Goal: Task Accomplishment & Management: Manage account settings

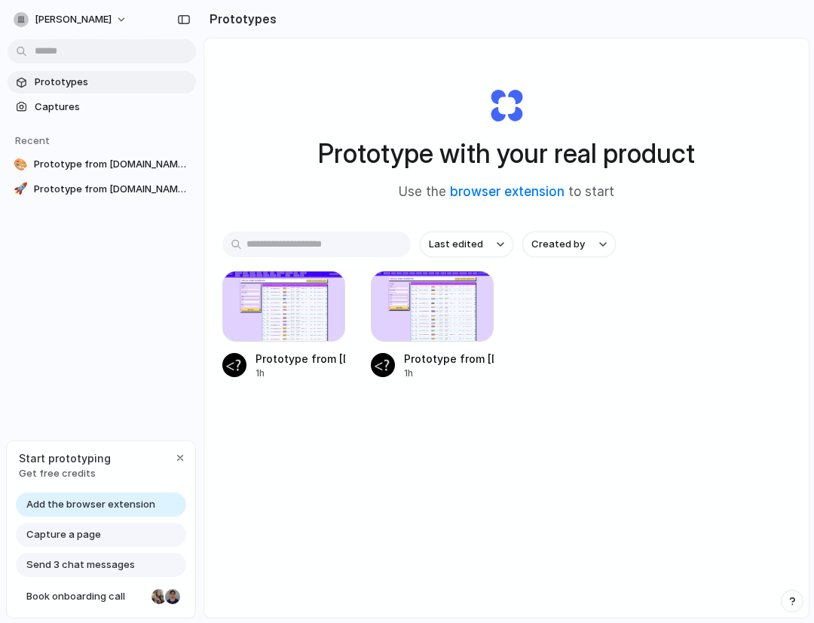
click at [380, 489] on div "Prototype with your real product Use the browser extension to start Last edited…" at bounding box center [506, 367] width 604 height 659
click at [411, 330] on div at bounding box center [432, 306] width 123 height 71
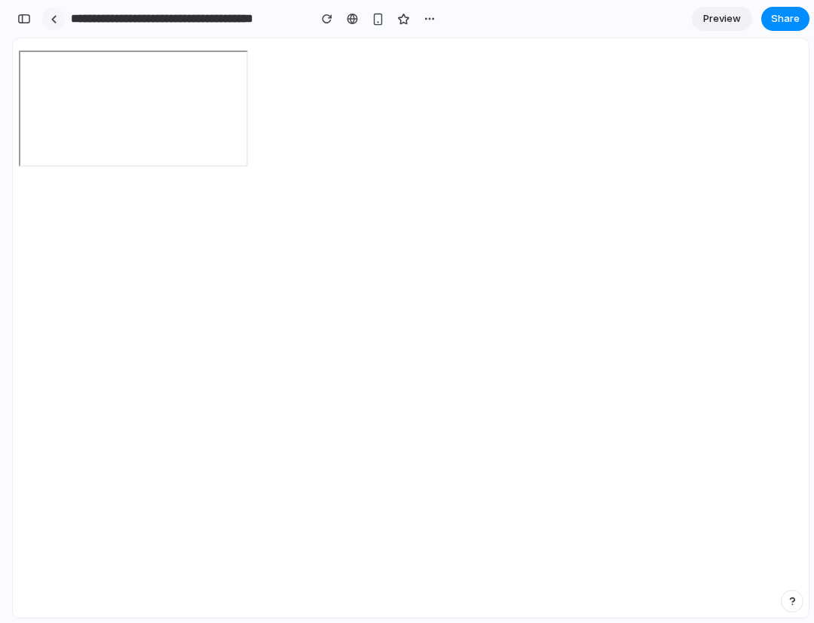
click at [49, 20] on link at bounding box center [53, 19] width 23 height 23
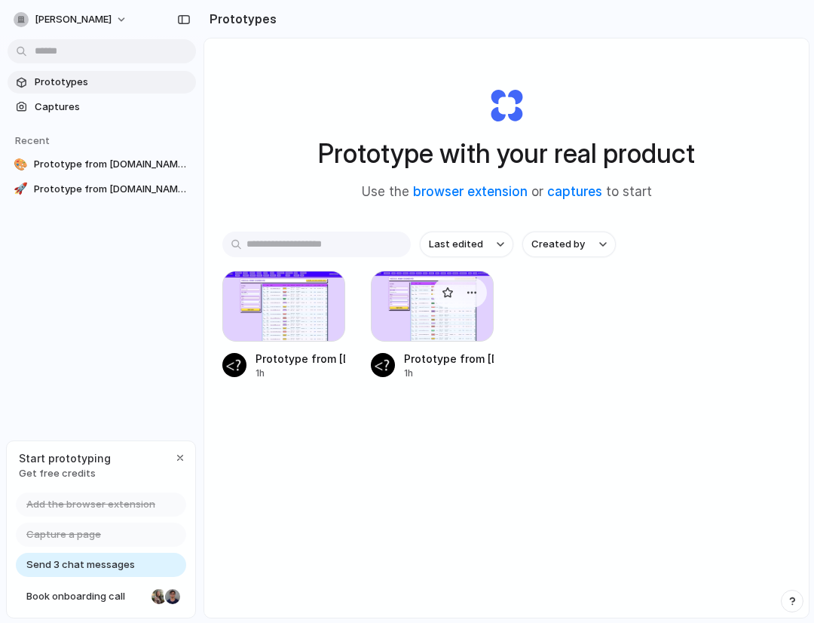
click at [427, 330] on div at bounding box center [432, 306] width 123 height 71
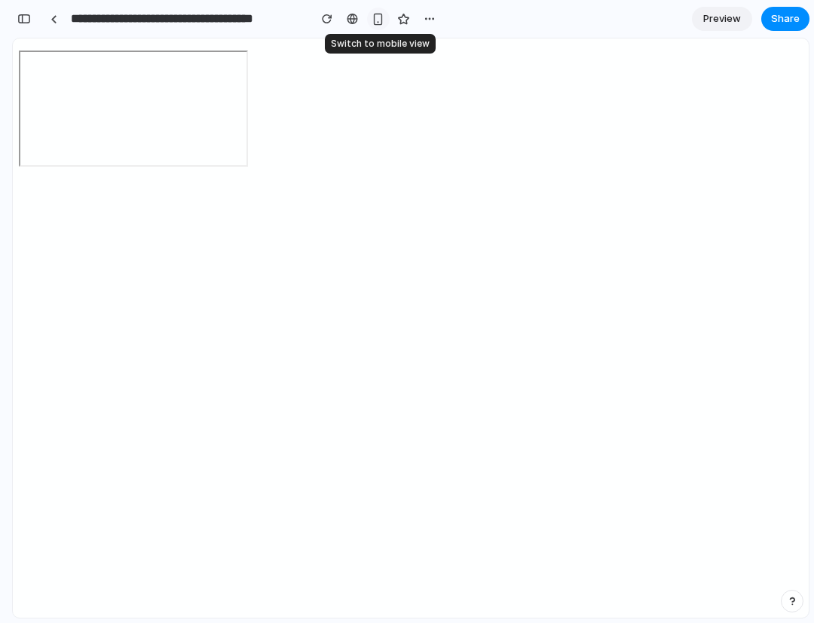
click at [373, 20] on div "button" at bounding box center [378, 19] width 13 height 13
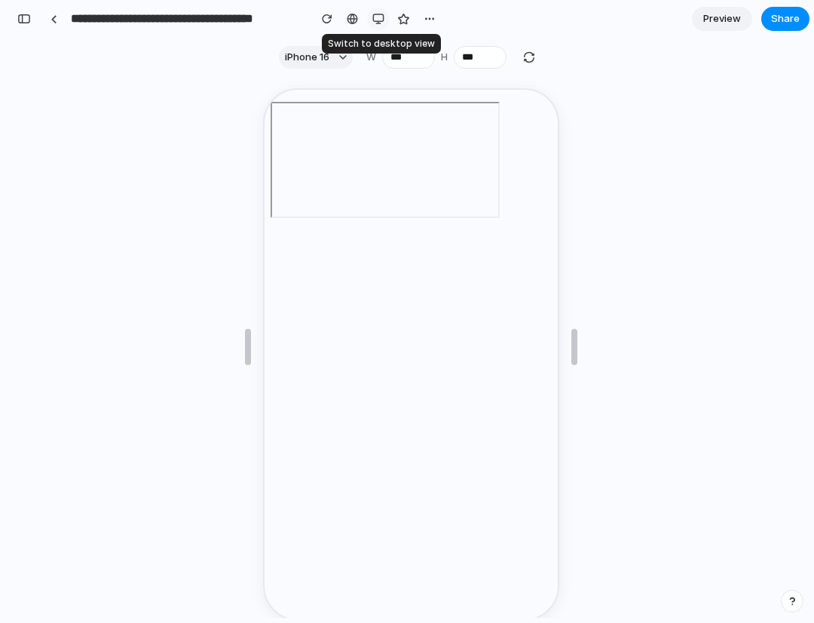
click at [373, 20] on div "button" at bounding box center [378, 19] width 12 height 12
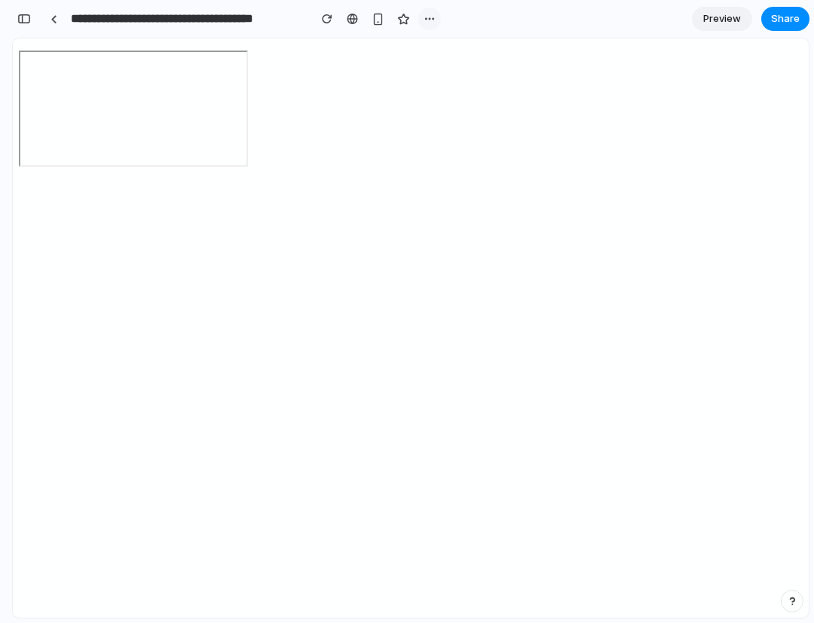
click at [433, 20] on div "button" at bounding box center [430, 19] width 12 height 12
click at [430, 18] on div "Duplicate Delete" at bounding box center [407, 311] width 814 height 623
click at [236, 24] on input "**********" at bounding box center [186, 18] width 236 height 27
click at [61, 20] on link at bounding box center [53, 19] width 23 height 23
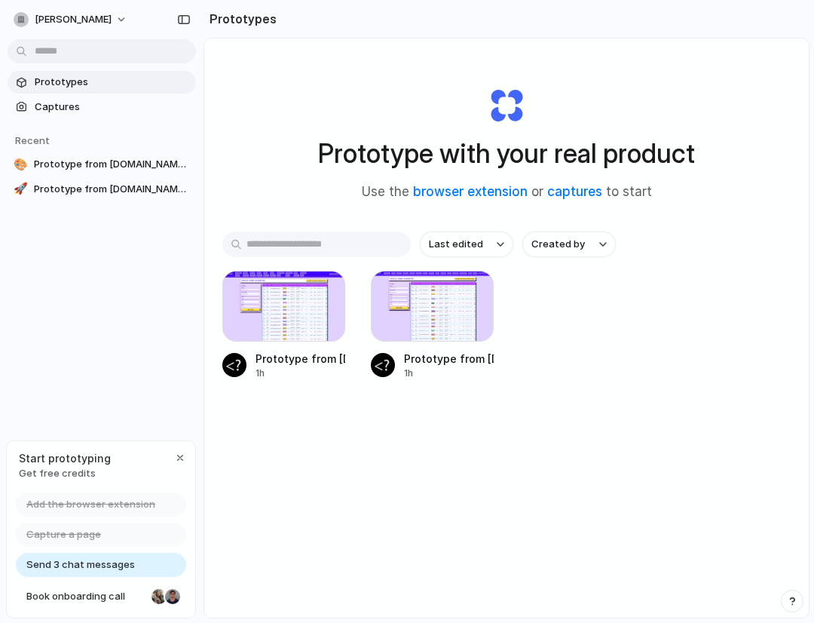
click at [88, 226] on div "Prototypes Captures Recent 🎨 Prototype from [DOMAIN_NAME] Fusion Preview v2 🚀 P…" at bounding box center [102, 199] width 204 height 398
click at [80, 190] on span "Prototype from [DOMAIN_NAME] Fusion Preview" at bounding box center [112, 189] width 156 height 15
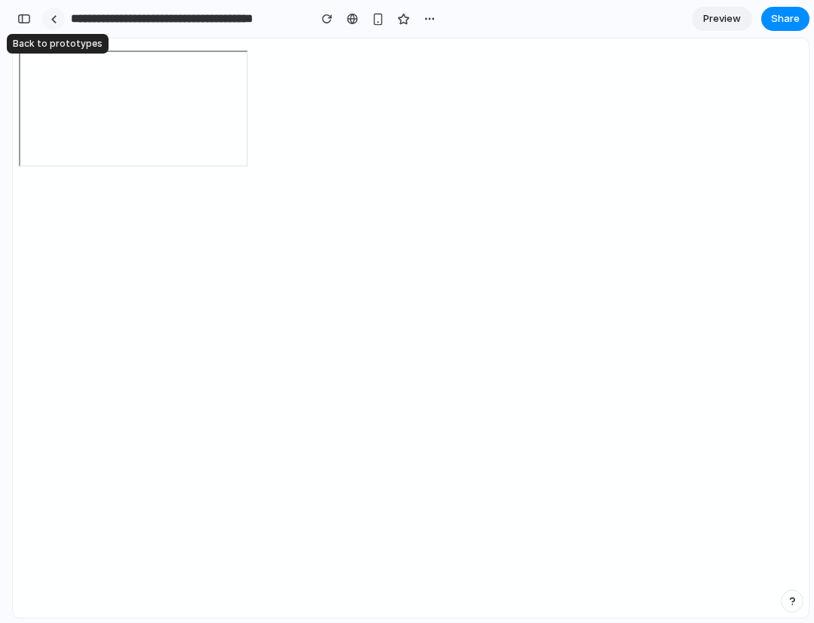
click at [57, 21] on link at bounding box center [53, 19] width 23 height 23
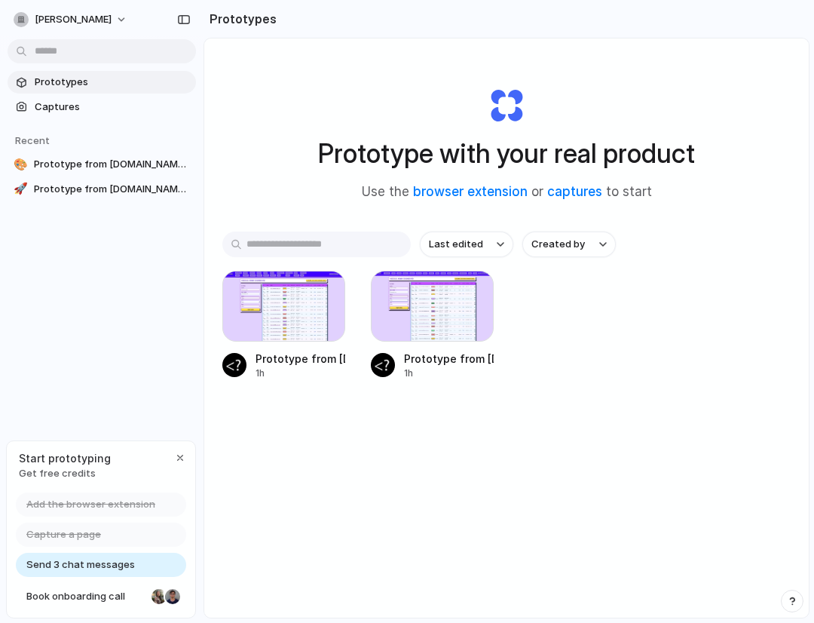
click at [87, 388] on div "Prototypes Captures Recent 🎨 Prototype from [DOMAIN_NAME] Fusion Preview v2 🚀 P…" at bounding box center [102, 199] width 204 height 398
click at [177, 455] on div "button" at bounding box center [180, 457] width 12 height 12
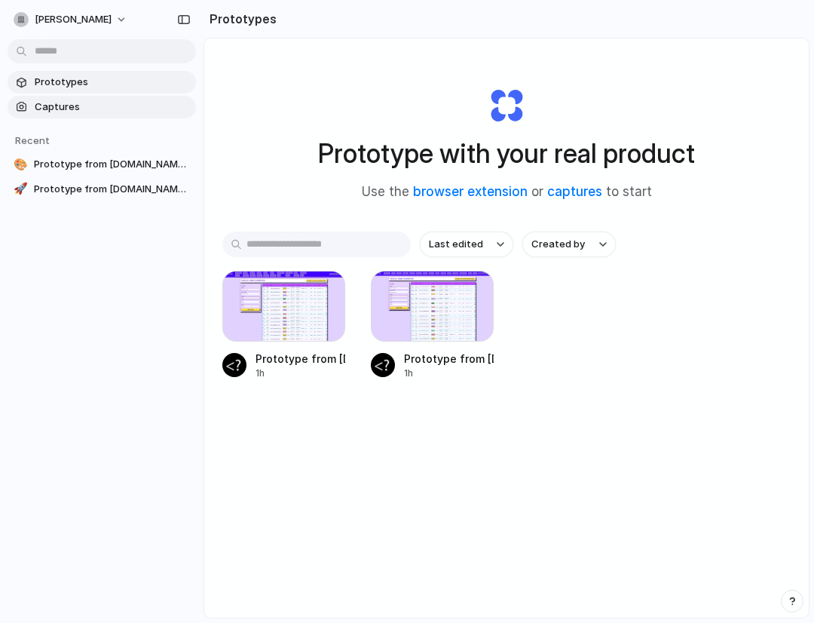
click at [65, 109] on span "Captures" at bounding box center [112, 106] width 155 height 15
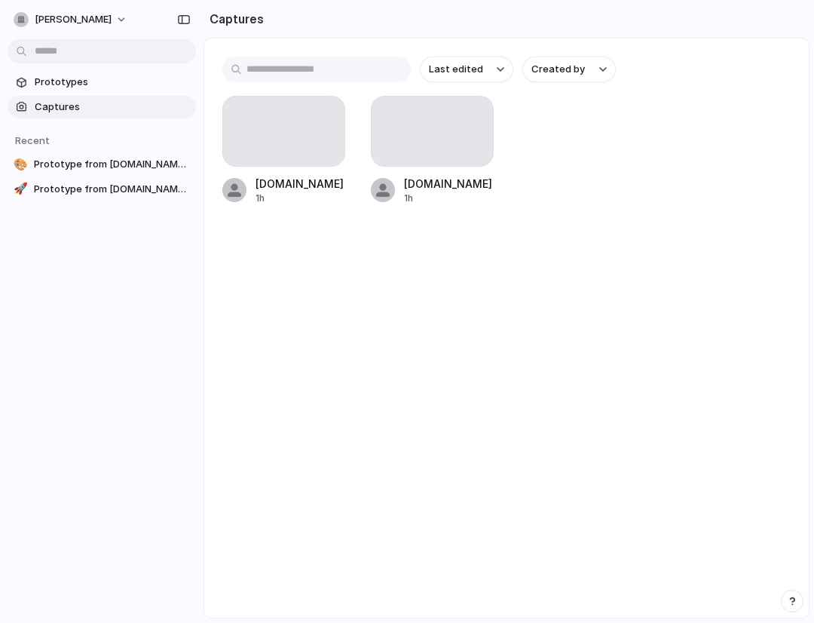
click at [504, 290] on main "Last edited Created by [DOMAIN_NAME] Fusion Preview v2 1h [DOMAIN_NAME] Fusion …" at bounding box center [507, 328] width 606 height 580
click at [320, 119] on div "button" at bounding box center [323, 118] width 12 height 12
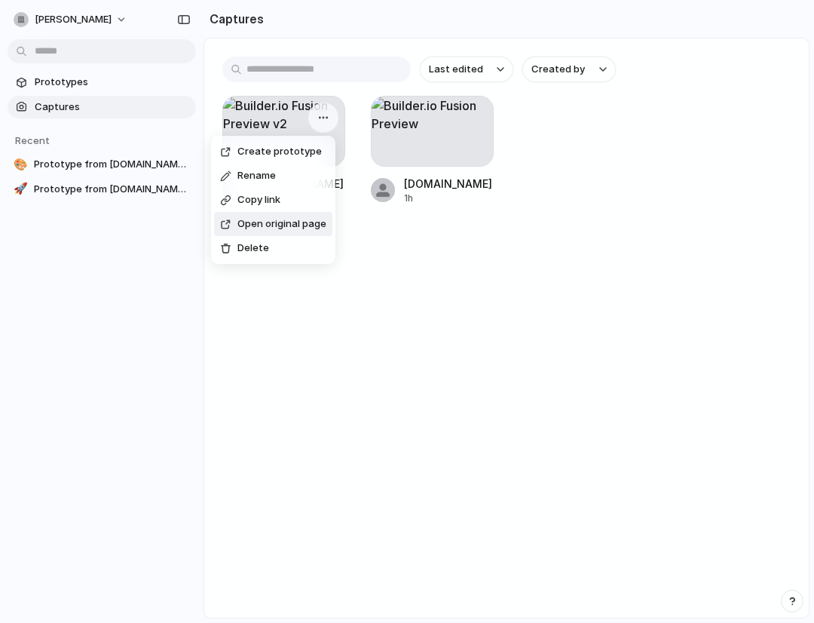
click at [292, 223] on span "Open original page" at bounding box center [281, 223] width 89 height 15
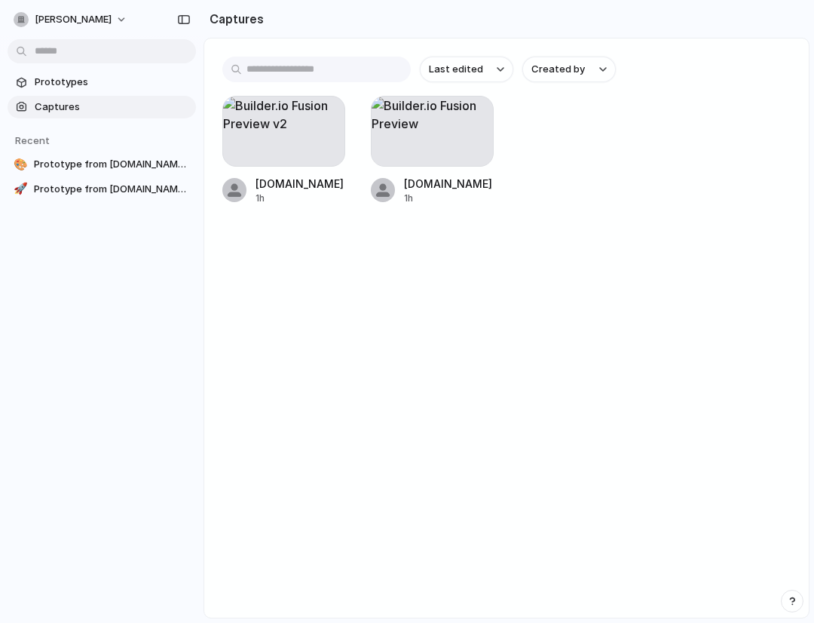
click at [383, 334] on main "Last edited Created by [DOMAIN_NAME] Fusion Preview v2 1h [DOMAIN_NAME] Fusion …" at bounding box center [507, 328] width 606 height 580
click at [477, 109] on button "button" at bounding box center [472, 118] width 24 height 24
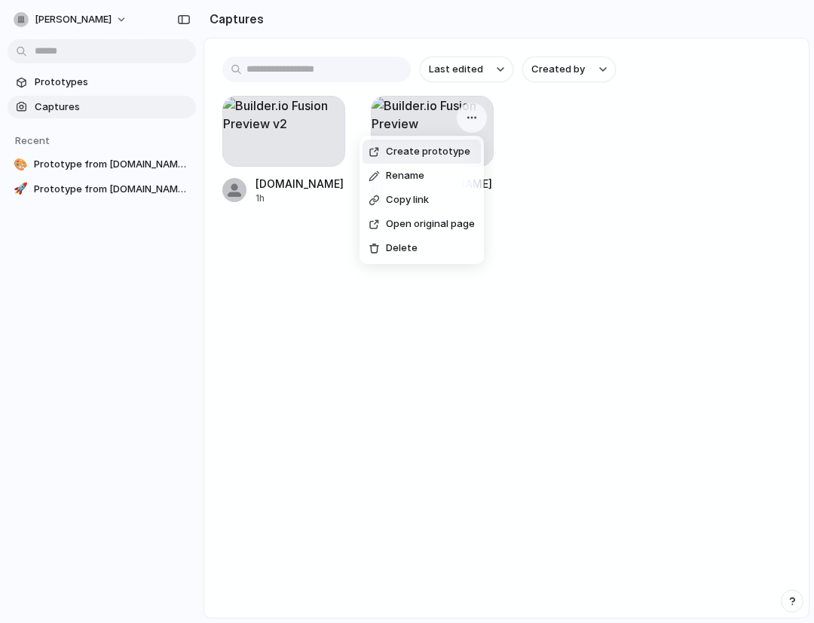
click at [415, 148] on span "Create prototype" at bounding box center [428, 151] width 84 height 15
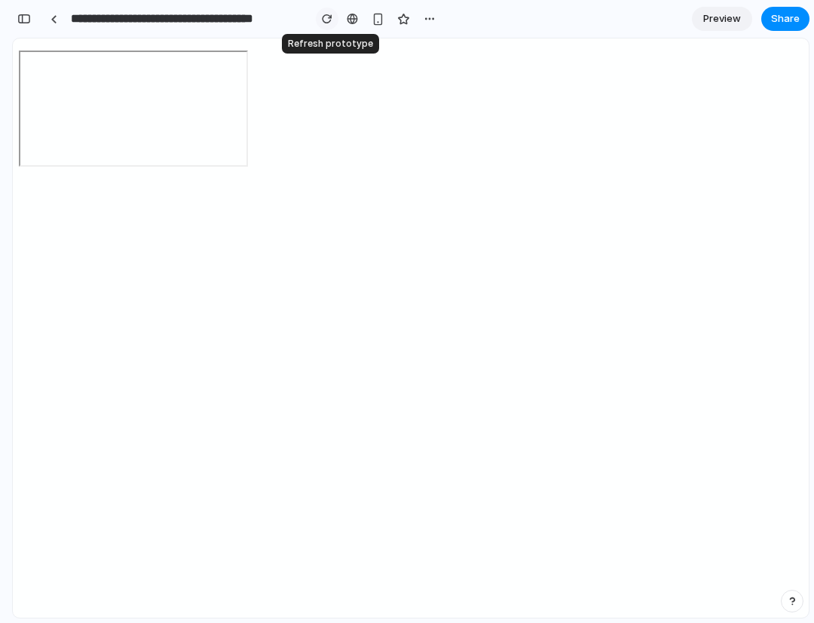
click at [324, 23] on div "button" at bounding box center [327, 19] width 11 height 11
click at [47, 27] on link at bounding box center [53, 19] width 23 height 23
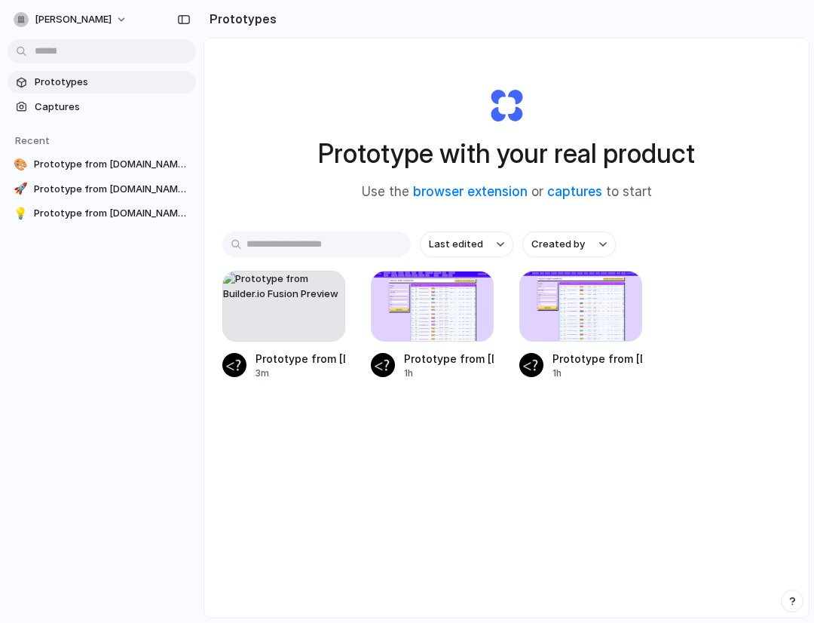
click at [519, 458] on div "Last edited Created by Prototype from [DOMAIN_NAME] Fusion Preview 3m Prototype…" at bounding box center [506, 352] width 568 height 242
click at [467, 289] on div "button" at bounding box center [472, 292] width 12 height 12
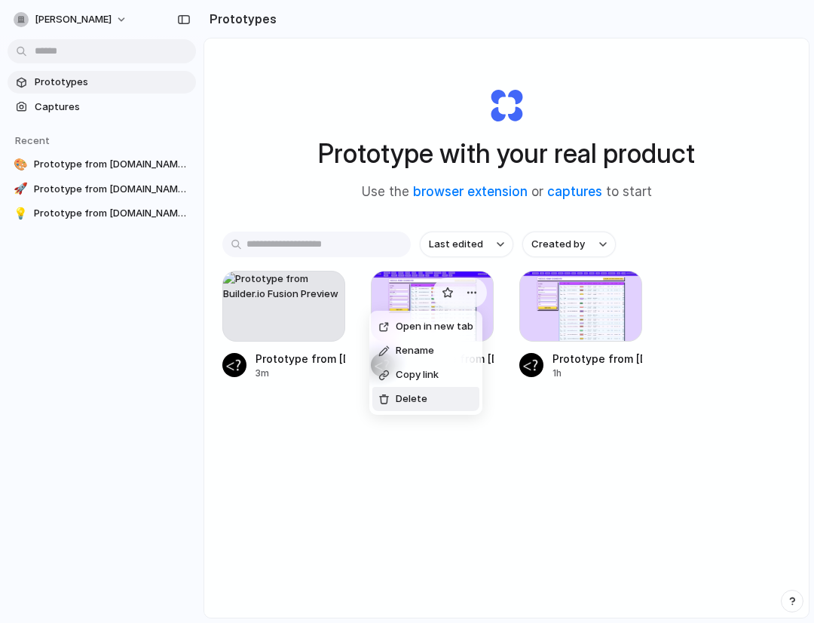
click at [427, 396] on li "Delete" at bounding box center [425, 399] width 107 height 24
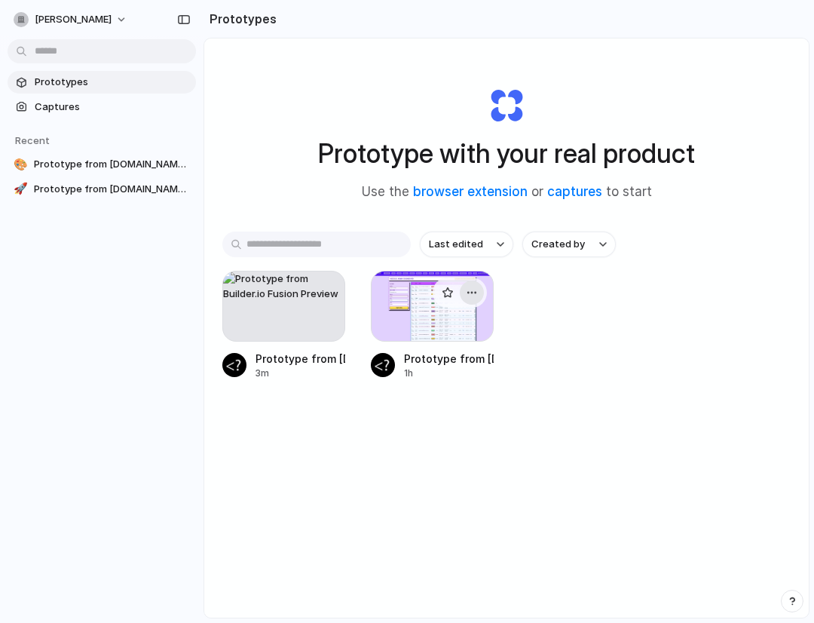
click at [471, 291] on div "button" at bounding box center [472, 292] width 12 height 12
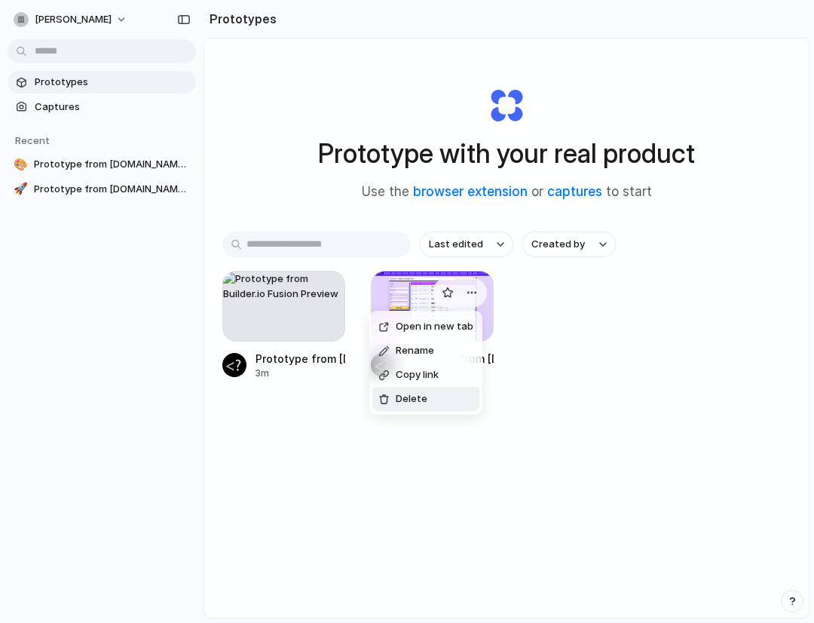
click at [421, 396] on span "Delete" at bounding box center [412, 398] width 32 height 15
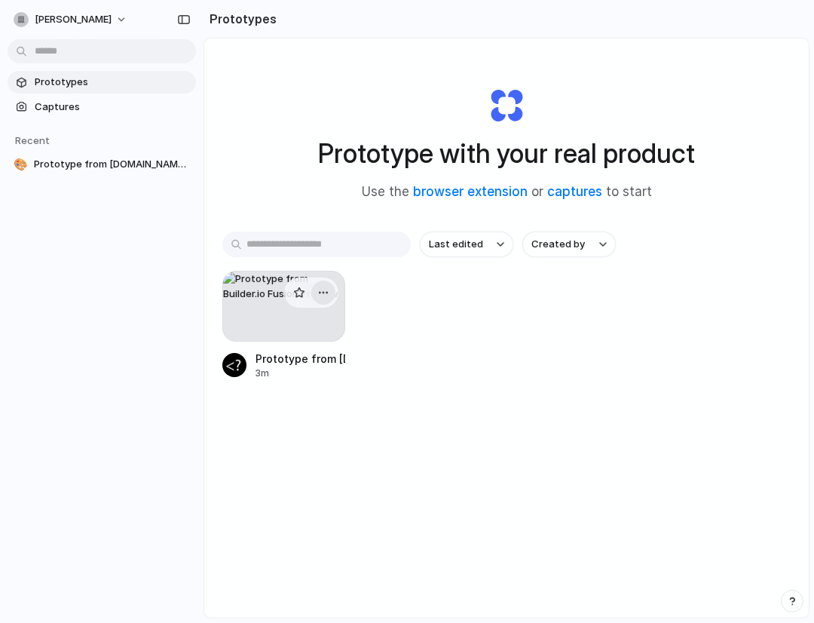
click at [332, 286] on button "button" at bounding box center [323, 292] width 24 height 24
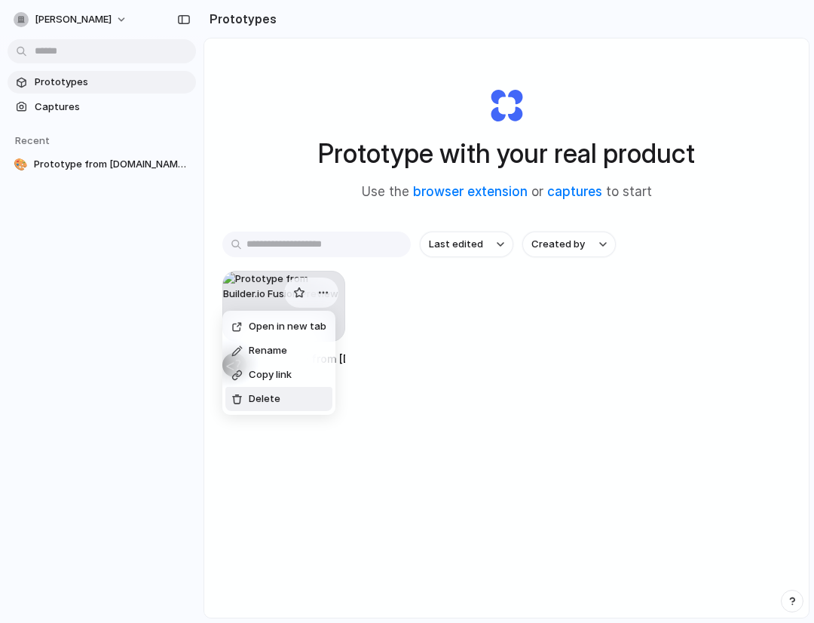
click at [298, 402] on li "Delete" at bounding box center [278, 399] width 107 height 24
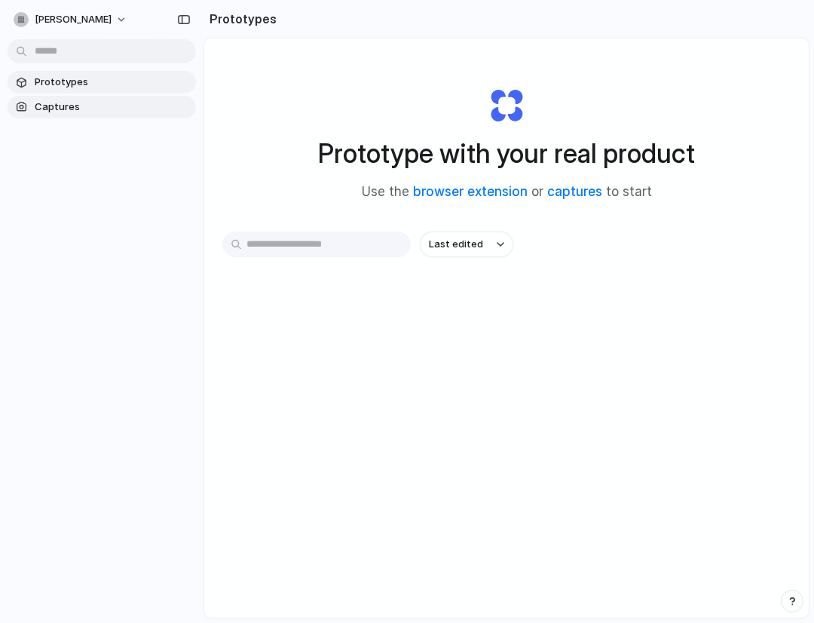
click at [54, 112] on span "Captures" at bounding box center [112, 106] width 155 height 15
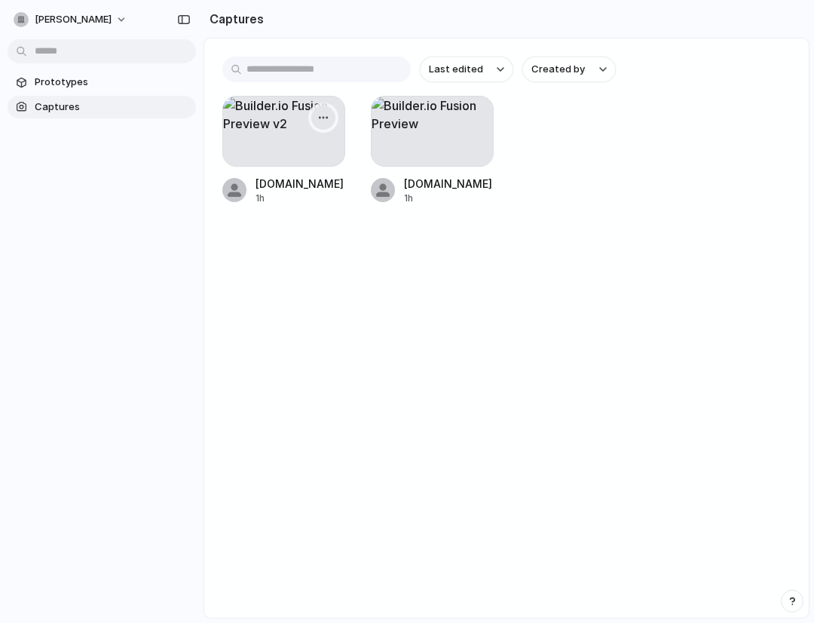
click at [323, 119] on div "button" at bounding box center [323, 118] width 12 height 12
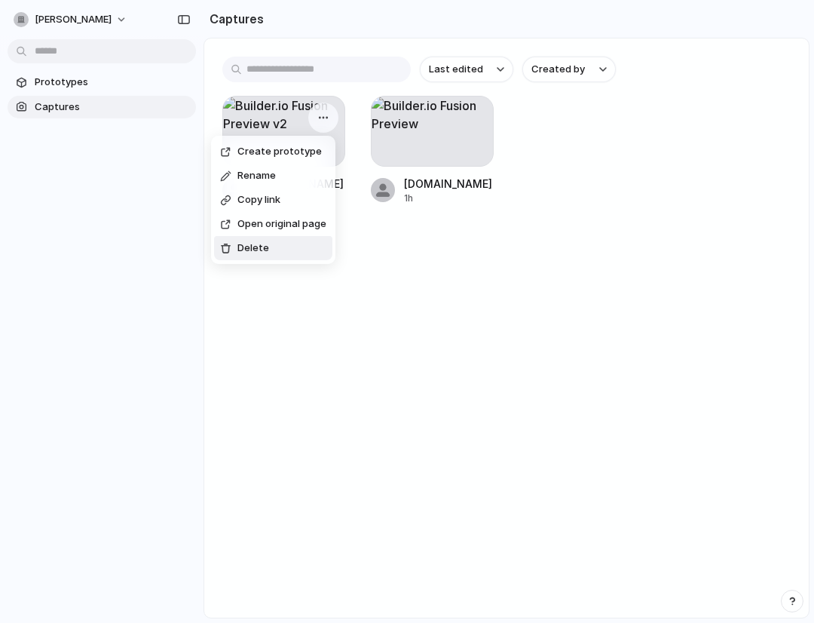
click at [265, 245] on span "Delete" at bounding box center [253, 247] width 32 height 15
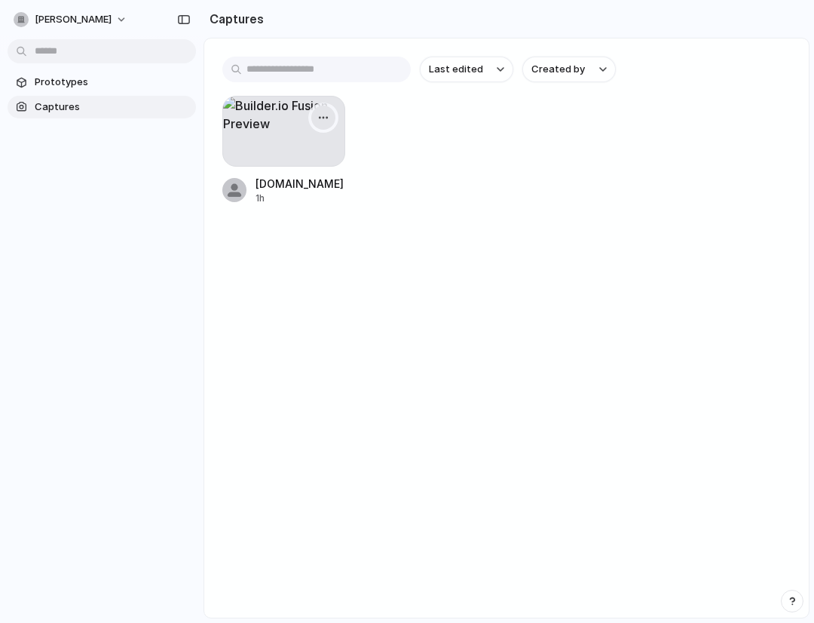
click at [318, 108] on button "button" at bounding box center [323, 118] width 24 height 24
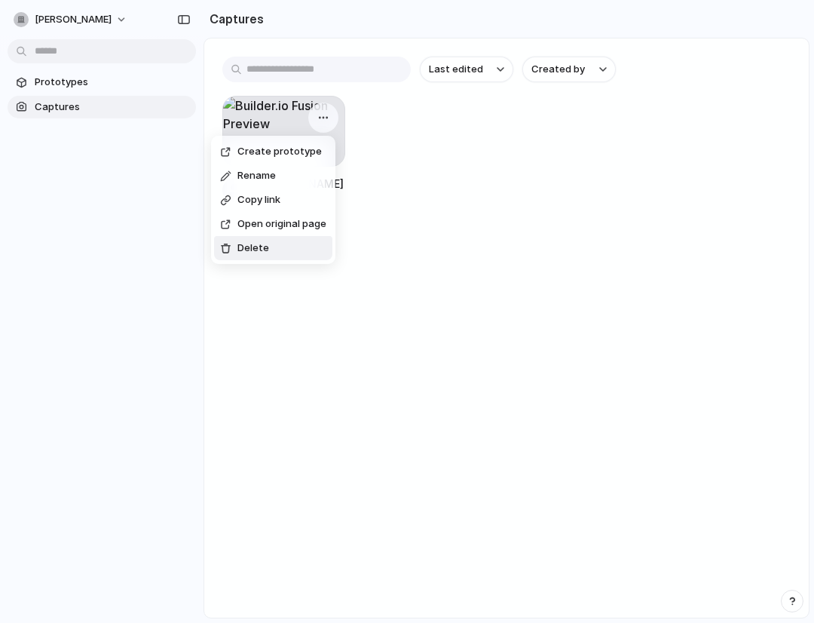
click at [292, 242] on li "Delete" at bounding box center [273, 248] width 118 height 24
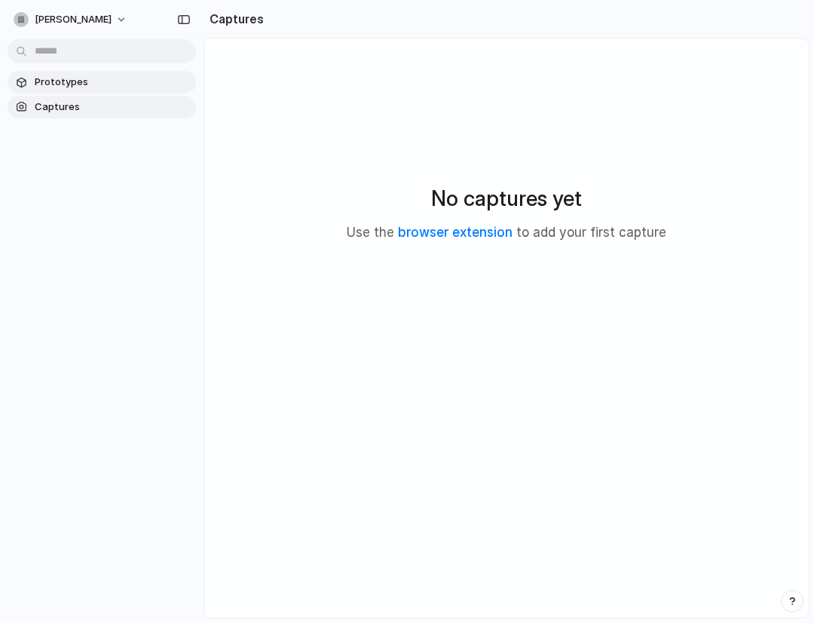
click at [99, 84] on span "Prototypes" at bounding box center [112, 82] width 155 height 15
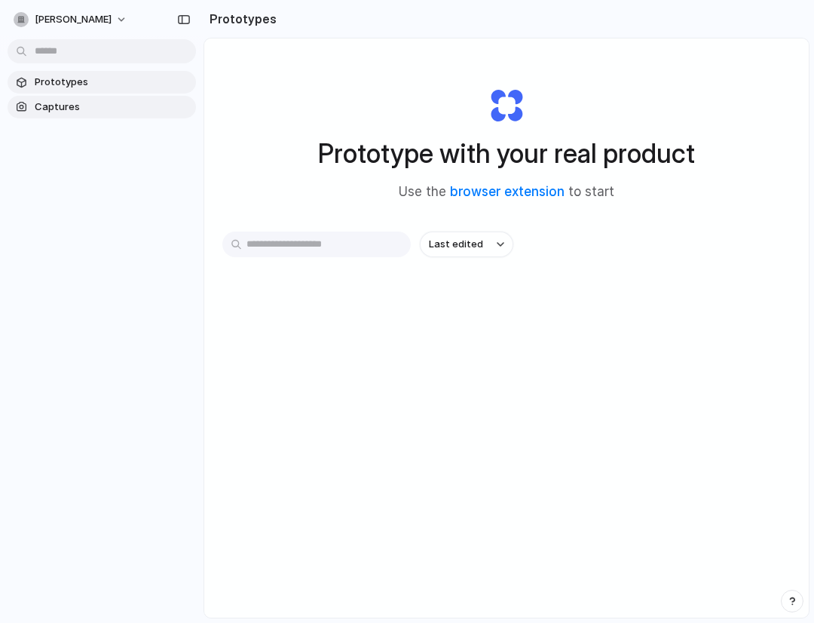
click at [87, 116] on link "Captures" at bounding box center [102, 107] width 188 height 23
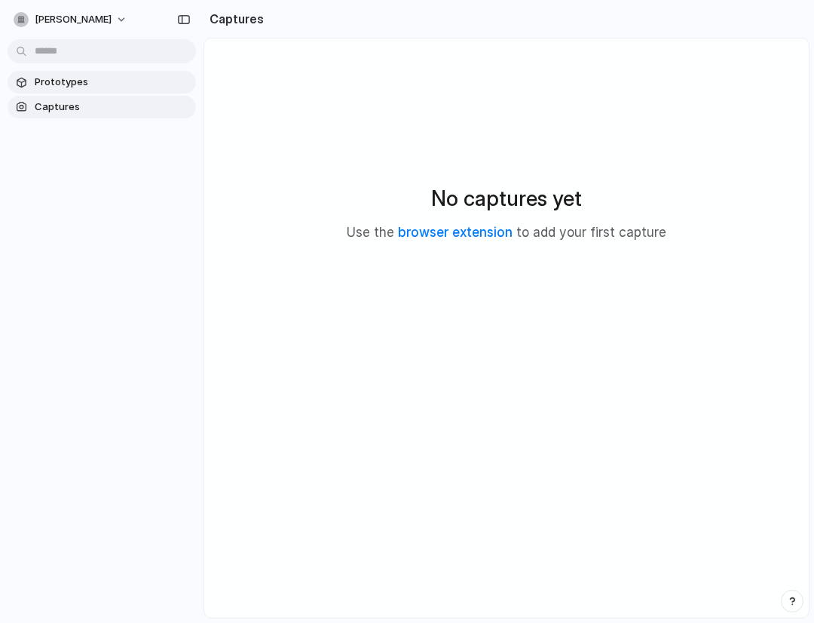
click at [84, 78] on span "Prototypes" at bounding box center [112, 82] width 155 height 15
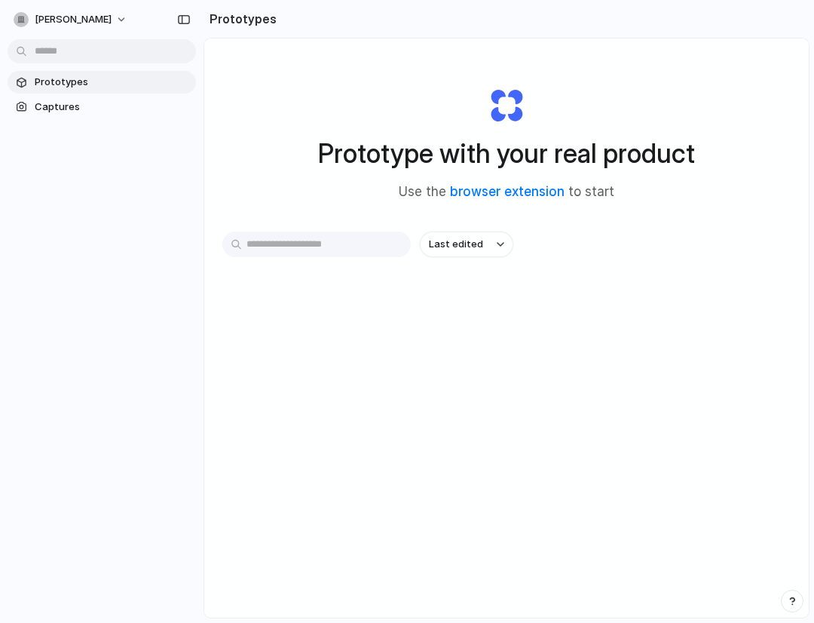
click at [260, 116] on div "Prototype with your real product Use the browser extension to start" at bounding box center [506, 138] width 568 height 163
click at [76, 109] on span "Captures" at bounding box center [112, 106] width 155 height 15
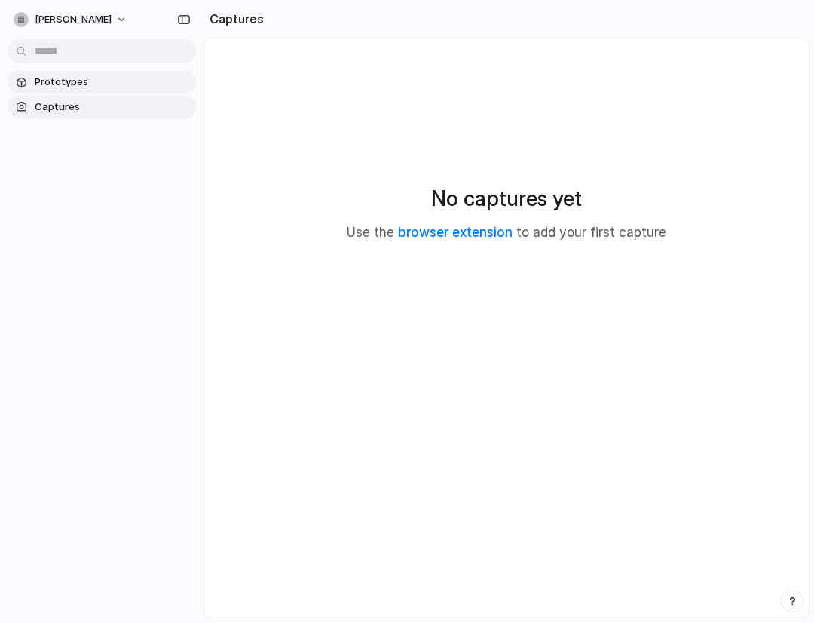
click at [78, 87] on span "Prototypes" at bounding box center [112, 82] width 155 height 15
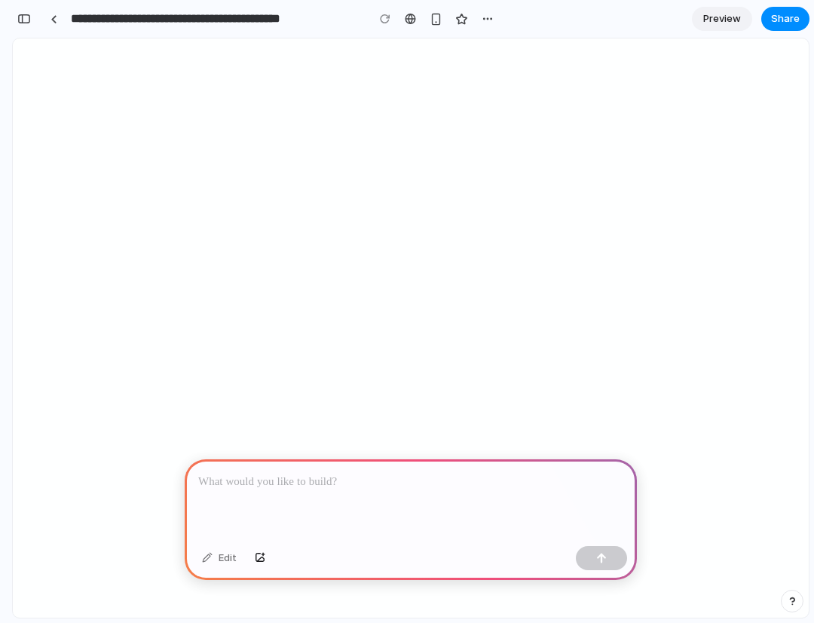
type input "**********"
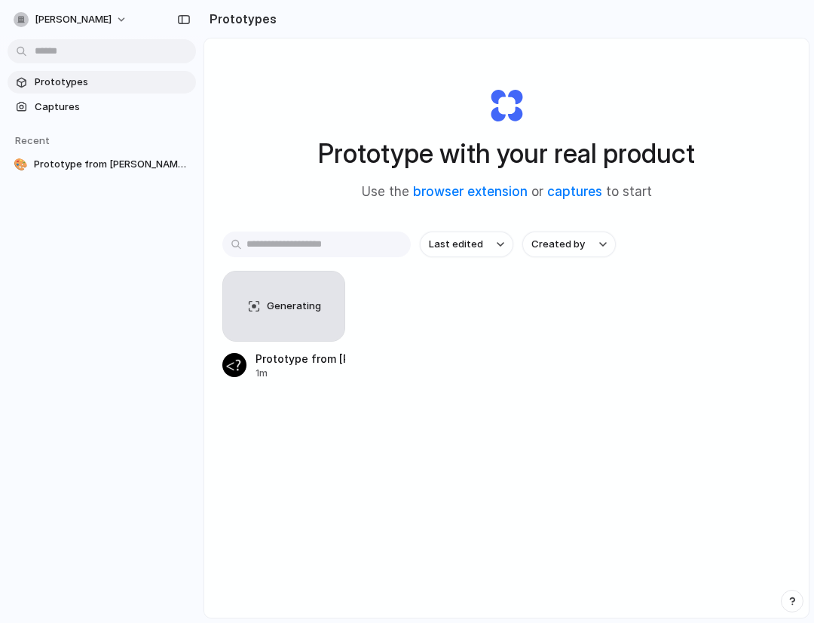
click at [334, 419] on div "Last edited Created by Generating Prototype from [PERSON_NAME] - Security Conce…" at bounding box center [506, 352] width 568 height 242
click at [83, 103] on span "Captures" at bounding box center [112, 106] width 155 height 15
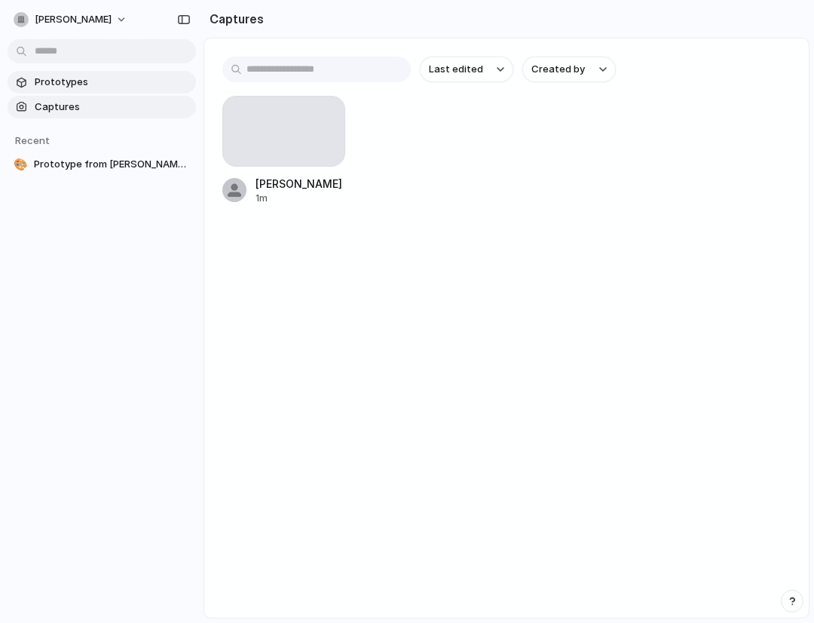
click at [84, 84] on span "Prototypes" at bounding box center [112, 82] width 155 height 15
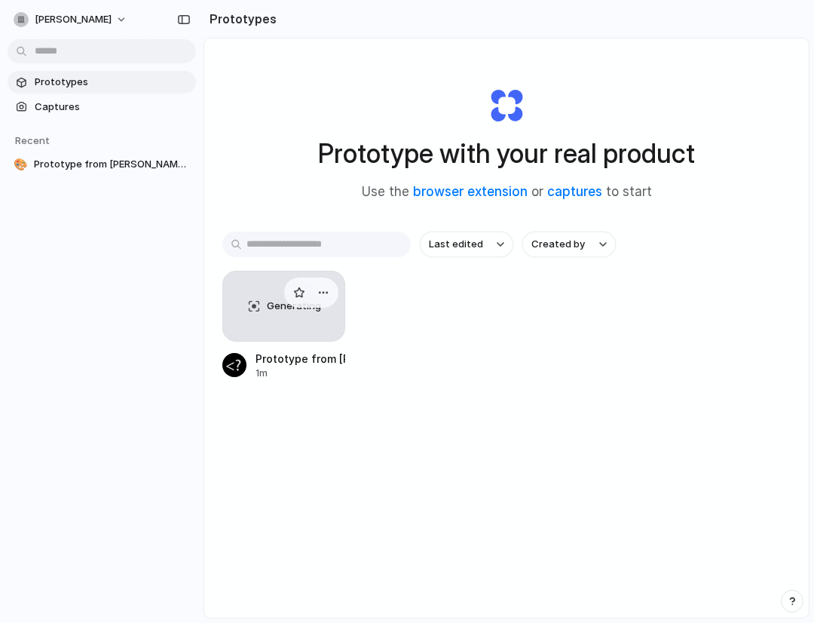
click at [265, 318] on div "Generating" at bounding box center [283, 305] width 121 height 69
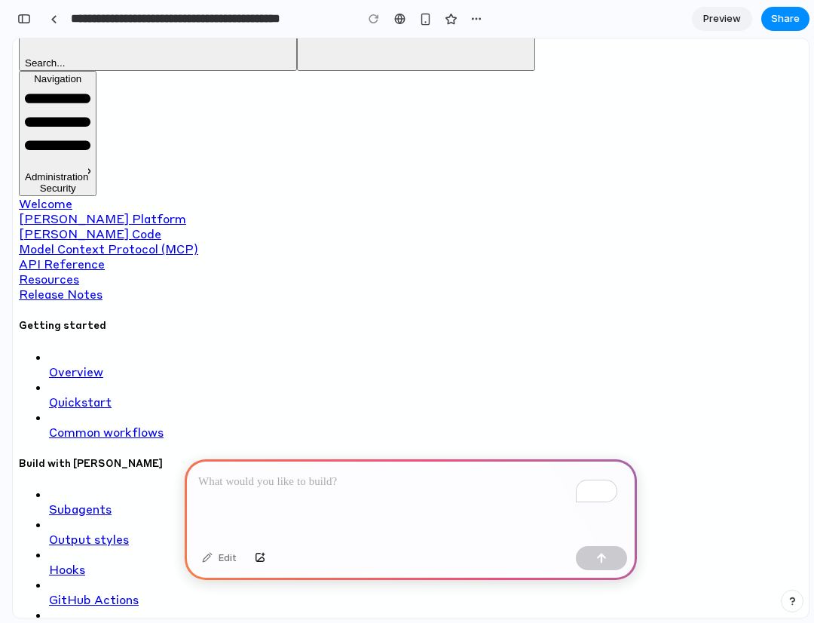
scroll to position [464, 0]
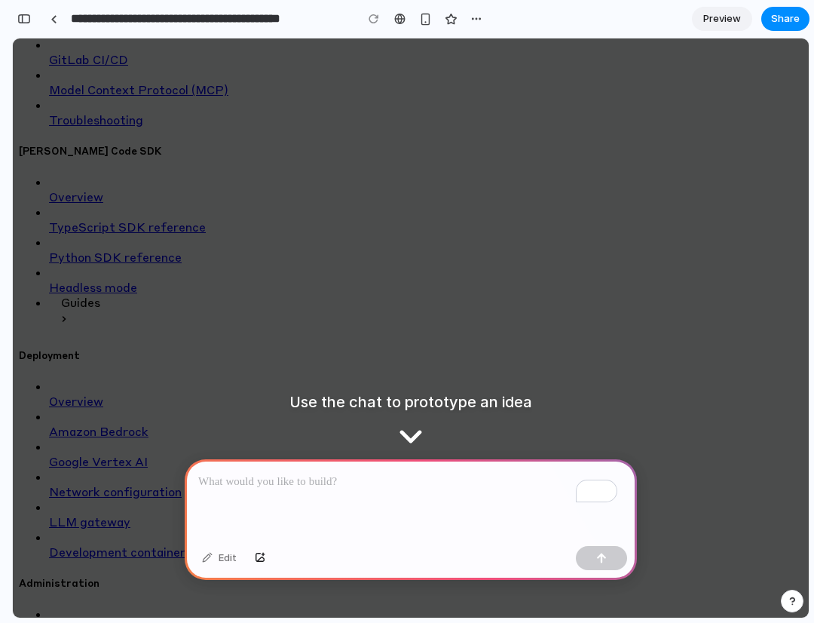
scroll to position [958, 0]
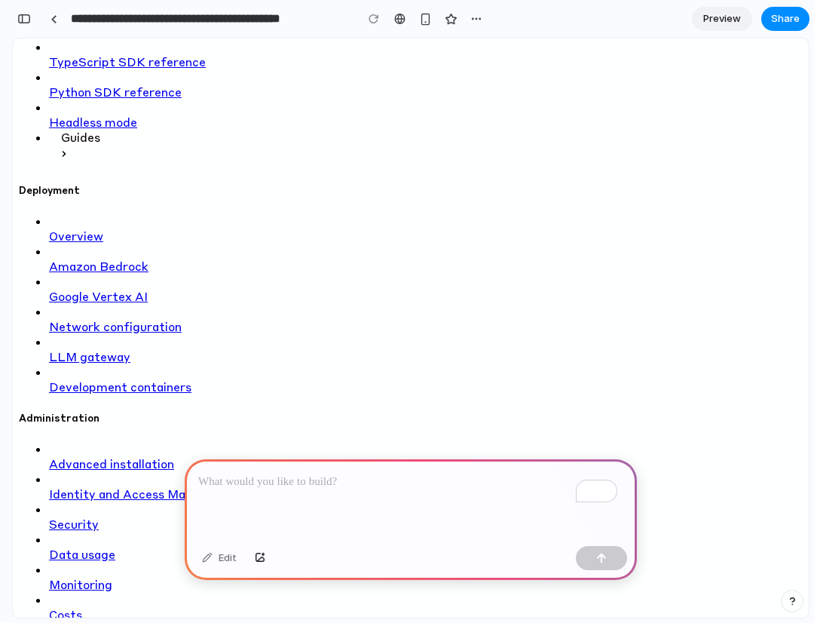
scroll to position [1127, 0]
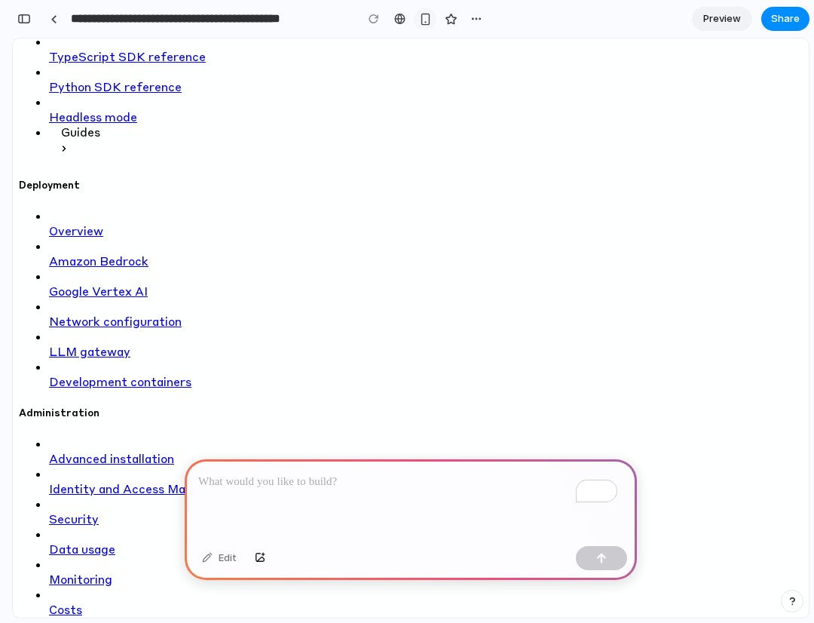
click at [424, 21] on div "button" at bounding box center [425, 19] width 13 height 13
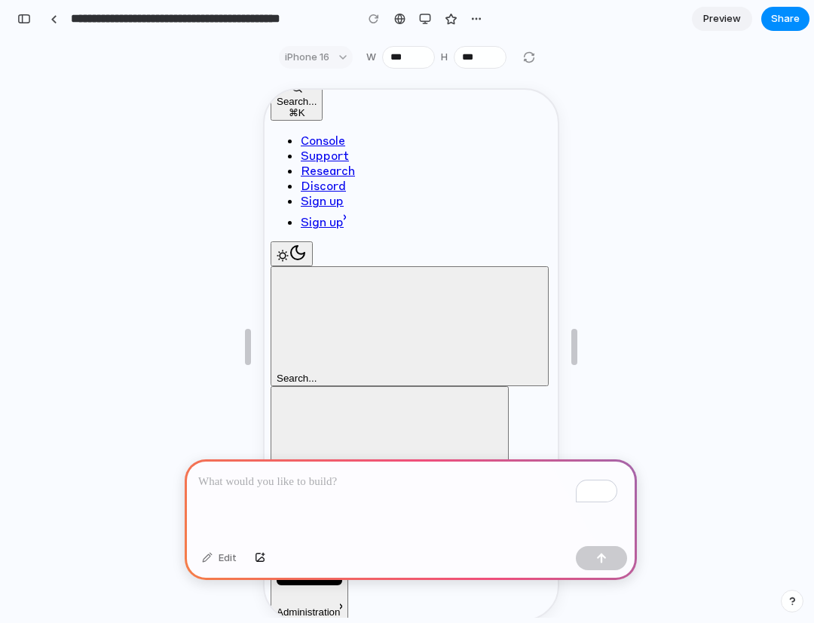
scroll to position [0, 0]
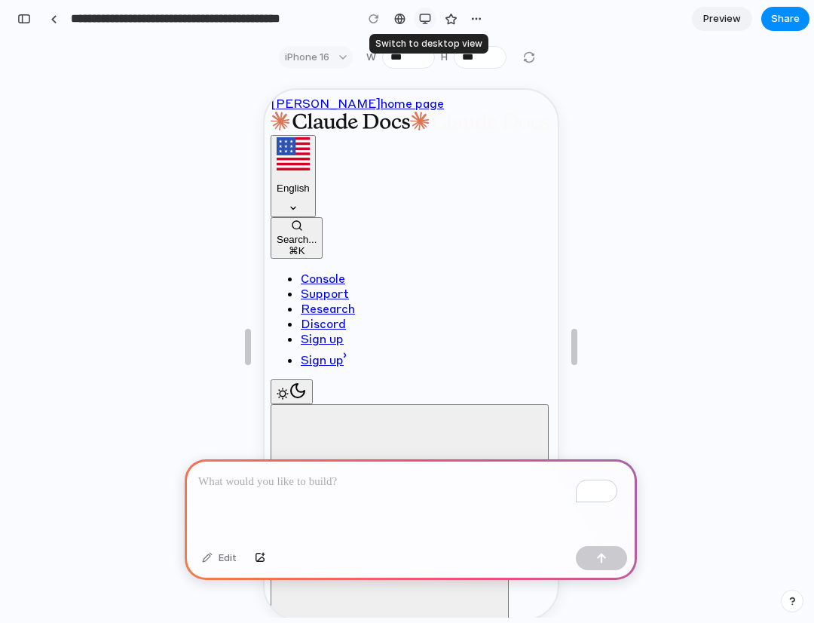
click at [424, 22] on div "button" at bounding box center [425, 19] width 12 height 12
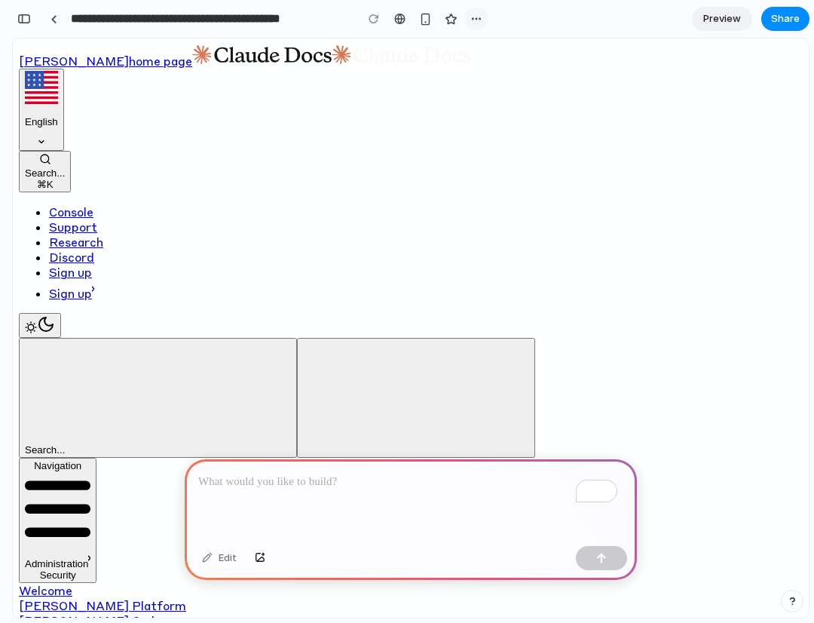
click at [472, 23] on div "button" at bounding box center [476, 19] width 12 height 12
click at [475, 20] on div "Duplicate Delete" at bounding box center [407, 311] width 814 height 623
click at [712, 15] on span "Preview" at bounding box center [722, 18] width 38 height 15
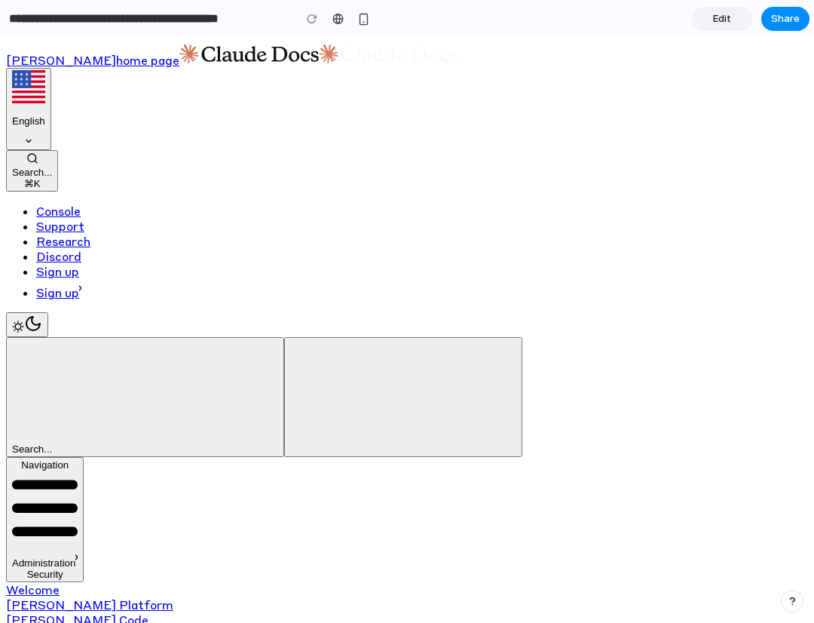
click at [728, 14] on span "Edit" at bounding box center [722, 18] width 18 height 15
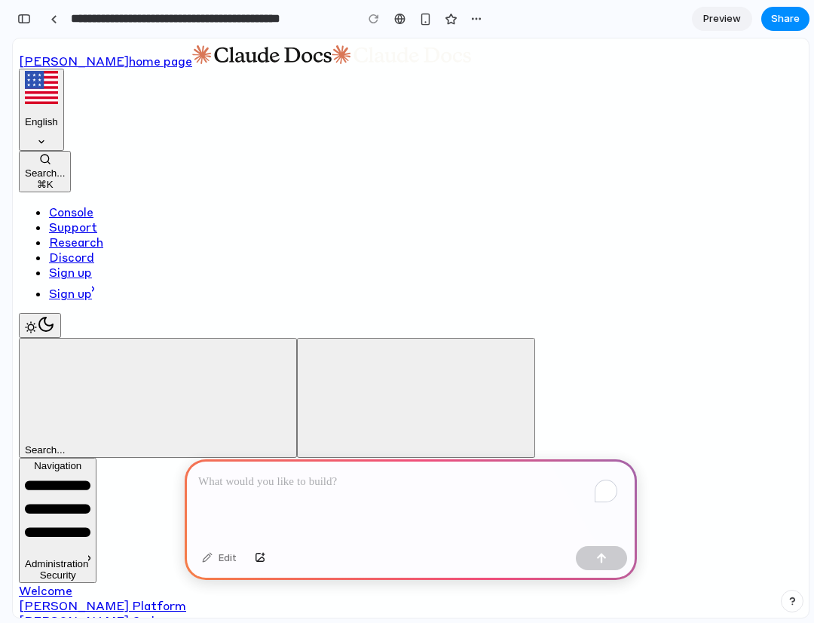
scroll to position [711, 0]
click at [789, 17] on span "Share" at bounding box center [785, 18] width 29 height 15
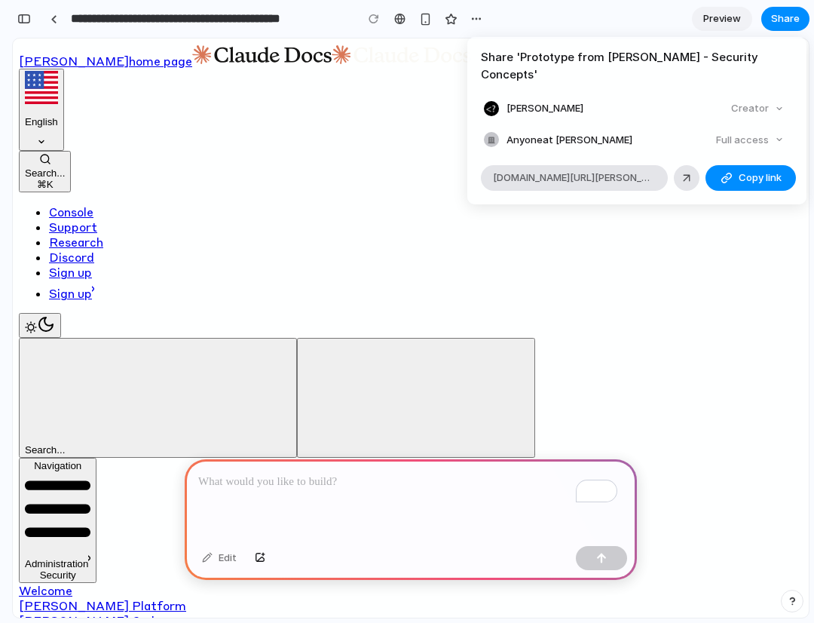
click at [543, 271] on div "Share ' Prototype from Claude Docs - Security Concepts ' Brian Vo Creator Anyon…" at bounding box center [407, 311] width 814 height 623
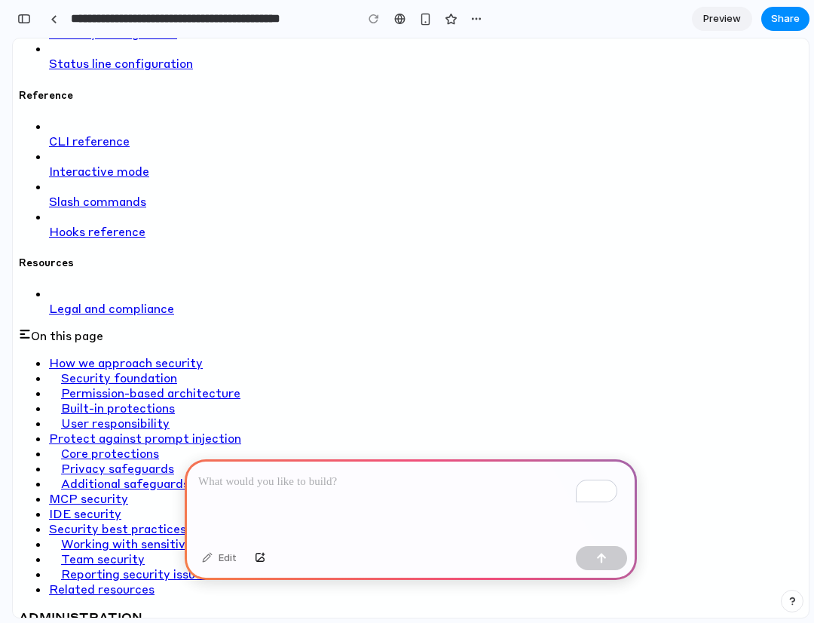
scroll to position [1010, 0]
click at [225, 558] on div "Edit" at bounding box center [219, 558] width 50 height 24
click at [262, 561] on div "button" at bounding box center [260, 557] width 11 height 9
click at [228, 562] on div "Edit" at bounding box center [219, 558] width 50 height 24
click at [330, 516] on div "To enrich screen reader interactions, please activate Accessibility in Grammarl…" at bounding box center [411, 499] width 452 height 81
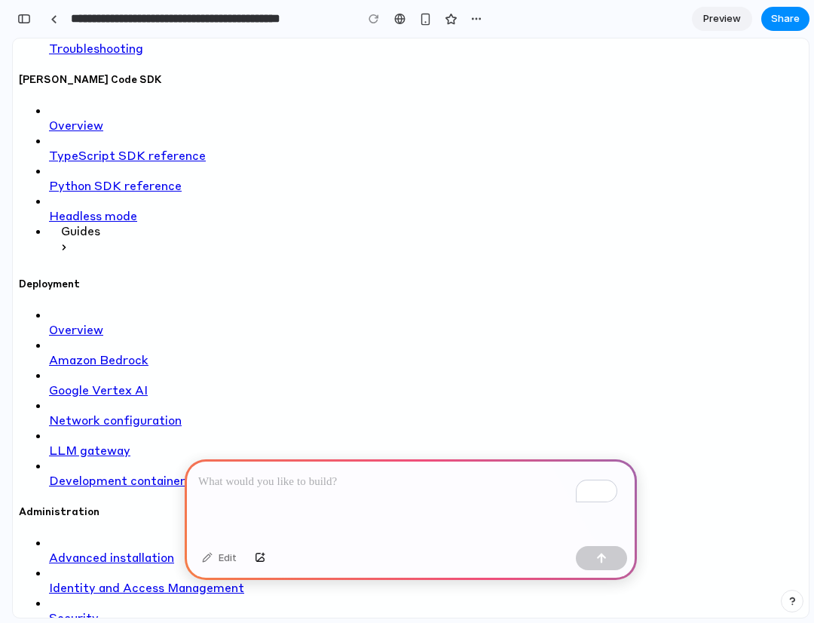
scroll to position [0, 0]
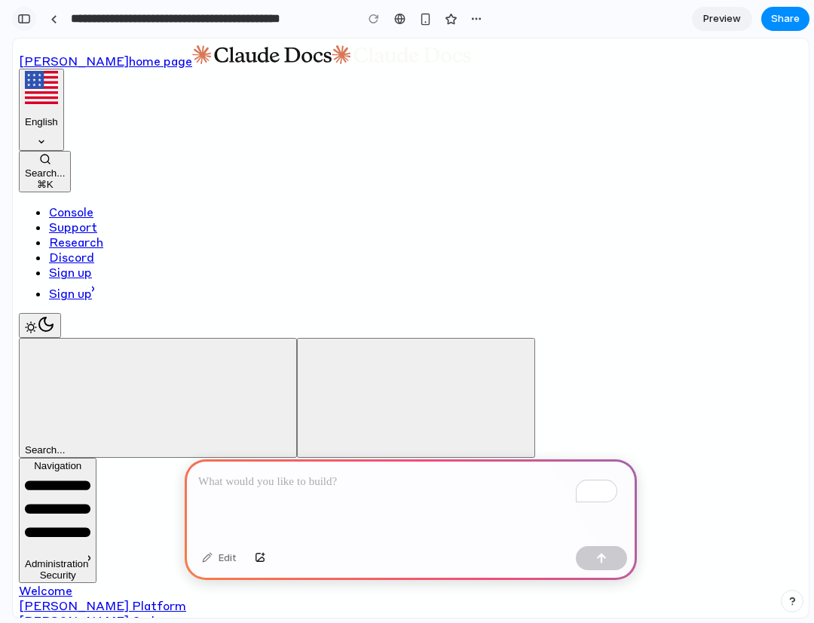
click at [26, 17] on div "button" at bounding box center [24, 19] width 14 height 11
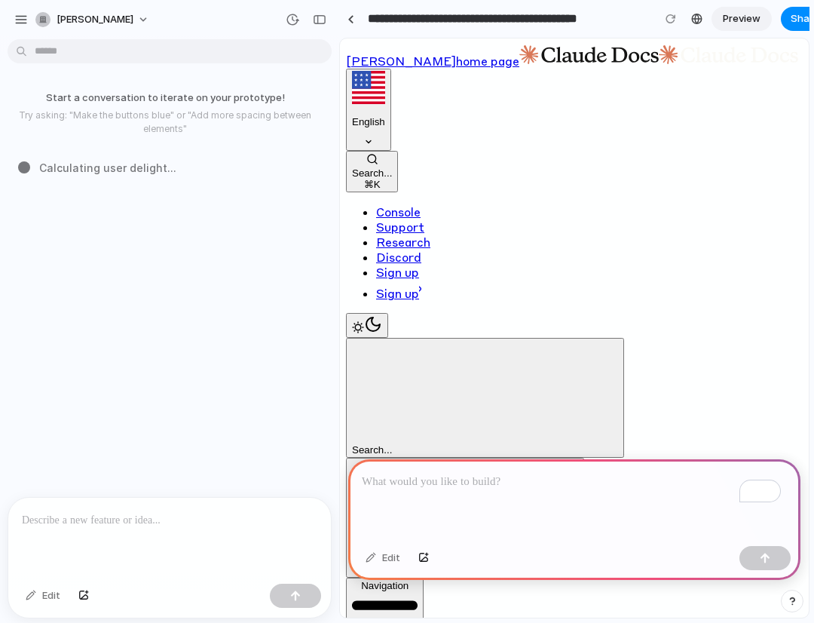
click at [164, 220] on div "Start a conversation to iterate on your prototype! Try asking: "Make the button…" at bounding box center [165, 270] width 330 height 451
click at [111, 541] on div at bounding box center [169, 537] width 323 height 80
click at [102, 15] on button "[PERSON_NAME]" at bounding box center [92, 20] width 127 height 24
click at [28, 23] on div "Settings Invite members Change theme Sign out" at bounding box center [407, 311] width 814 height 623
click at [20, 17] on div "button" at bounding box center [21, 20] width 14 height 14
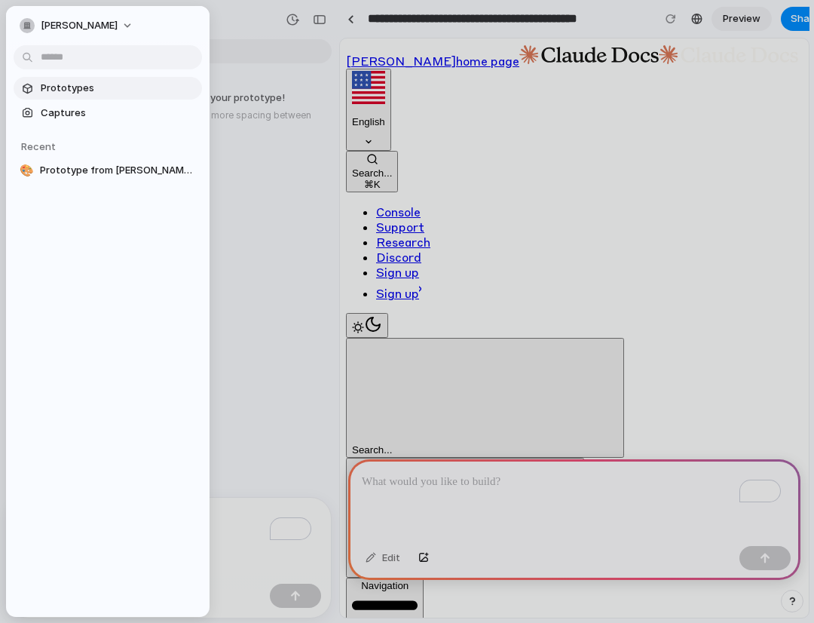
click at [72, 90] on span "Prototypes" at bounding box center [118, 88] width 155 height 15
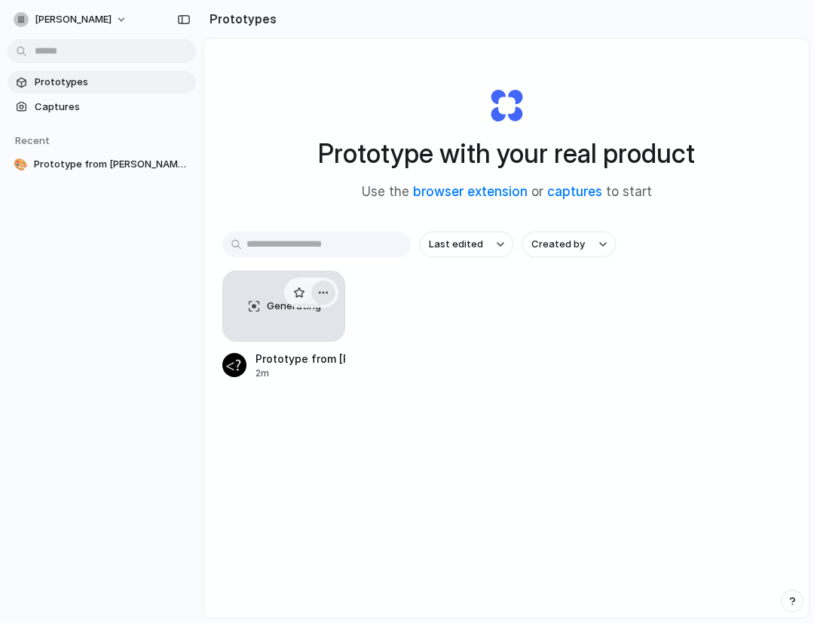
click at [324, 290] on div "button" at bounding box center [323, 292] width 12 height 12
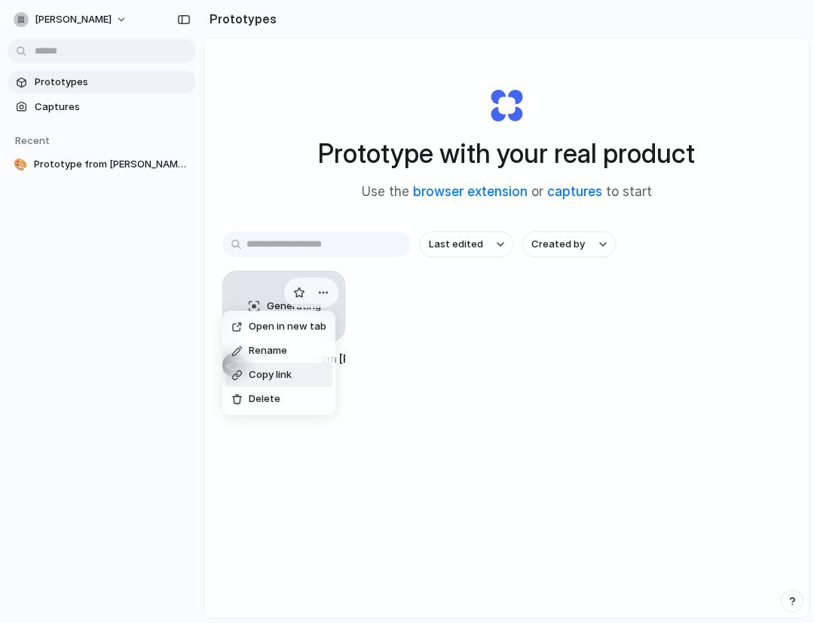
click at [420, 422] on div "Open in new tab Rename Copy link Delete" at bounding box center [407, 311] width 814 height 623
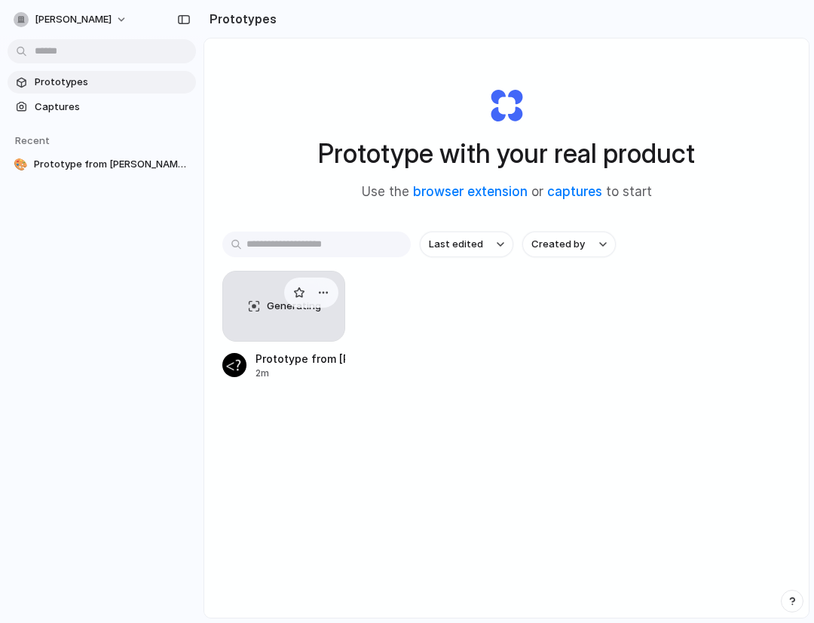
click at [294, 323] on div "Generating" at bounding box center [283, 305] width 121 height 69
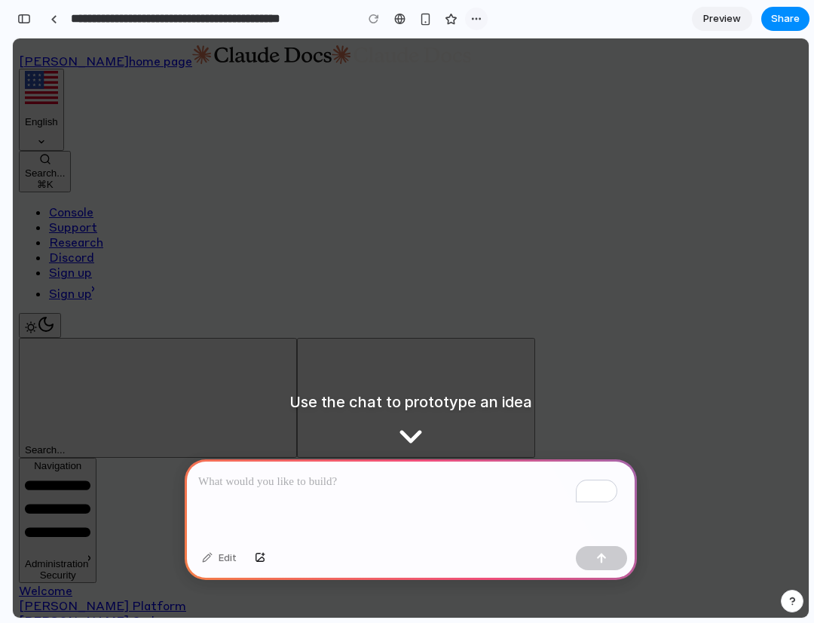
click at [477, 24] on div "button" at bounding box center [476, 19] width 12 height 12
click at [473, 16] on div "Duplicate Delete" at bounding box center [407, 311] width 814 height 623
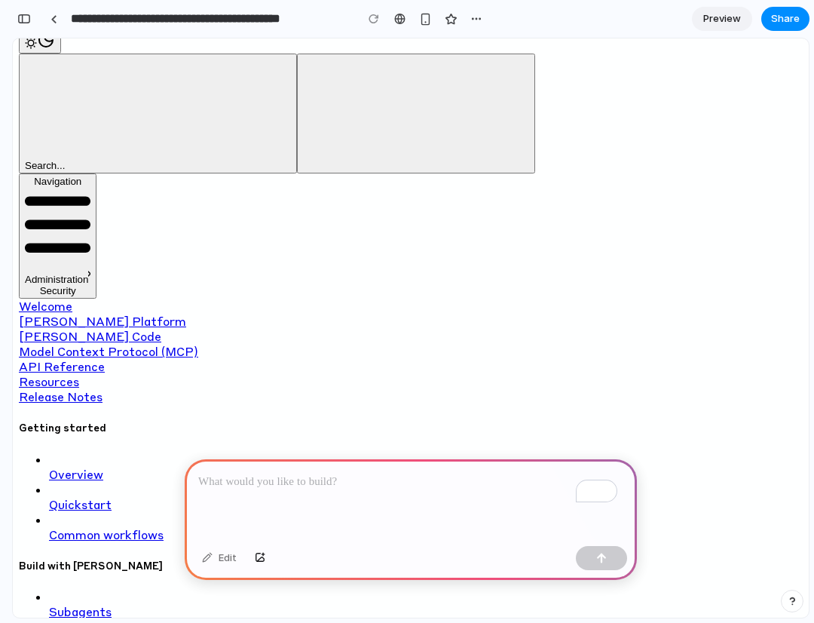
scroll to position [963, 0]
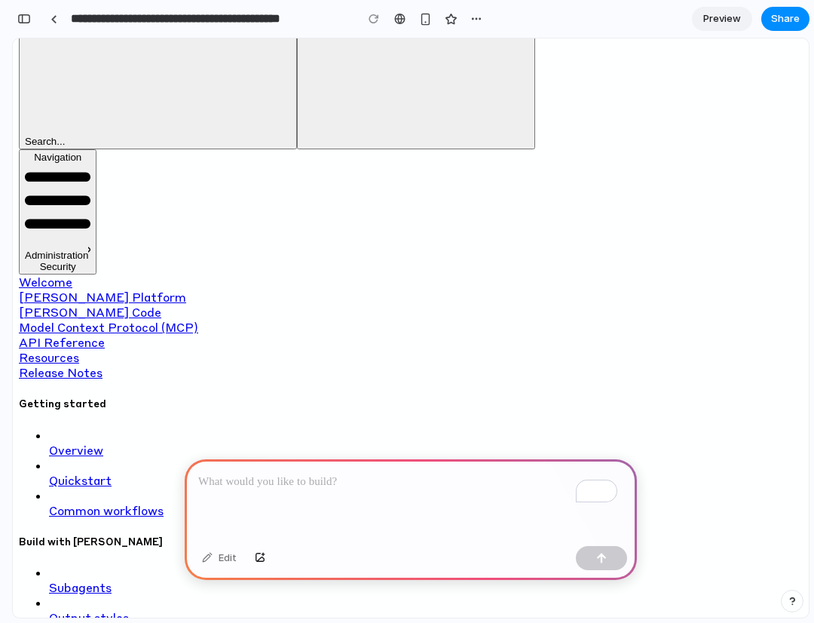
scroll to position [0, 0]
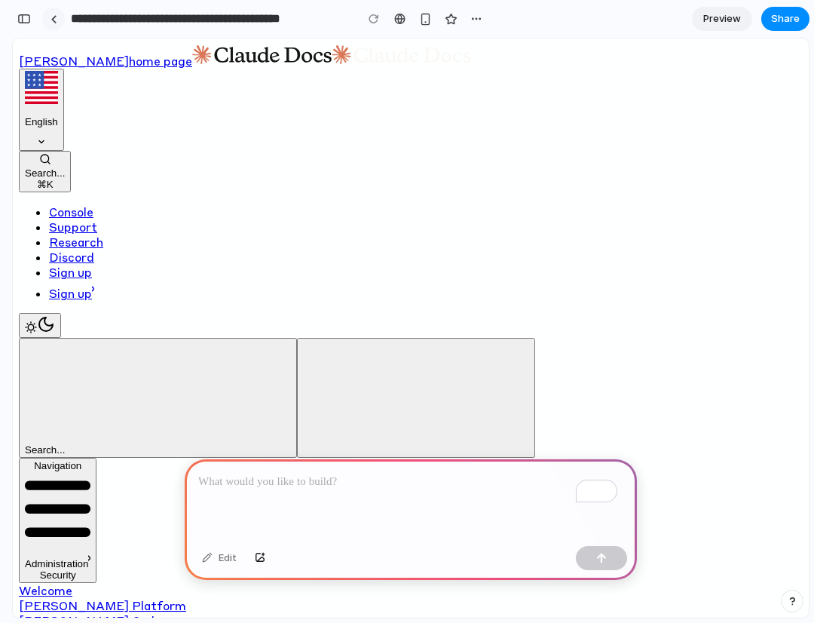
click at [51, 21] on div at bounding box center [54, 19] width 7 height 8
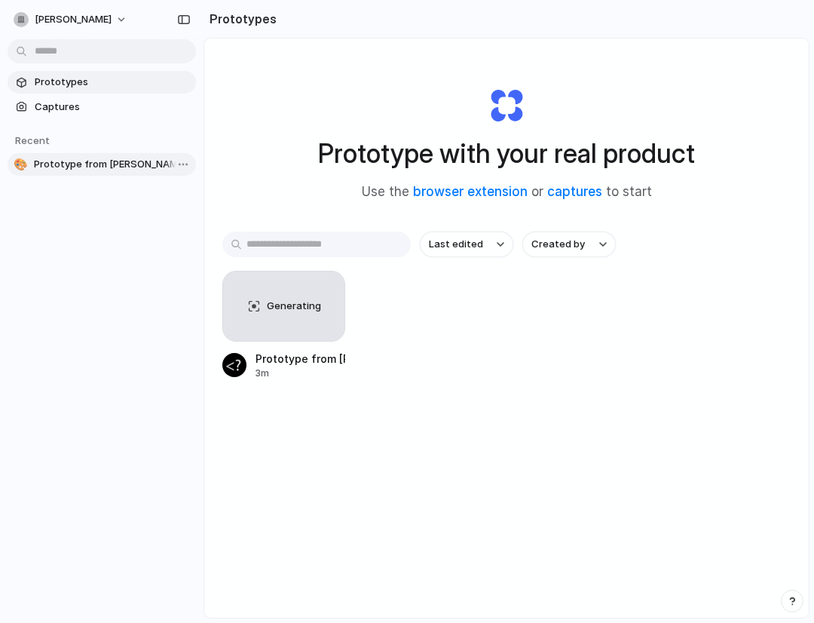
click at [66, 165] on span "Prototype from Claude Docs - Security Concepts" at bounding box center [112, 164] width 156 height 15
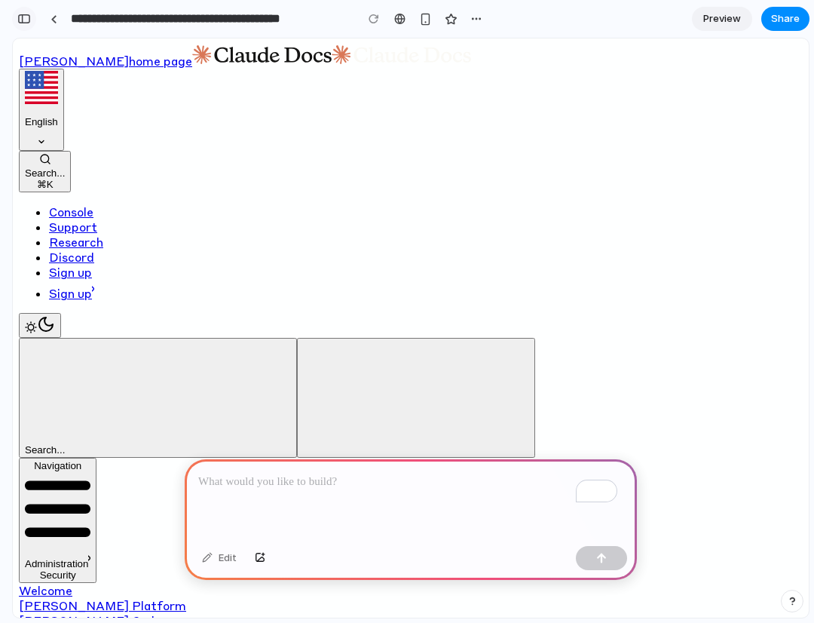
click at [23, 15] on div "button" at bounding box center [24, 19] width 14 height 11
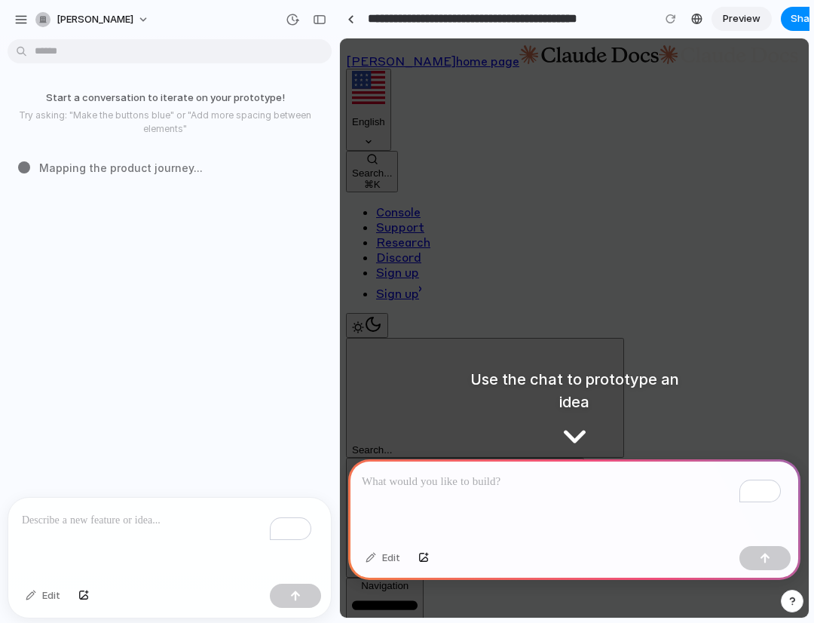
click at [441, 473] on p "To enrich screen reader interactions, please activate Accessibility in Grammarl…" at bounding box center [574, 482] width 425 height 18
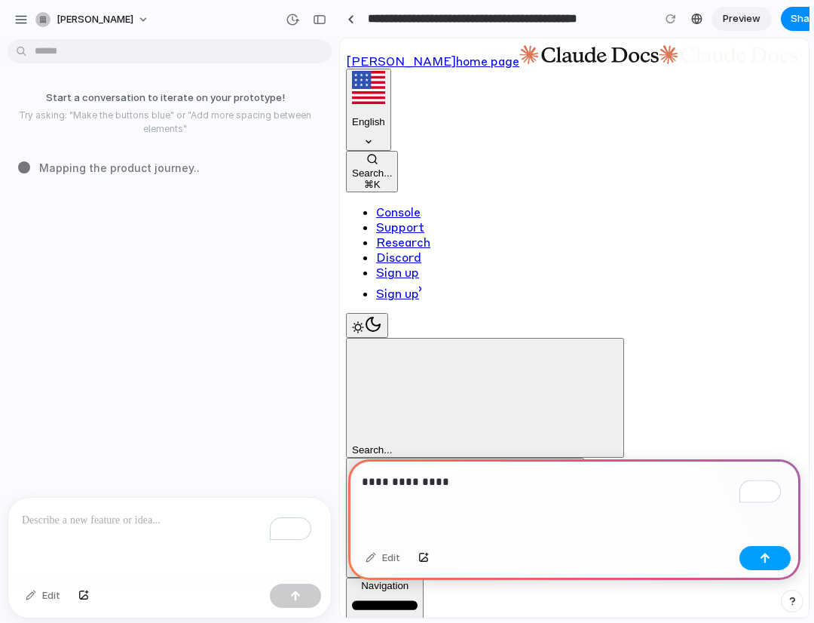
click at [761, 560] on div "button" at bounding box center [765, 557] width 11 height 11
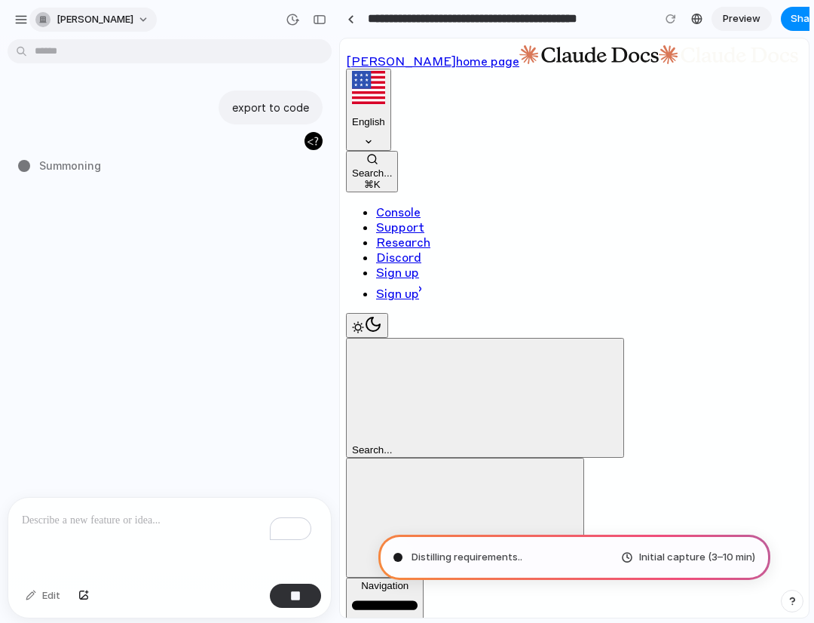
click at [100, 15] on button "[PERSON_NAME]" at bounding box center [92, 20] width 127 height 24
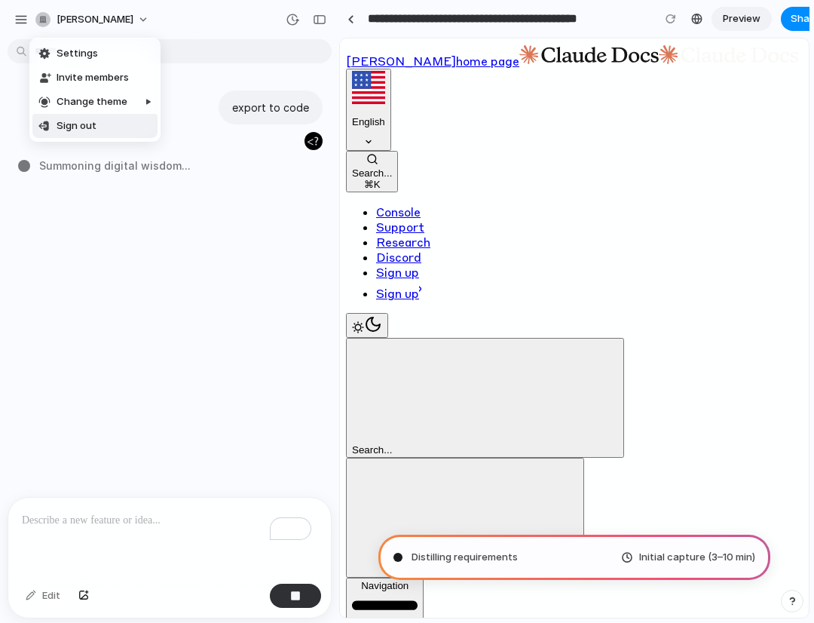
click at [127, 287] on div "Settings Invite members Change theme Sign out" at bounding box center [407, 311] width 814 height 623
click at [22, 22] on div "button" at bounding box center [21, 20] width 14 height 14
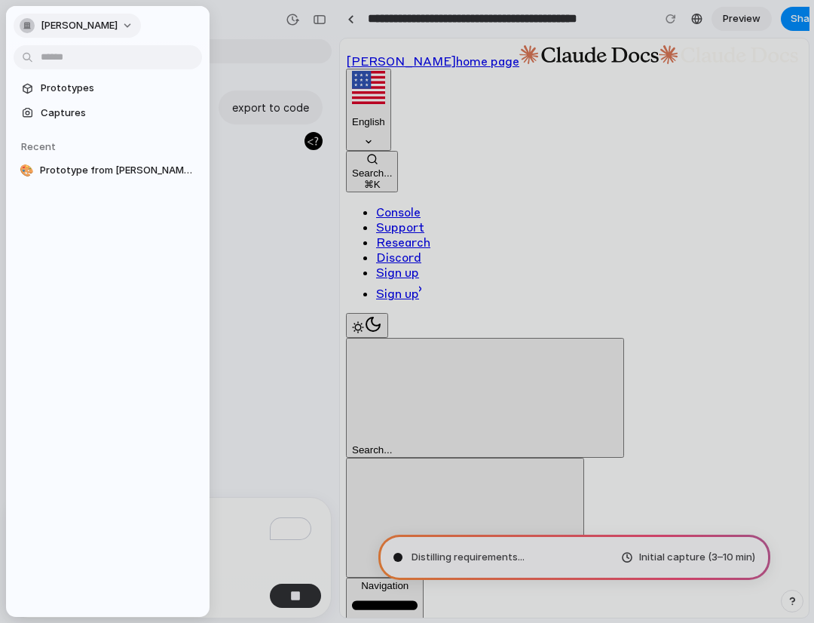
click at [75, 25] on span "[PERSON_NAME]" at bounding box center [79, 25] width 77 height 15
click at [256, 271] on div "Settings Invite members Change theme Sign out" at bounding box center [407, 311] width 814 height 623
click at [255, 312] on div at bounding box center [407, 311] width 814 height 623
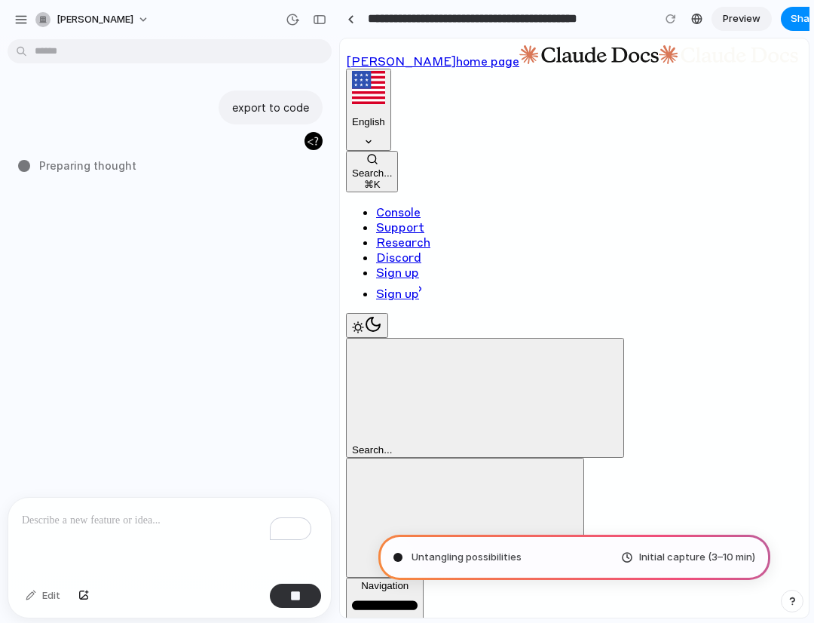
click at [747, 17] on span "Preview" at bounding box center [742, 18] width 38 height 15
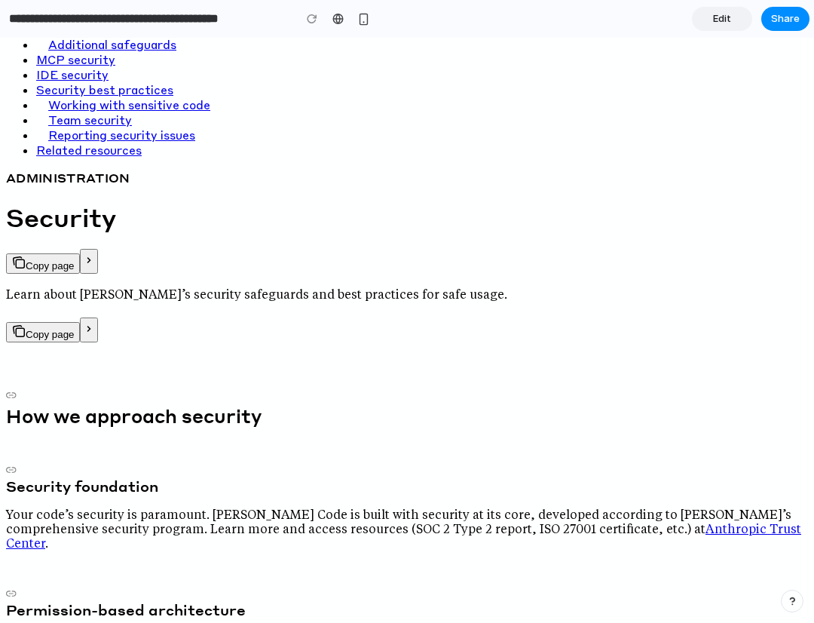
scroll to position [3216, 0]
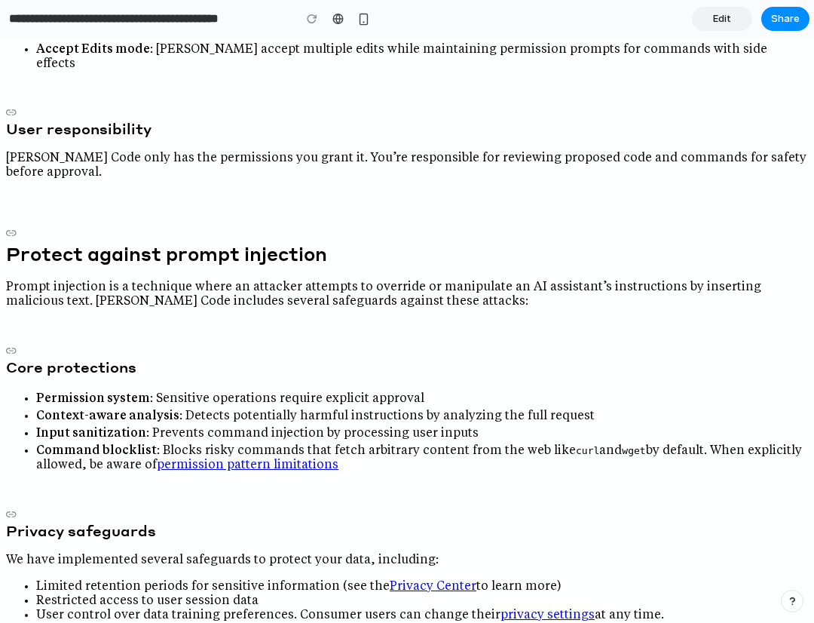
click at [730, 22] on span "Edit" at bounding box center [722, 18] width 18 height 15
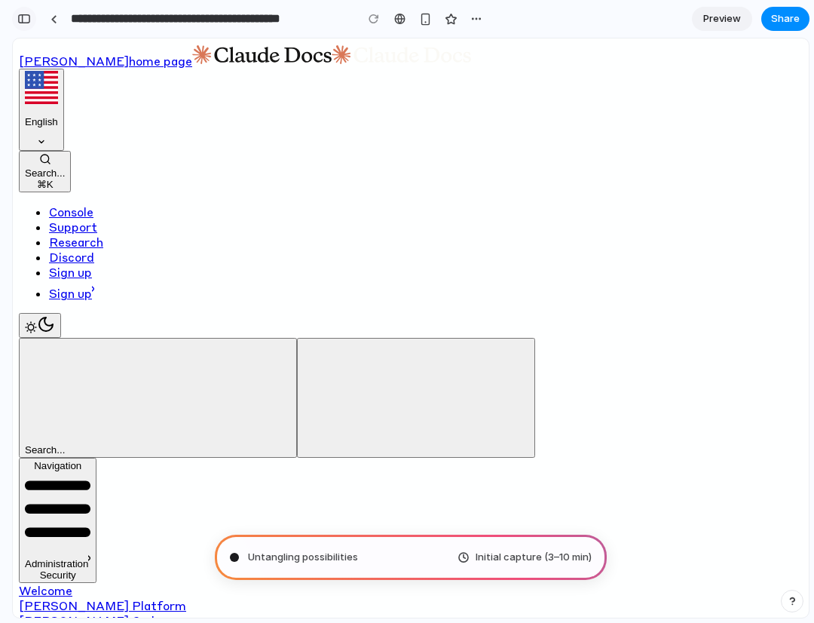
click at [26, 17] on div "button" at bounding box center [24, 19] width 14 height 11
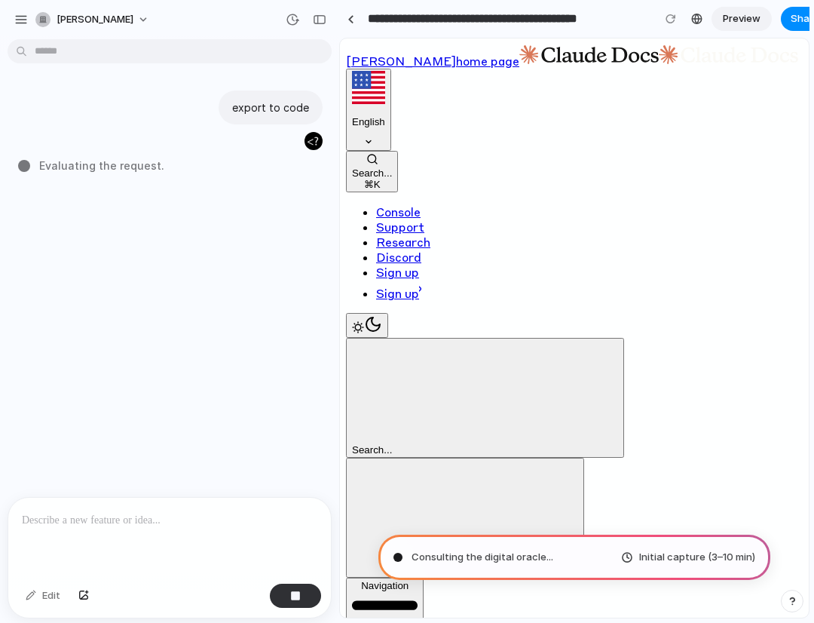
type input "**********"
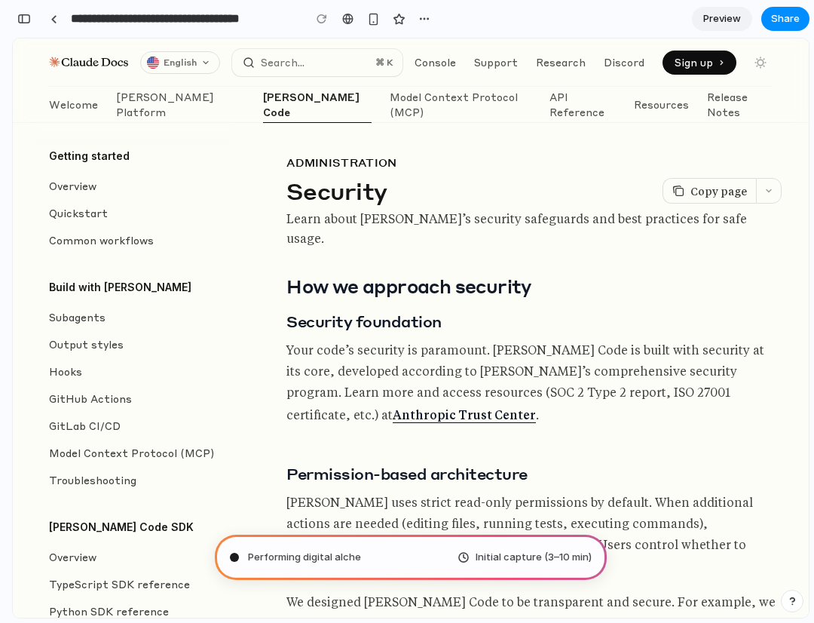
scroll to position [484, 0]
click at [29, 23] on div "button" at bounding box center [24, 19] width 14 height 11
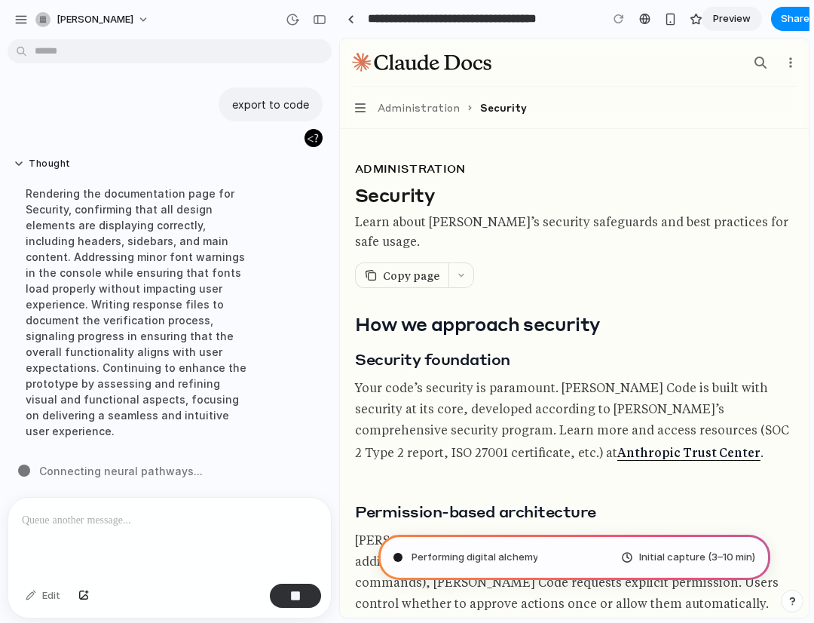
scroll to position [0, 0]
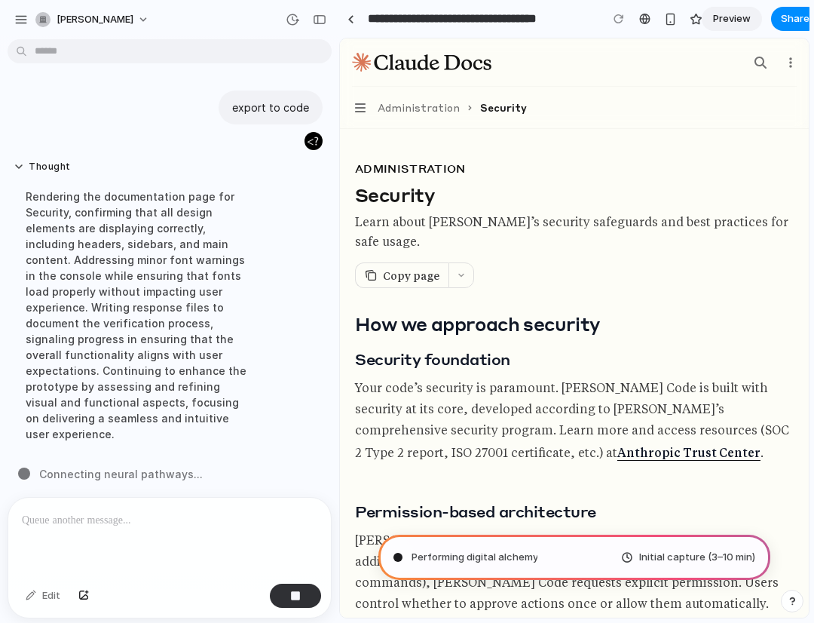
click at [112, 201] on div "Rendering the documentation page for Security, confirming that all design eleme…" at bounding box center [140, 314] width 252 height 271
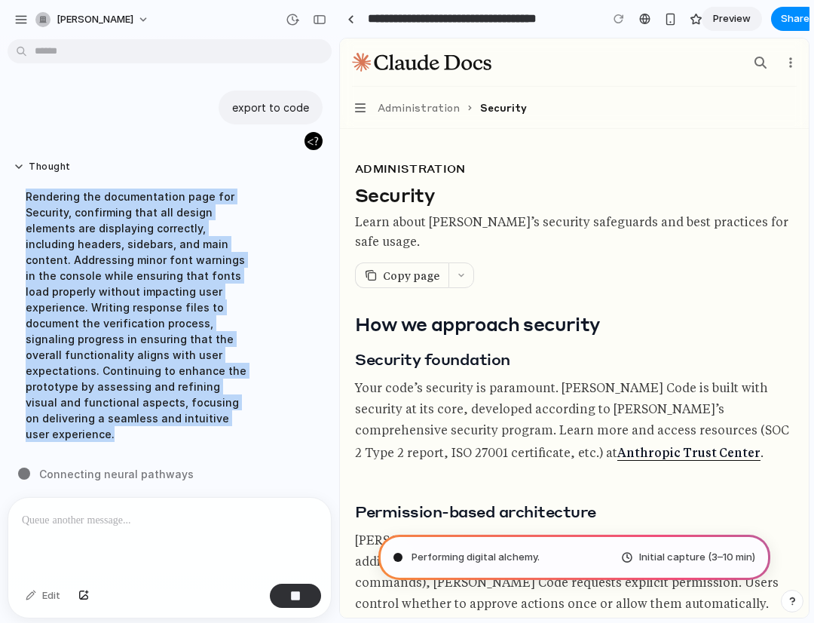
click at [112, 201] on div "Rendering the documentation page for Security, confirming that all design eleme…" at bounding box center [140, 314] width 252 height 271
click at [115, 277] on div "Rendering the documentation page for Security, confirming that all design eleme…" at bounding box center [140, 314] width 252 height 271
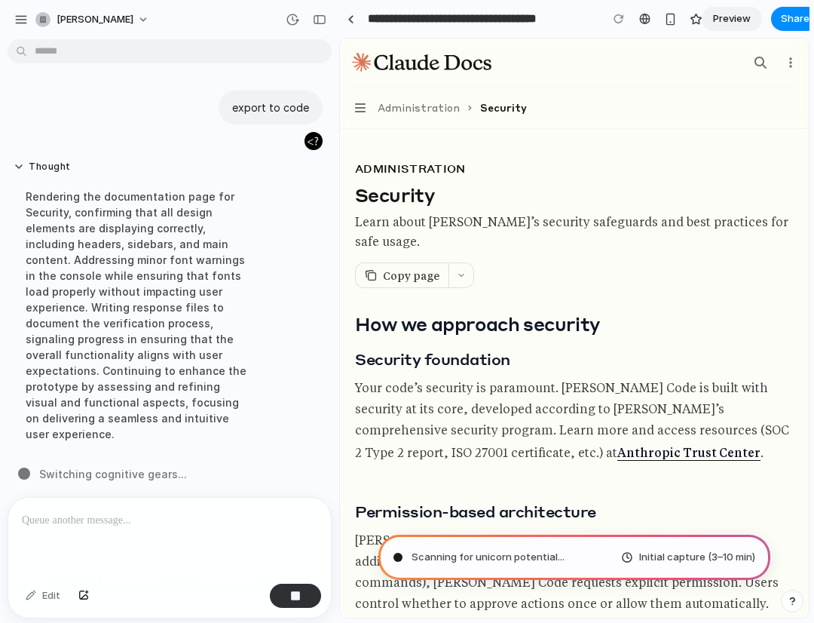
click at [90, 466] on span "Switching cognitive gears ..." at bounding box center [113, 474] width 148 height 16
click at [80, 465] on div at bounding box center [80, 465] width 0 height 0
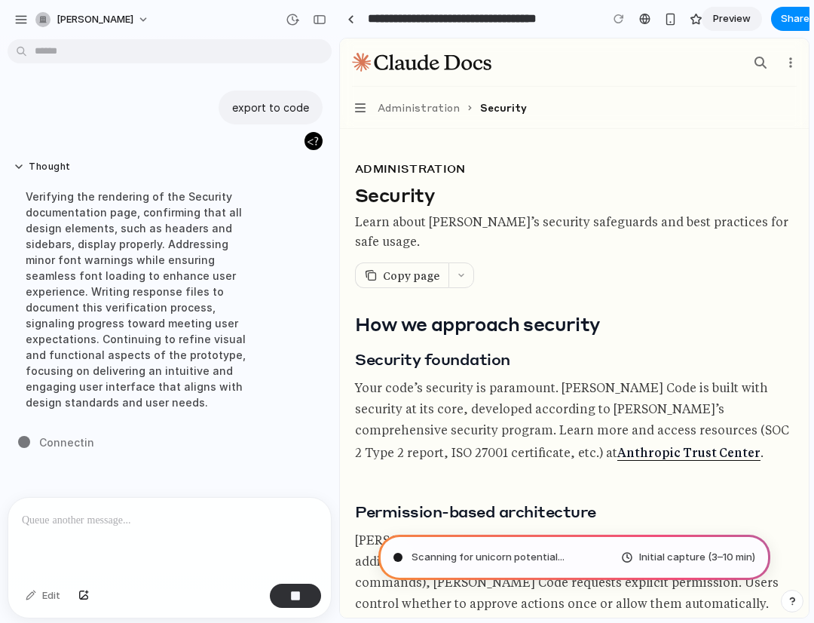
click at [53, 252] on div "Verifying the rendering of the Security documentation page, confirming that all…" at bounding box center [140, 299] width 252 height 240
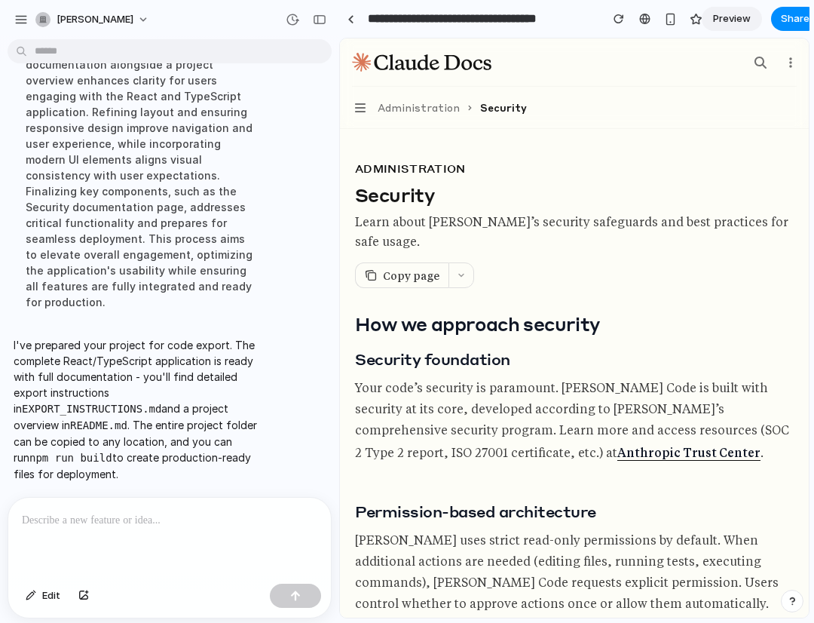
click at [131, 337] on p "I've prepared your project for code export. The complete React/TypeScript appli…" at bounding box center [140, 409] width 252 height 145
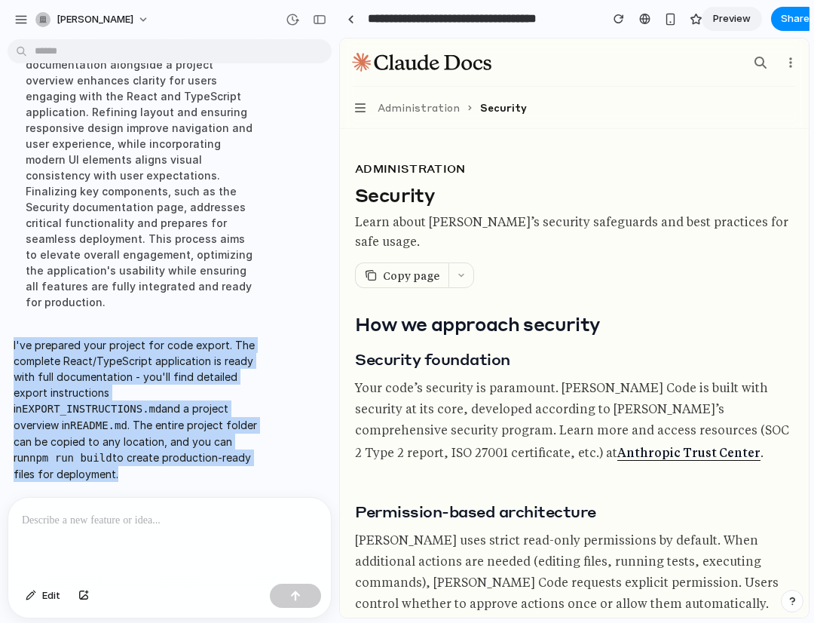
click at [131, 337] on p "I've prepared your project for code export. The complete React/TypeScript appli…" at bounding box center [140, 409] width 252 height 145
click at [136, 402] on code "EXPORT_INSTRUCTIONS.md" at bounding box center [91, 408] width 139 height 12
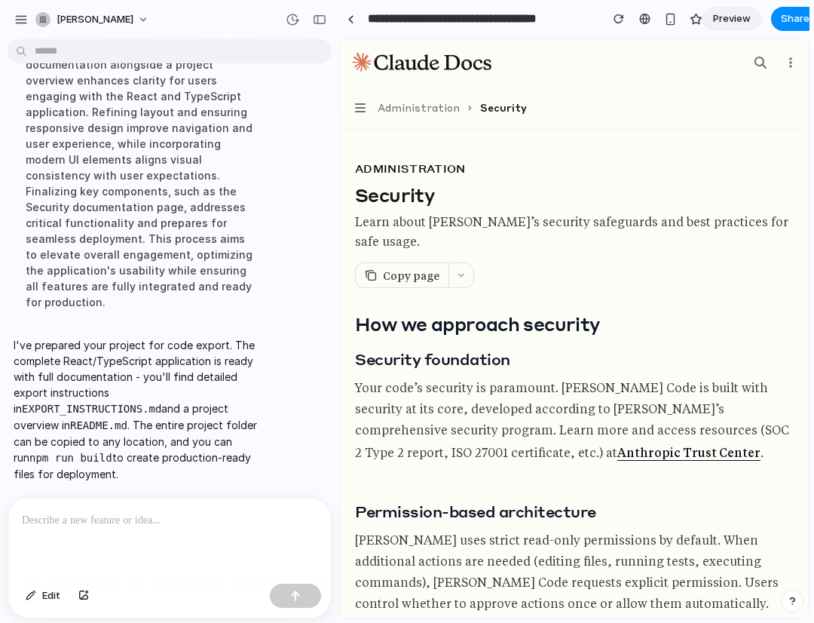
click at [63, 376] on p "I've prepared your project for code export. The complete React/TypeScript appli…" at bounding box center [140, 409] width 252 height 145
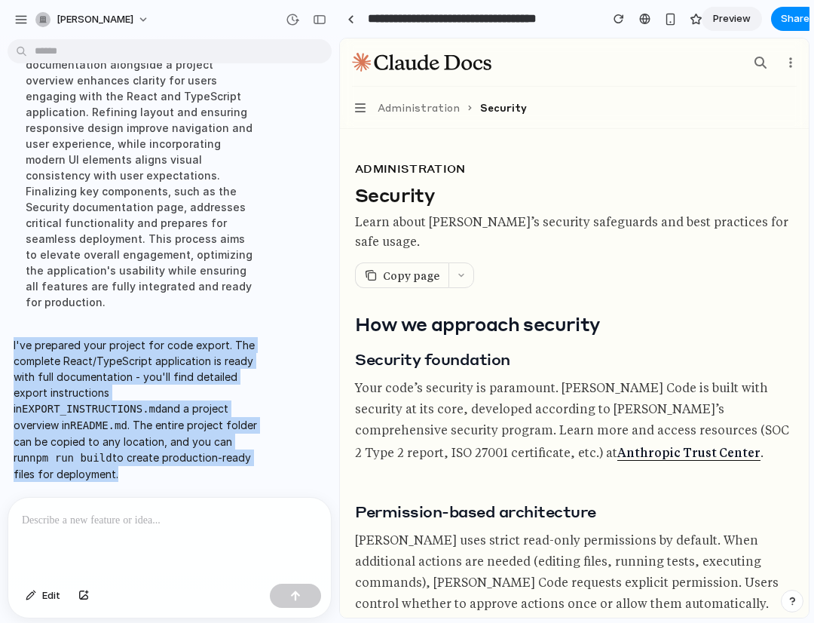
click at [63, 376] on p "I've prepared your project for code export. The complete React/TypeScript appli…" at bounding box center [140, 409] width 252 height 145
click at [165, 384] on p "I've prepared your project for code export. The complete React/TypeScript appli…" at bounding box center [140, 409] width 252 height 145
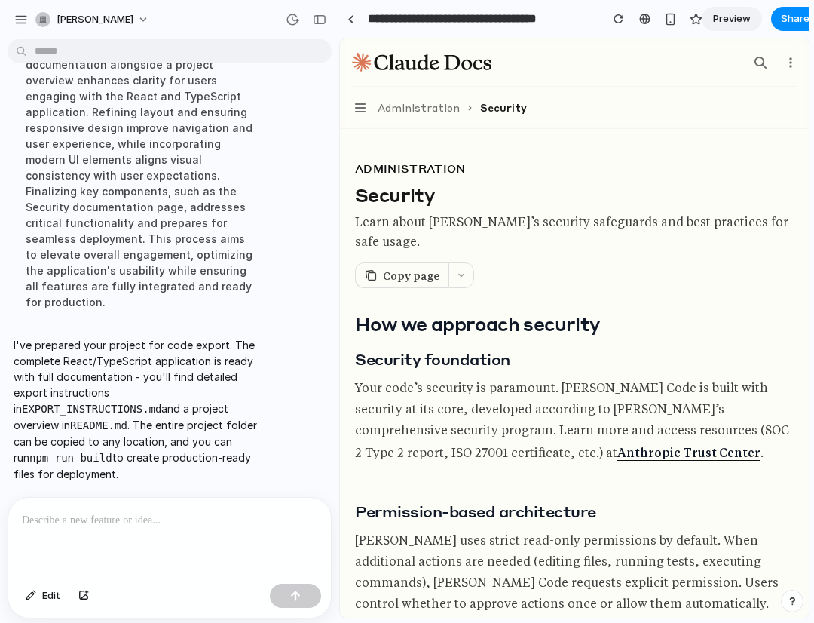
click at [57, 369] on p "I've prepared your project for code export. The complete React/TypeScript appli…" at bounding box center [140, 409] width 252 height 145
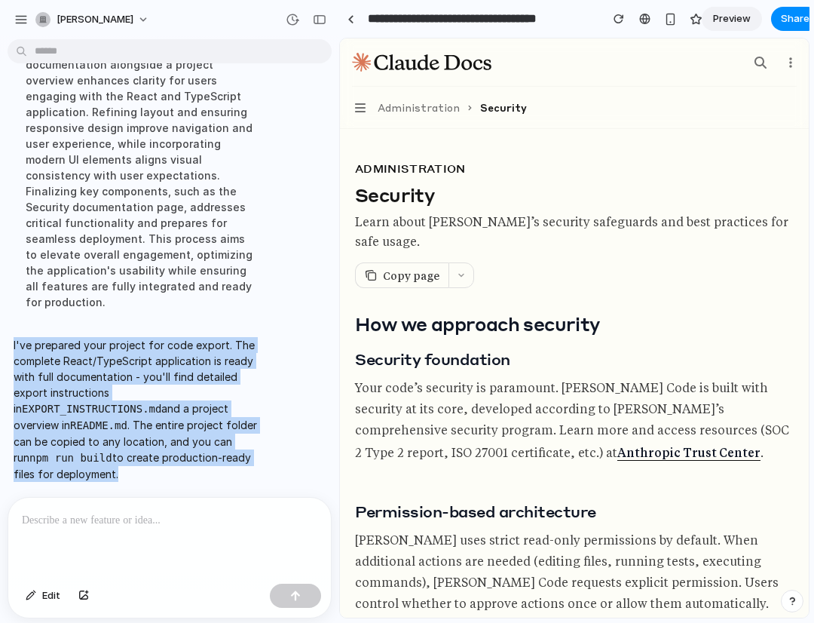
click at [57, 369] on p "I've prepared your project for code export. The complete React/TypeScript appli…" at bounding box center [140, 409] width 252 height 145
click at [136, 378] on p "I've prepared your project for code export. The complete React/TypeScript appli…" at bounding box center [140, 409] width 252 height 145
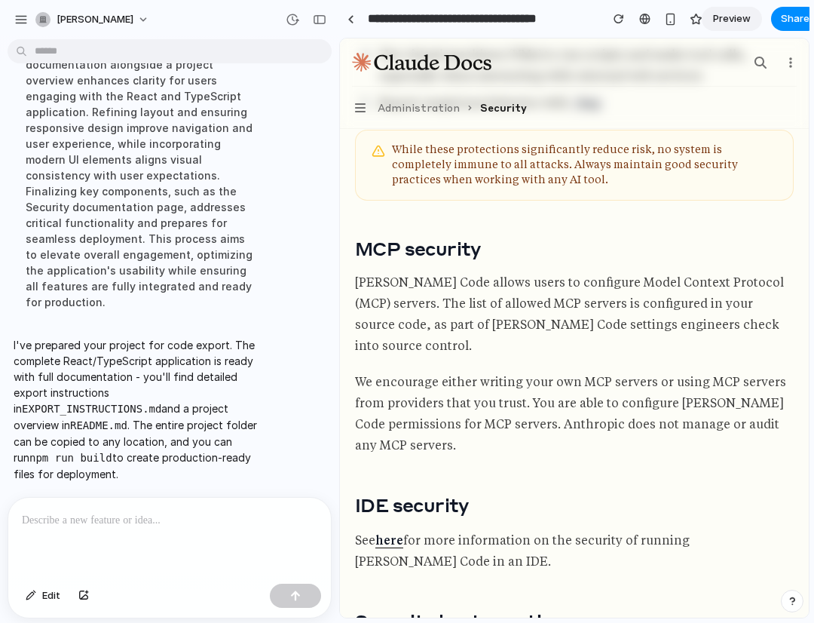
scroll to position [2871, 0]
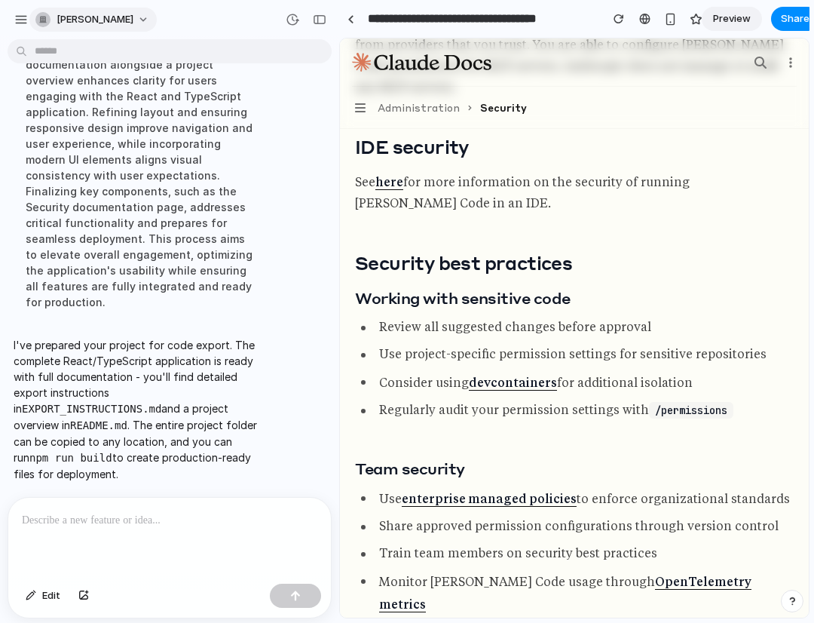
click at [99, 14] on button "[PERSON_NAME]" at bounding box center [92, 20] width 127 height 24
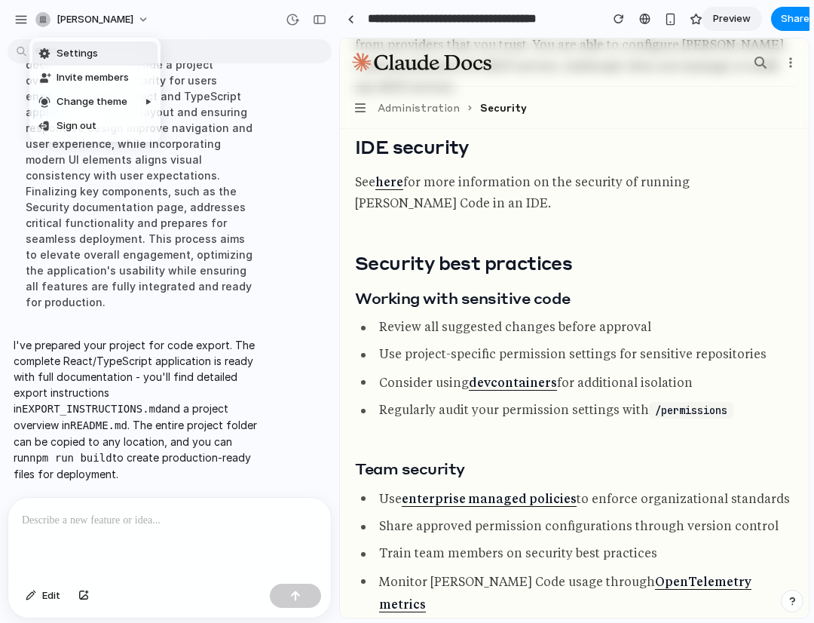
click at [98, 15] on div "Settings Invite members Change theme Sign out" at bounding box center [407, 311] width 814 height 623
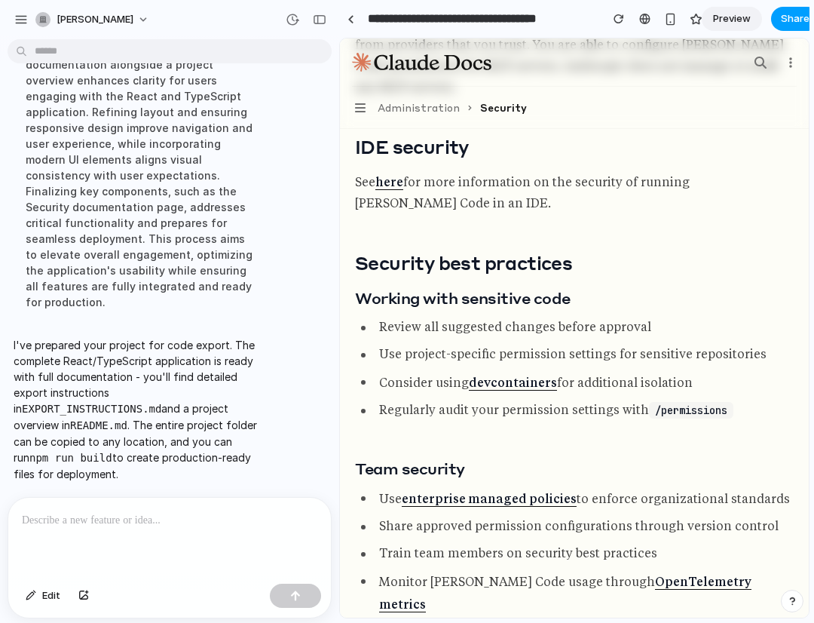
click at [787, 18] on span "Share" at bounding box center [795, 18] width 29 height 15
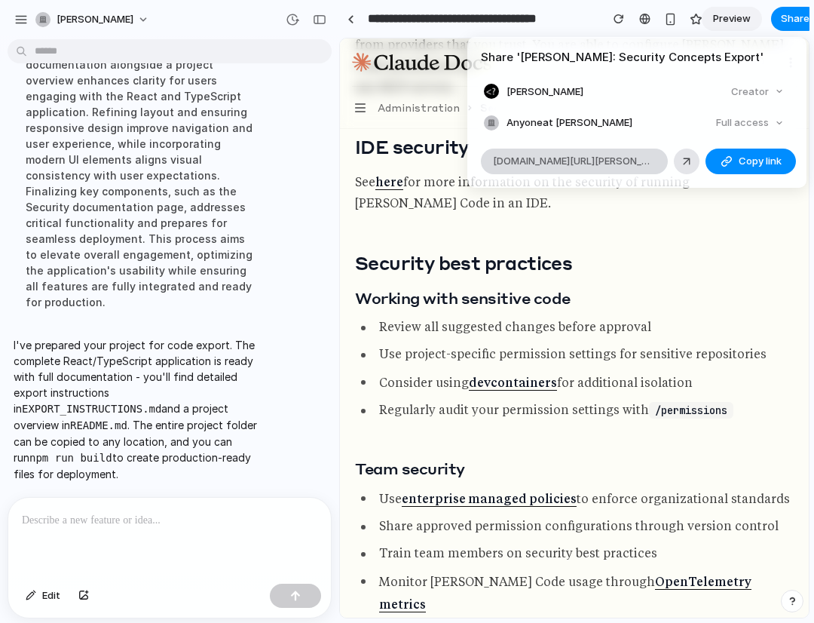
click at [572, 161] on span "alloy.app/brian-vo/p/5628b5e7-a49d-4126-8a17-54b33951309f" at bounding box center [574, 161] width 163 height 15
click at [18, 23] on div "Share ' Claude Docs: Security Concepts Export ' Brian Vo Creator Anyone at Bria…" at bounding box center [407, 311] width 814 height 623
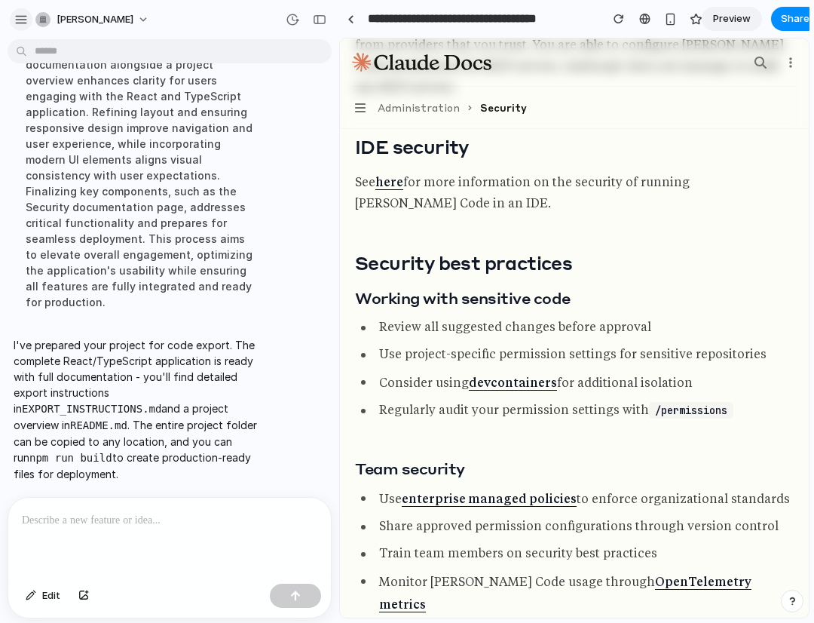
click at [20, 16] on div "button" at bounding box center [21, 20] width 14 height 14
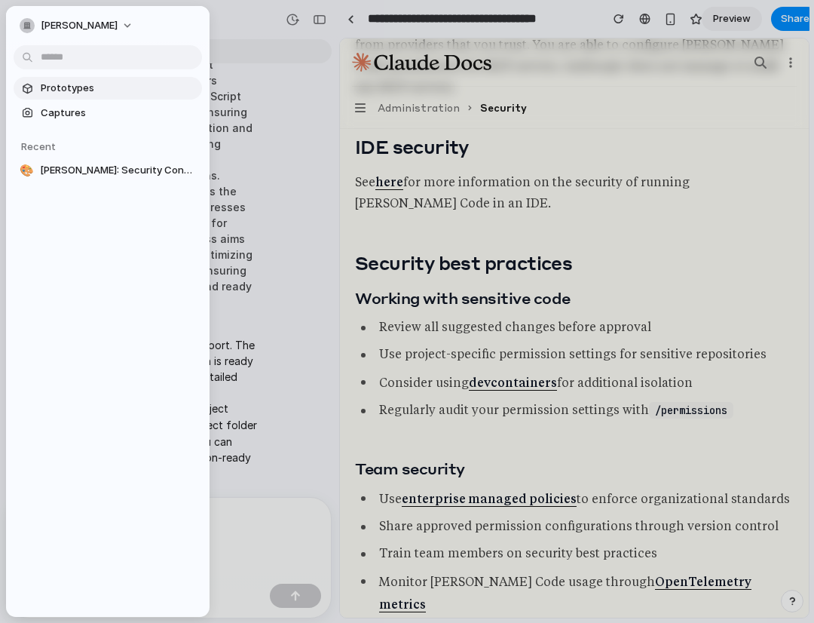
click at [92, 87] on span "Prototypes" at bounding box center [118, 88] width 155 height 15
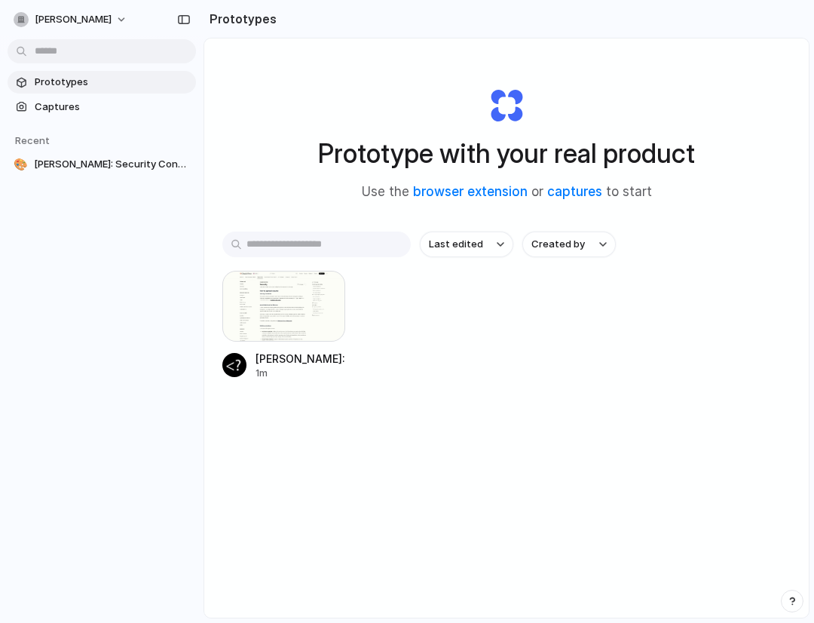
click at [436, 322] on div "Claude Docs: Security Concepts Export 1m" at bounding box center [506, 325] width 568 height 109
click at [327, 298] on button "button" at bounding box center [323, 292] width 24 height 24
click at [360, 456] on div "Open in new tab Rename Copy link Delete" at bounding box center [407, 311] width 814 height 623
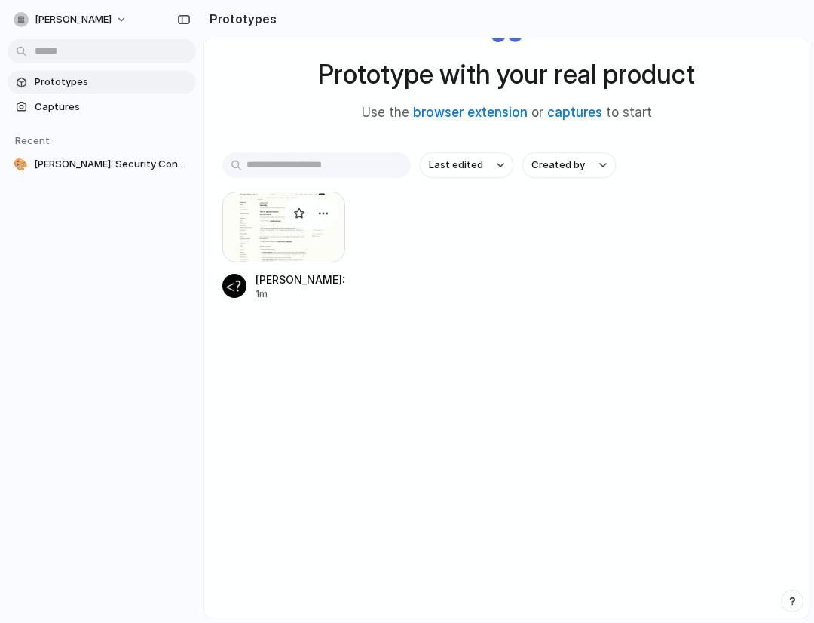
scroll to position [80, 0]
click at [57, 169] on span "Claude Docs: Security Concepts Export" at bounding box center [112, 164] width 156 height 15
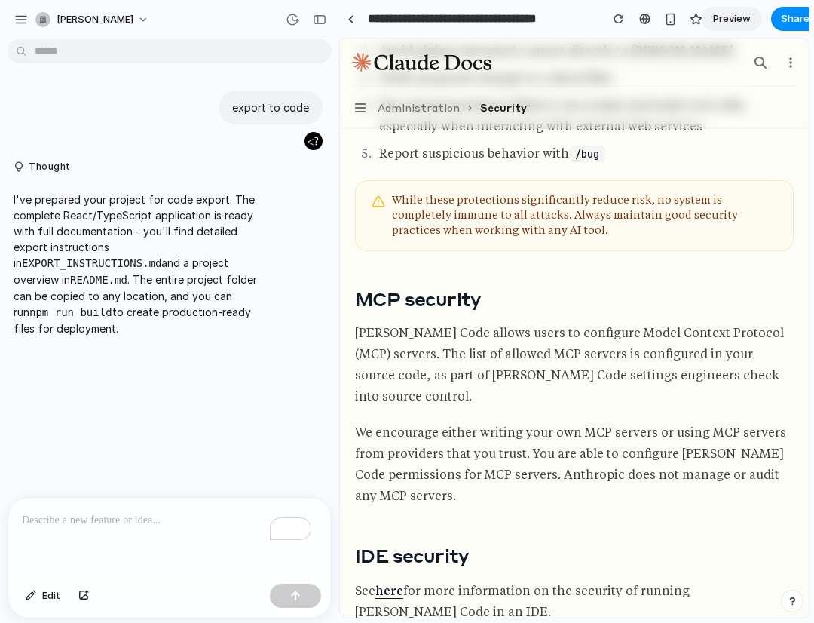
scroll to position [3496, 0]
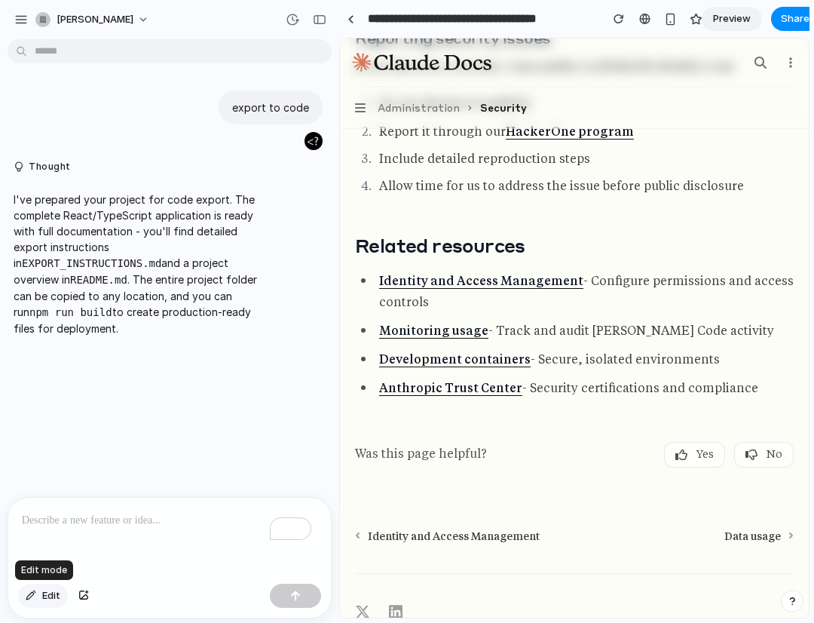
click at [39, 596] on button "Edit" at bounding box center [43, 595] width 50 height 24
click at [34, 595] on div "button" at bounding box center [31, 595] width 11 height 9
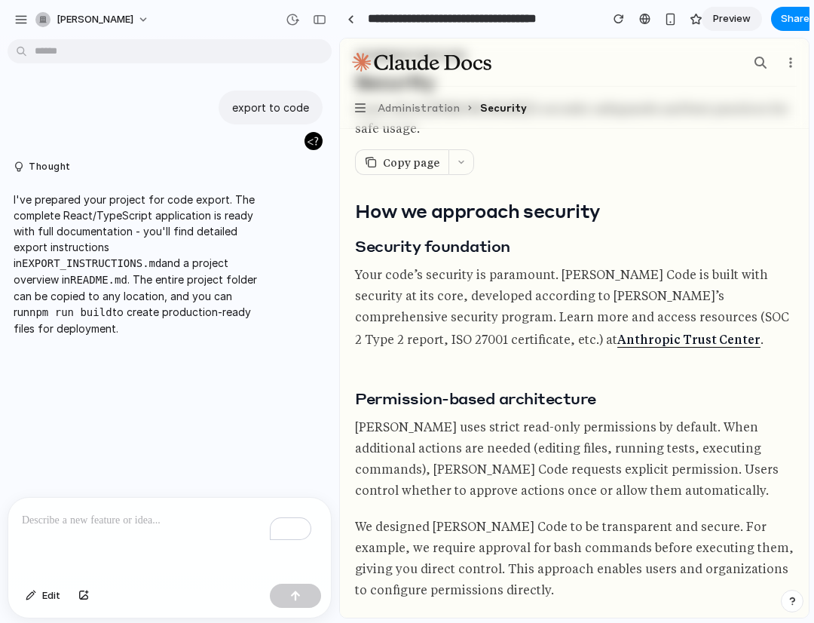
scroll to position [0, 0]
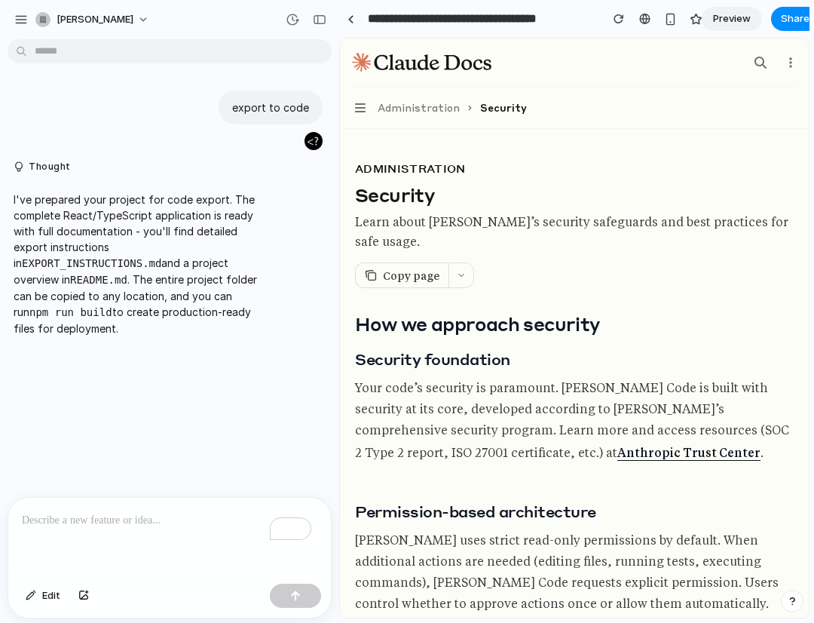
click at [145, 265] on code "EXPORT_INSTRUCTIONS.md" at bounding box center [91, 263] width 139 height 12
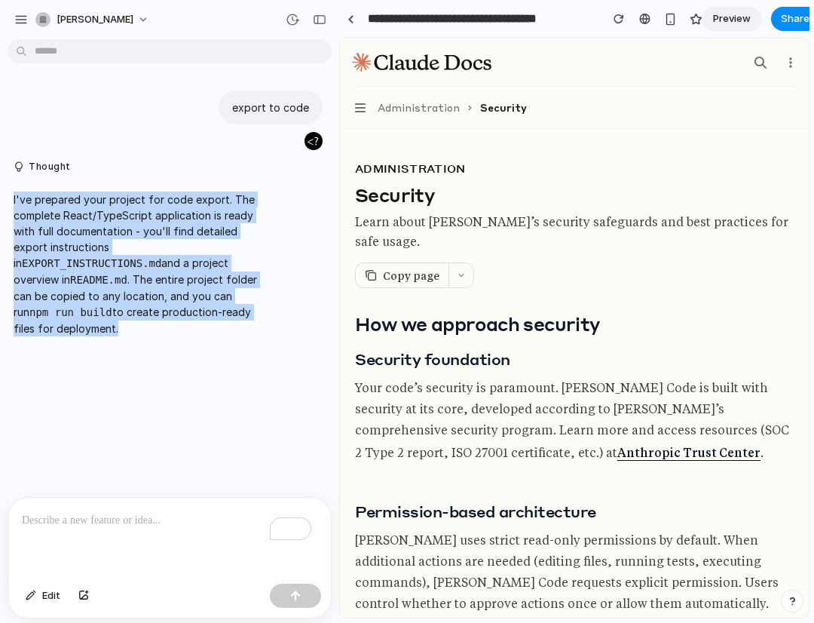
click at [145, 265] on code "EXPORT_INSTRUCTIONS.md" at bounding box center [91, 263] width 139 height 12
click at [161, 342] on div "I've prepared your project for code export. The complete React/TypeScript appli…" at bounding box center [140, 263] width 264 height 163
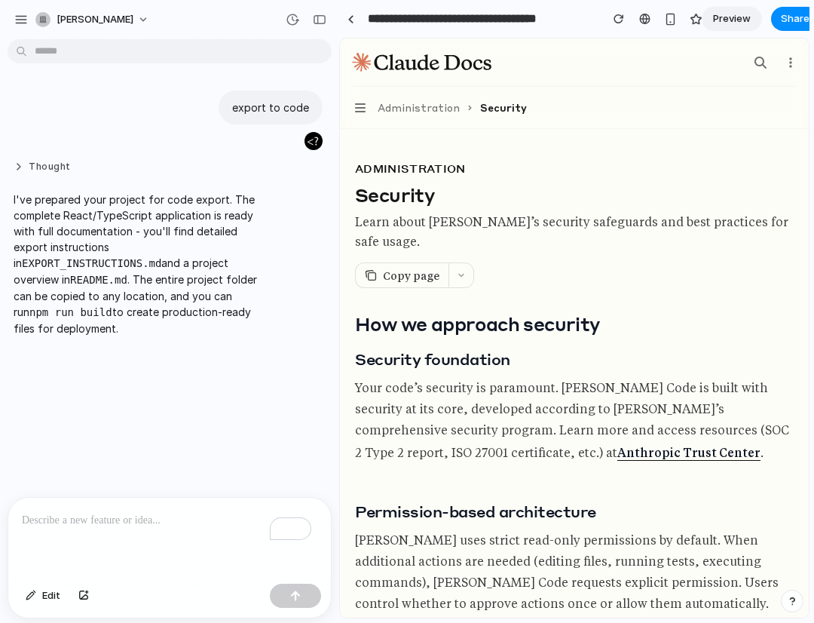
click at [32, 165] on button "Thought" at bounding box center [140, 167] width 252 height 13
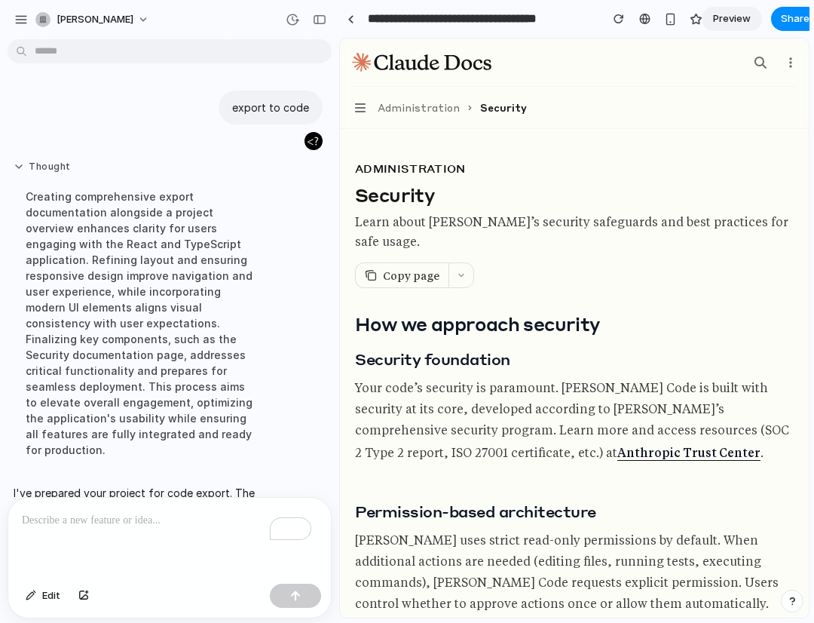
click at [32, 165] on button "Thought" at bounding box center [140, 167] width 252 height 13
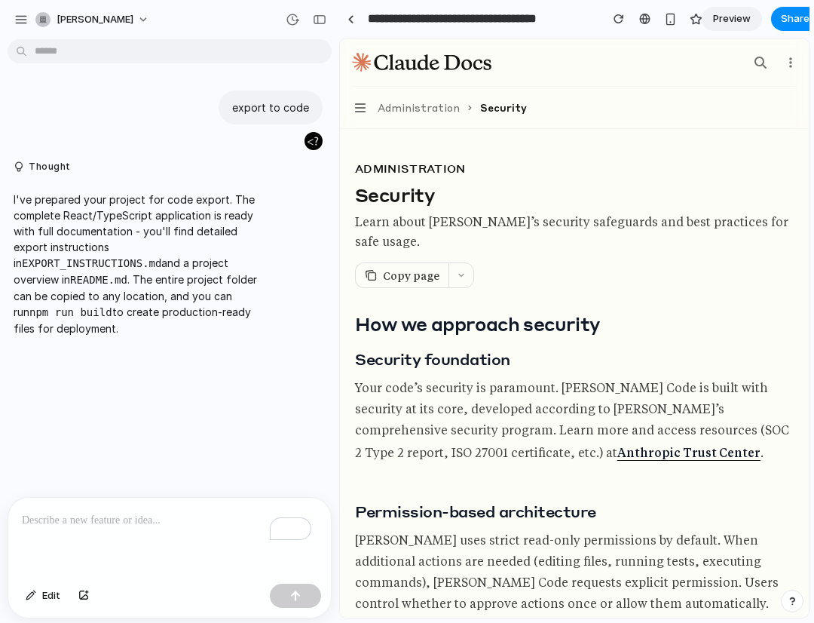
click at [470, 278] on div "Copy page" at bounding box center [574, 275] width 439 height 26
click at [459, 274] on icon "button" at bounding box center [461, 275] width 5 height 2
click at [418, 282] on span "Copy page" at bounding box center [411, 275] width 57 height 15
click at [641, 19] on div at bounding box center [644, 19] width 11 height 12
click at [739, 19] on span "Preview" at bounding box center [732, 18] width 38 height 15
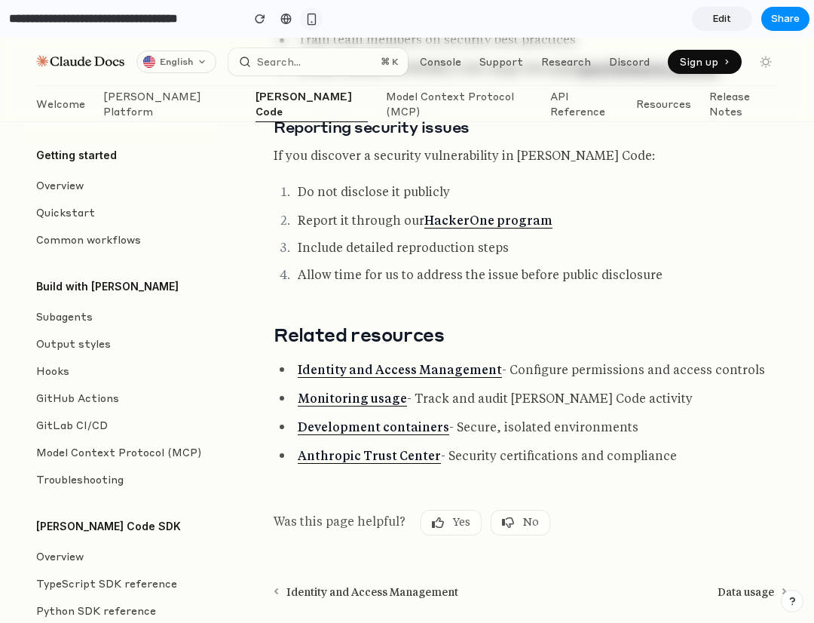
click at [311, 19] on div "button" at bounding box center [311, 19] width 13 height 13
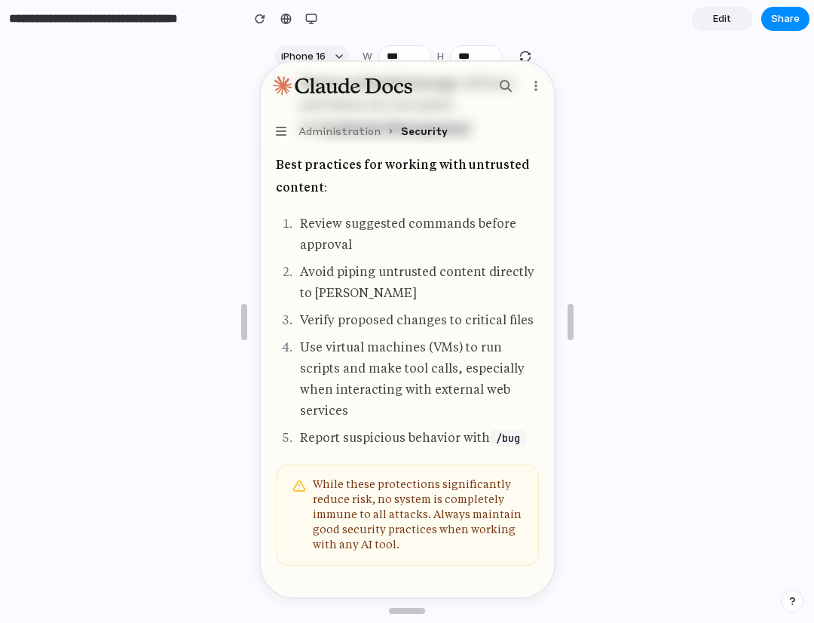
scroll to position [2424, 0]
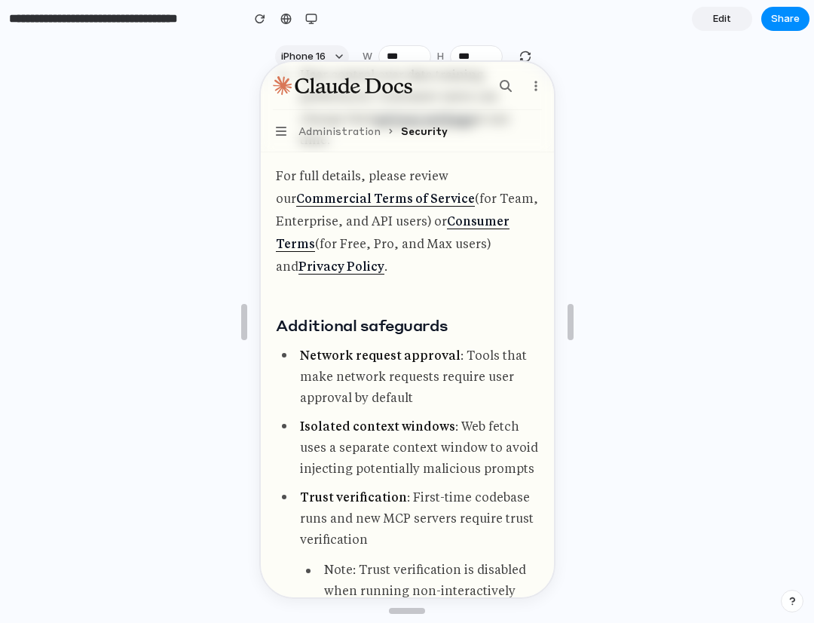
click at [125, 20] on input "**********" at bounding box center [121, 18] width 231 height 27
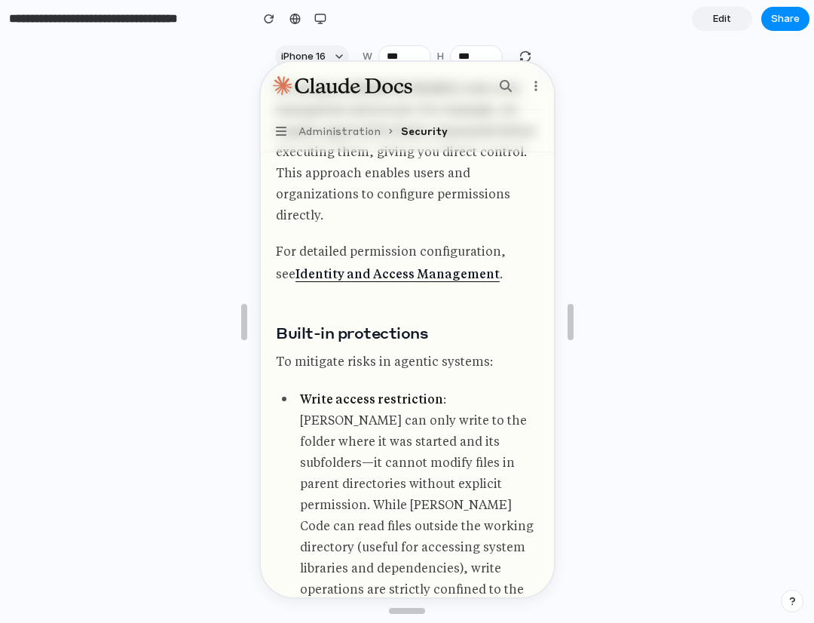
scroll to position [1705, 0]
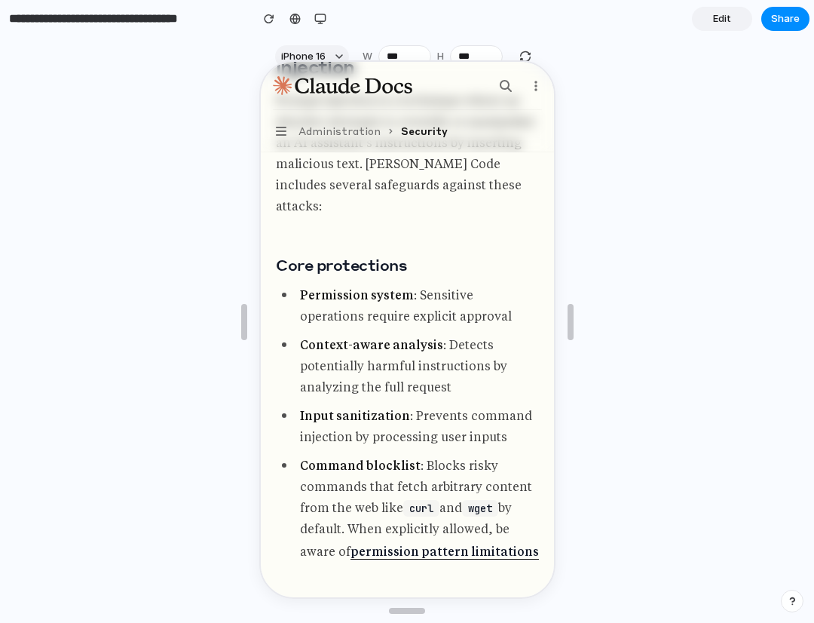
click at [306, 51] on div at bounding box center [407, 321] width 296 height 547
click at [320, 51] on div at bounding box center [407, 321] width 296 height 547
click at [733, 22] on link "Edit" at bounding box center [722, 19] width 60 height 24
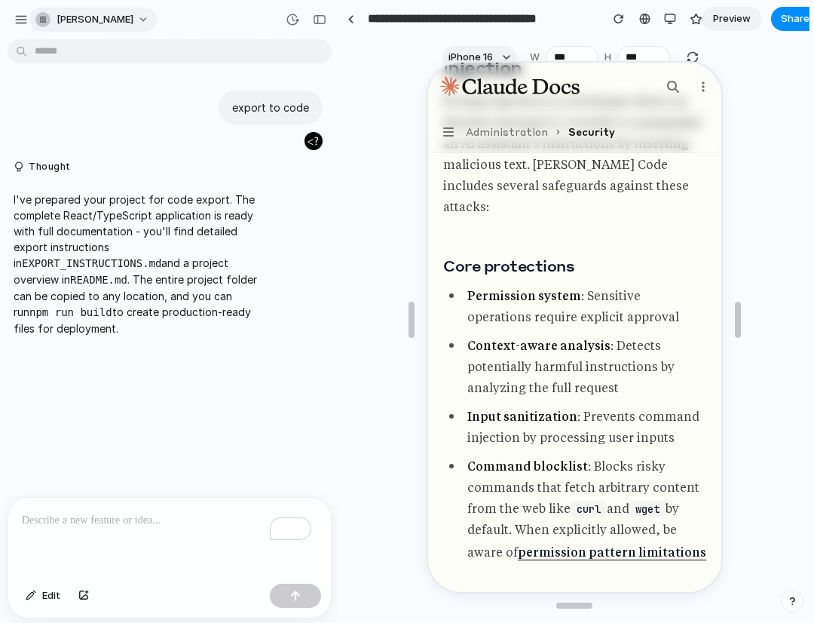
click at [37, 16] on div "button" at bounding box center [42, 19] width 15 height 15
click at [79, 54] on span "Settings" at bounding box center [77, 53] width 41 height 15
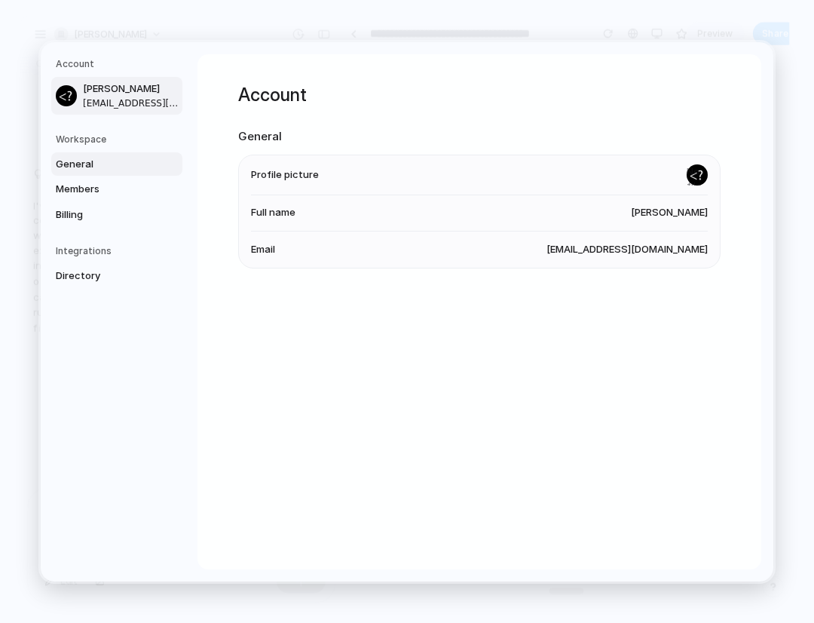
click at [93, 161] on span "General" at bounding box center [104, 163] width 96 height 15
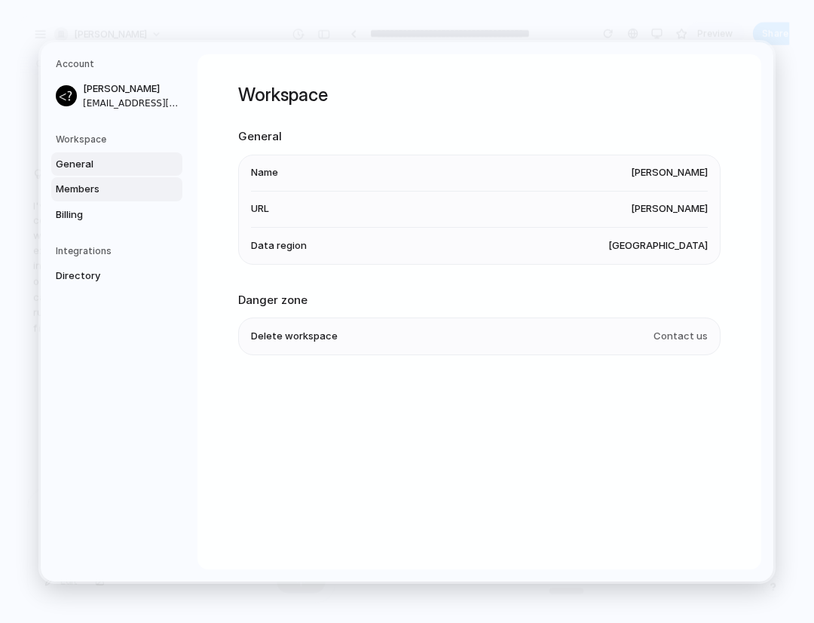
click at [111, 190] on span "Members" at bounding box center [104, 189] width 96 height 15
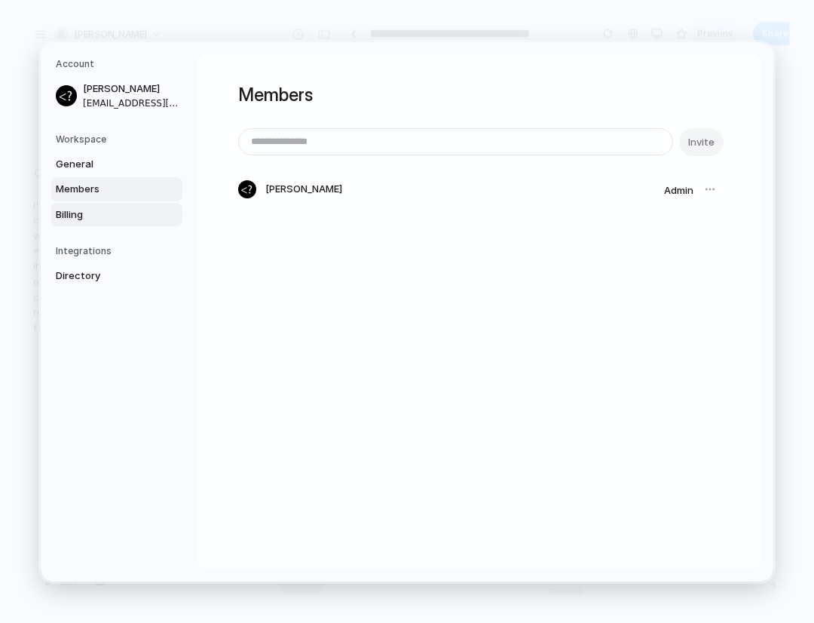
click at [105, 214] on span "Billing" at bounding box center [104, 214] width 96 height 15
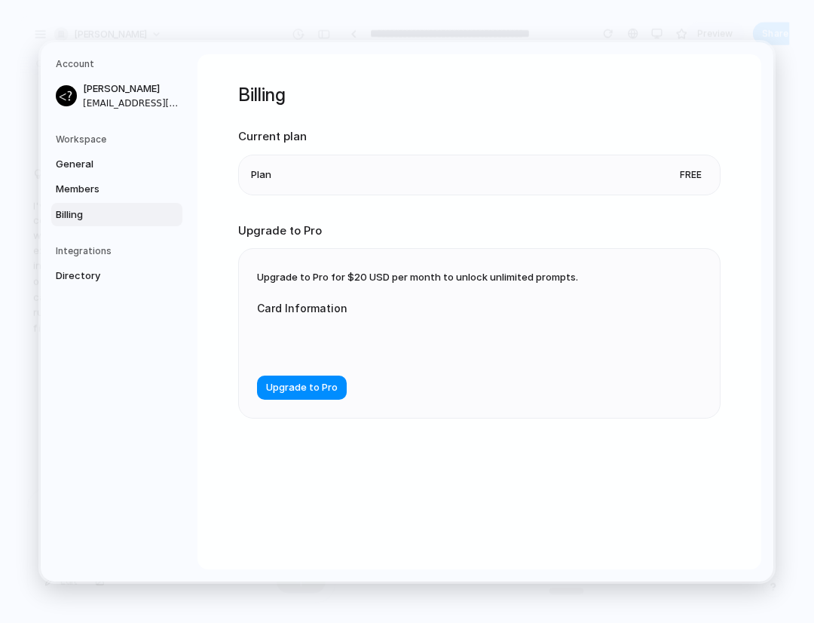
click at [100, 249] on h5 "Integrations" at bounding box center [119, 251] width 127 height 14
click at [109, 274] on span "Directory" at bounding box center [104, 275] width 96 height 15
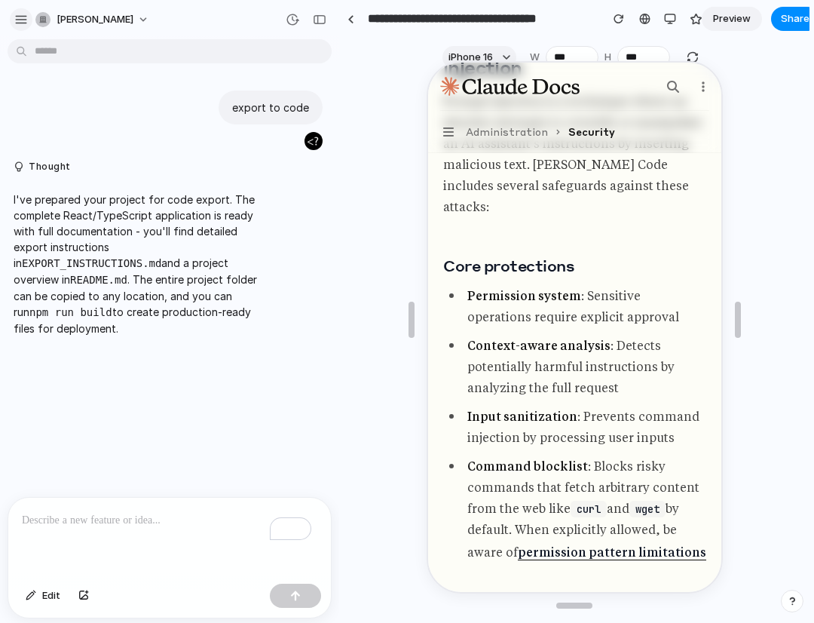
click at [23, 21] on div "button" at bounding box center [21, 20] width 14 height 14
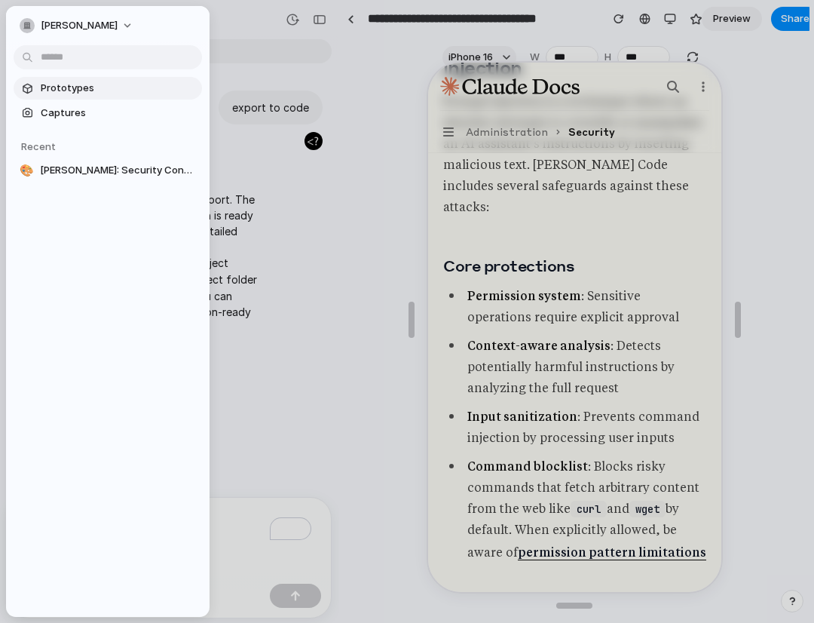
click at [63, 87] on span "Prototypes" at bounding box center [118, 88] width 155 height 15
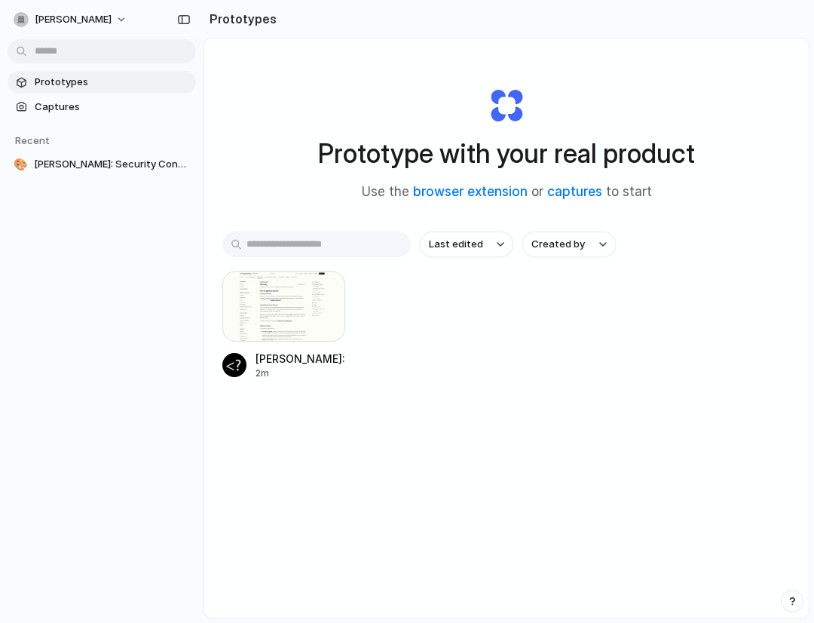
click at [349, 251] on input "text" at bounding box center [316, 244] width 188 height 26
click at [537, 249] on span "Created by" at bounding box center [558, 244] width 54 height 15
click at [480, 247] on div "All users Brian Vo" at bounding box center [407, 311] width 814 height 623
click at [455, 242] on span "Last edited" at bounding box center [456, 244] width 54 height 15
click at [298, 216] on div "Last edited Last created Alphabetical" at bounding box center [407, 311] width 814 height 623
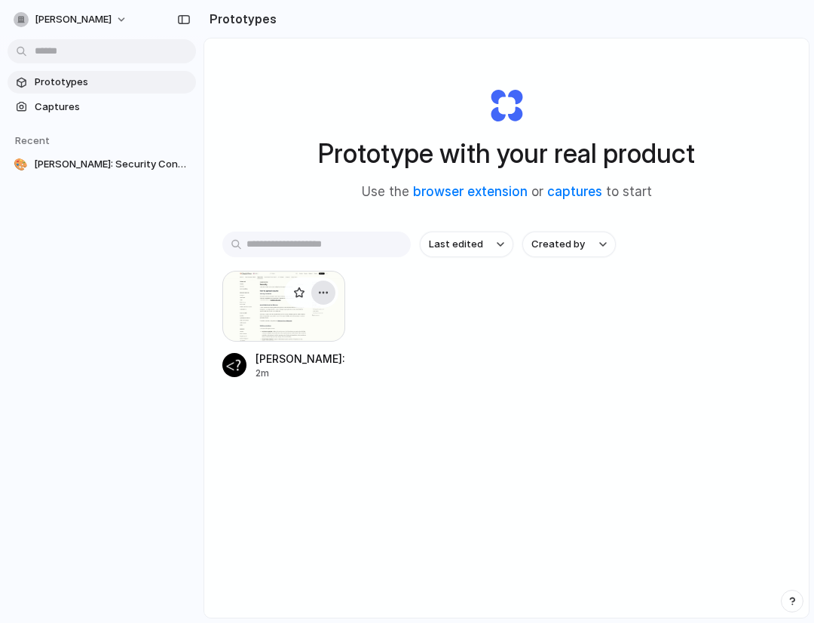
click at [327, 300] on button "button" at bounding box center [323, 292] width 24 height 24
click at [90, 197] on div "Open in new tab Rename Copy link Delete" at bounding box center [407, 311] width 814 height 623
click at [82, 161] on span "Claude Docs: Security Concepts Export" at bounding box center [112, 164] width 156 height 15
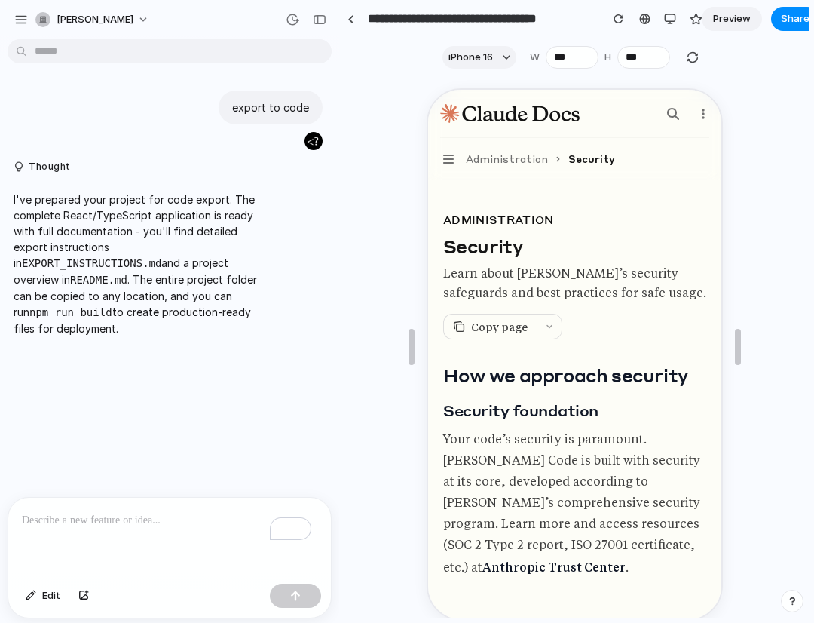
click at [95, 524] on div "To enrich screen reader interactions, please activate Accessibility in Grammarl…" at bounding box center [169, 537] width 323 height 80
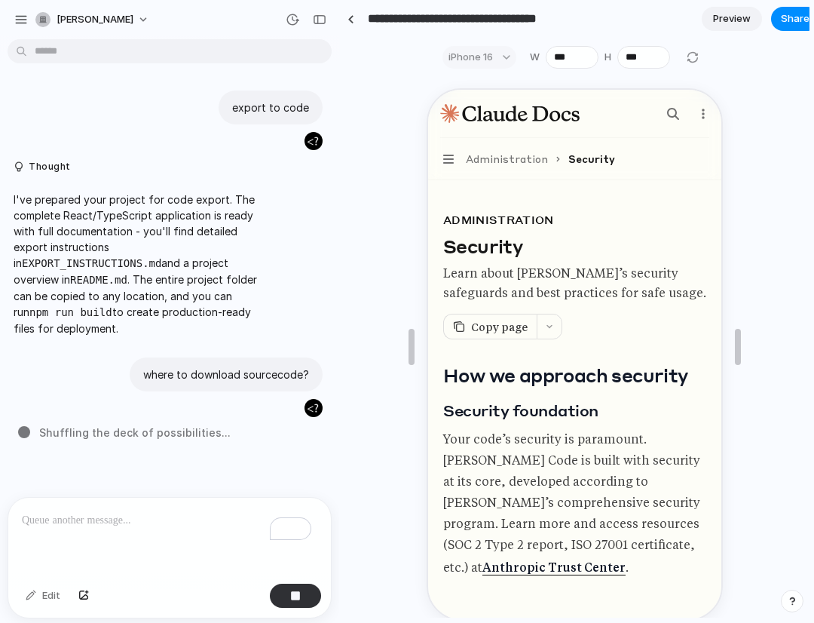
click at [454, 15] on input "**********" at bounding box center [480, 18] width 231 height 27
click at [507, 23] on input "**********" at bounding box center [480, 18] width 231 height 27
click at [445, 26] on input "**********" at bounding box center [480, 18] width 231 height 27
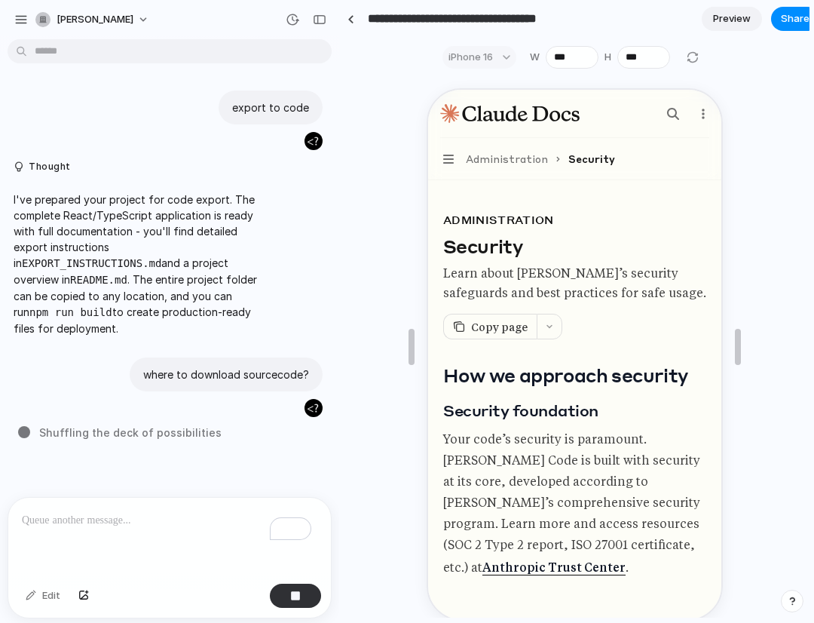
click at [445, 26] on input "**********" at bounding box center [480, 18] width 231 height 27
click at [584, 14] on input "**********" at bounding box center [480, 18] width 231 height 27
click at [602, 18] on div "**********" at bounding box center [535, 18] width 393 height 27
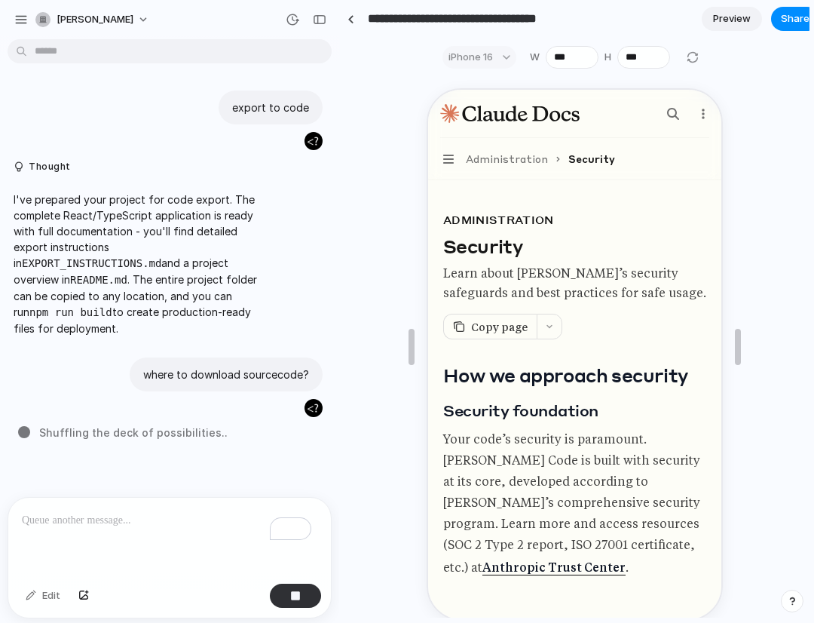
click at [463, 19] on input "**********" at bounding box center [480, 18] width 231 height 27
click at [523, 14] on input "**********" at bounding box center [480, 18] width 231 height 27
click at [636, 19] on link at bounding box center [644, 19] width 23 height 23
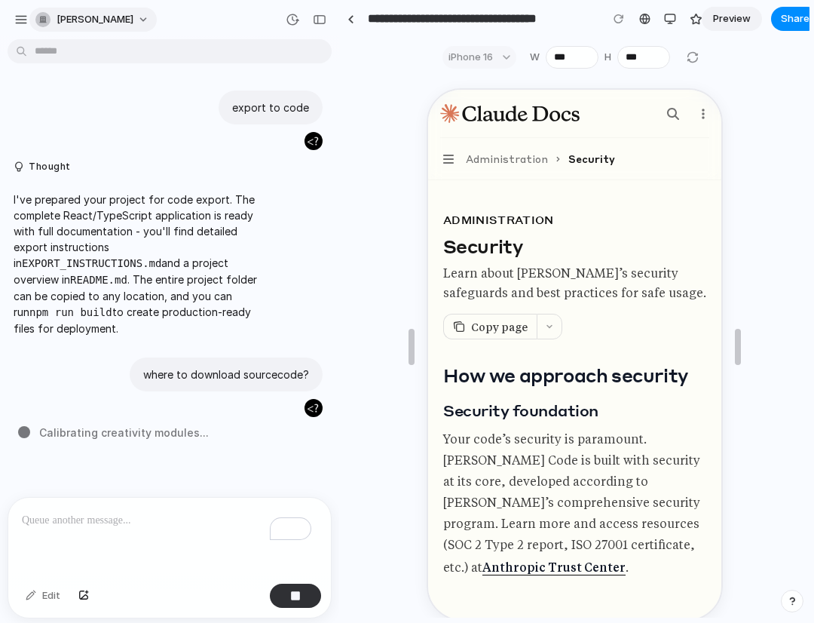
click at [98, 22] on button "[PERSON_NAME]" at bounding box center [92, 20] width 127 height 24
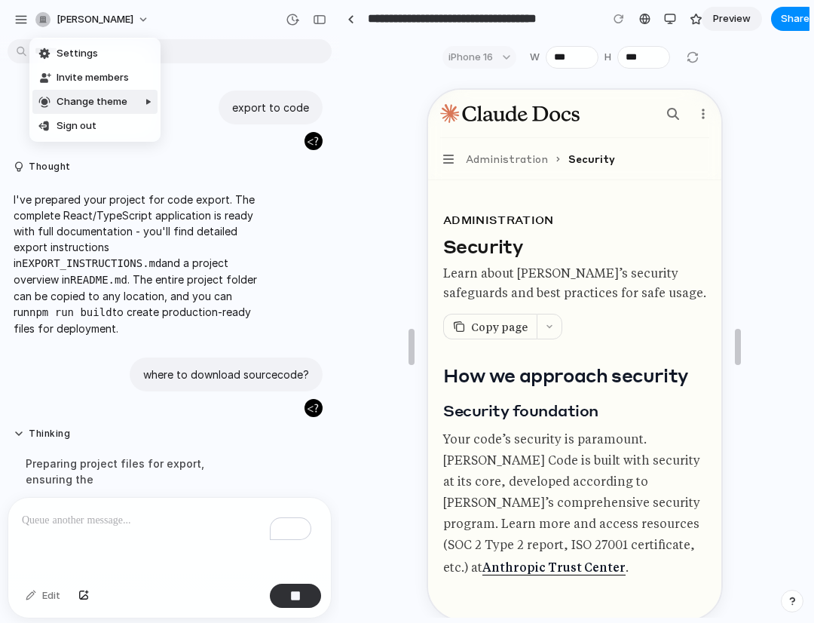
click at [93, 99] on div at bounding box center [125, 150] width 65 height 128
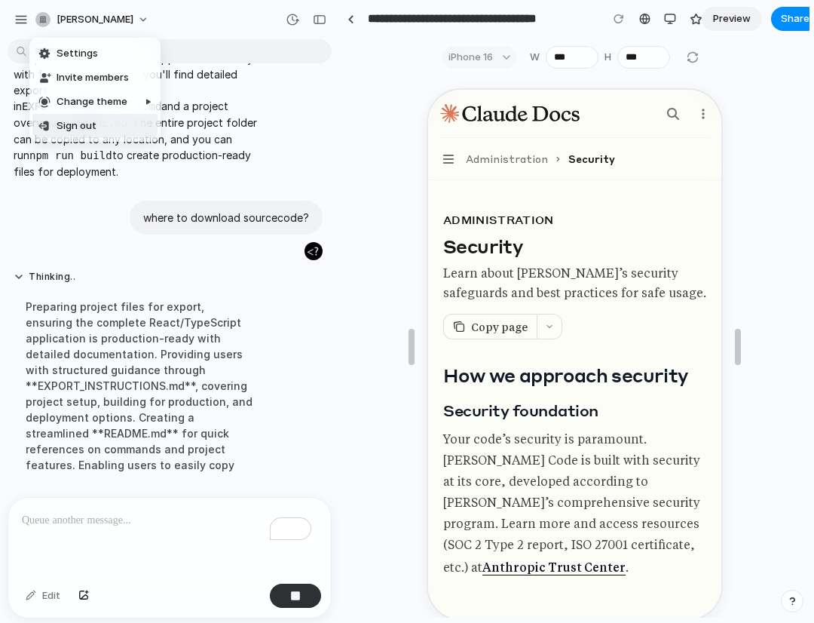
click at [118, 297] on div "Settings Invite members Change theme Sign out" at bounding box center [407, 311] width 814 height 623
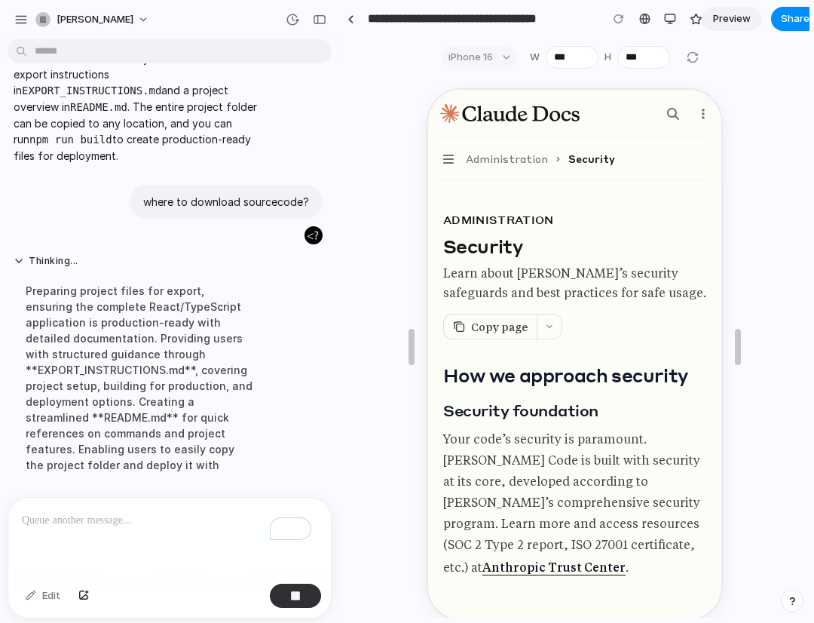
click at [116, 305] on div "Preparing project files for export, ensuring the complete React/TypeScript appl…" at bounding box center [140, 378] width 252 height 208
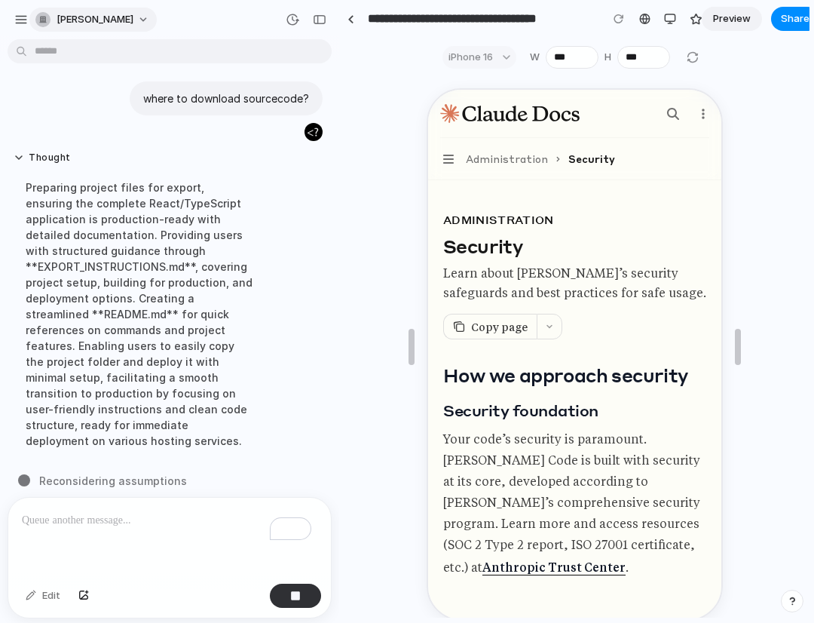
click at [101, 20] on button "[PERSON_NAME]" at bounding box center [92, 20] width 127 height 24
click at [90, 17] on div "Settings Invite members Change theme Sign out" at bounding box center [407, 311] width 814 height 623
click at [20, 20] on div "button" at bounding box center [21, 20] width 14 height 14
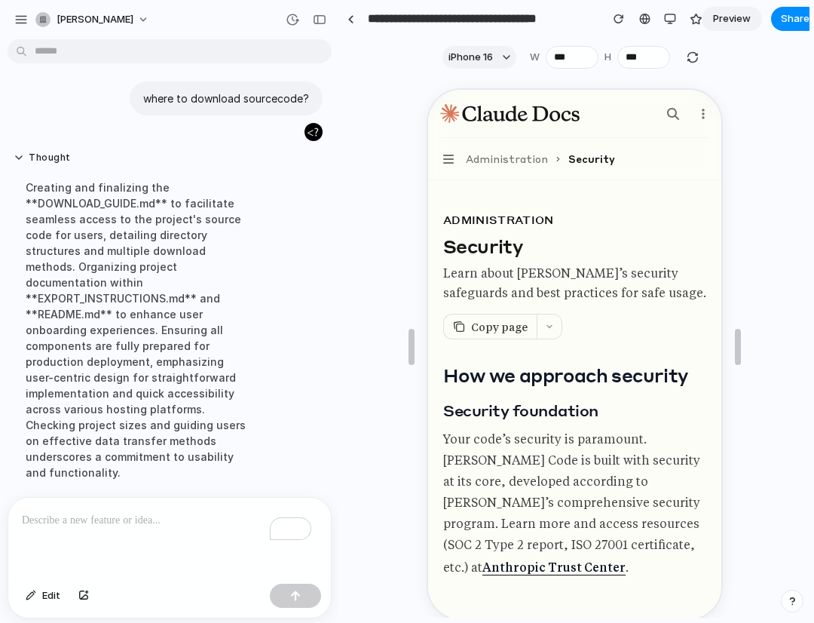
scroll to position [407, 0]
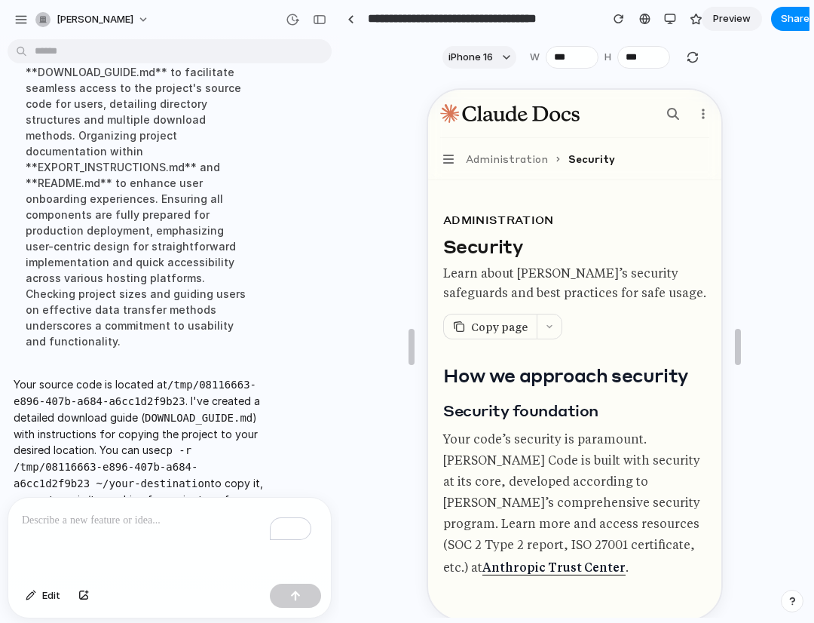
click at [204, 378] on code "/tmp/08116663-e896-407b-a684-a6cc1d2f9b23" at bounding box center [135, 392] width 243 height 29
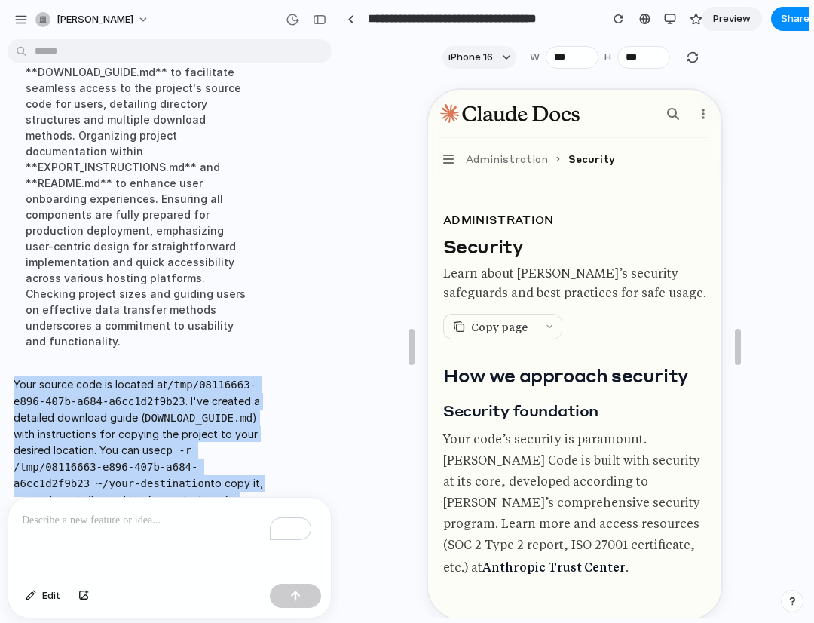
click at [204, 378] on code "/tmp/08116663-e896-407b-a684-a6cc1d2f9b23" at bounding box center [135, 392] width 243 height 29
click at [255, 388] on p "Your source code is located at /tmp/08116663-e896-407b-a684-a6cc1d2f9b23 . I've…" at bounding box center [140, 441] width 252 height 131
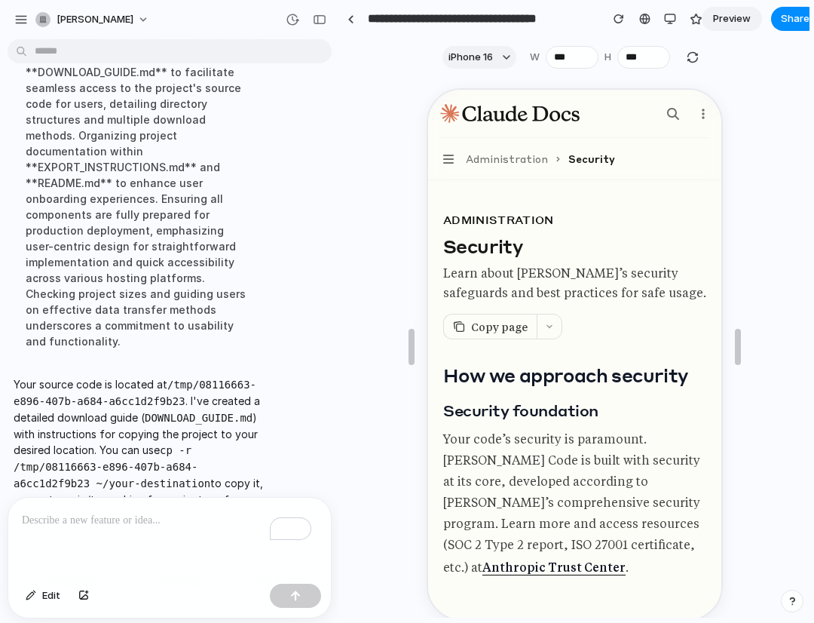
click at [199, 400] on p "Your source code is located at /tmp/08116663-e896-407b-a684-a6cc1d2f9b23 . I've…" at bounding box center [140, 441] width 252 height 131
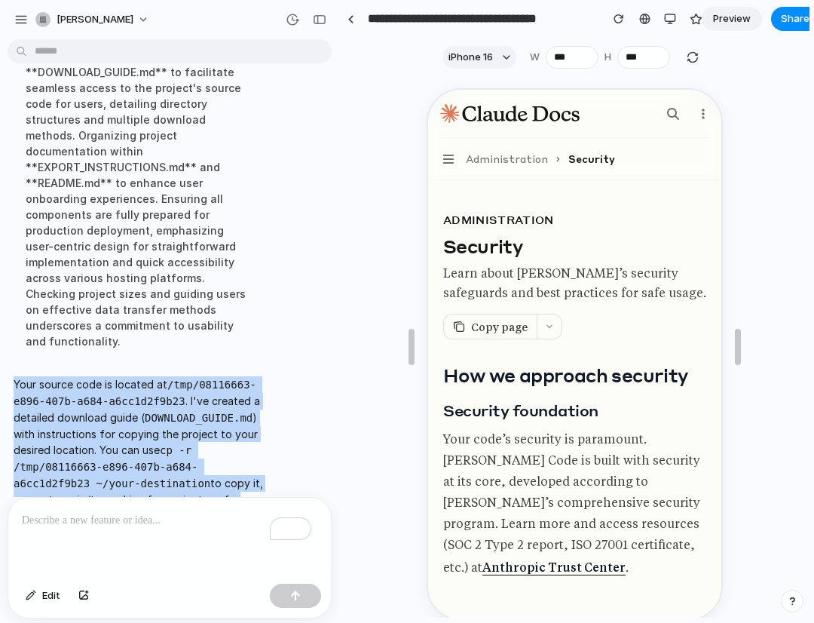
click at [199, 400] on p "Your source code is located at /tmp/08116663-e896-407b-a684-a6cc1d2f9b23 . I've…" at bounding box center [140, 441] width 252 height 131
click at [252, 436] on p "Your source code is located at /tmp/08116663-e896-407b-a684-a6cc1d2f9b23 . I've…" at bounding box center [140, 441] width 252 height 131
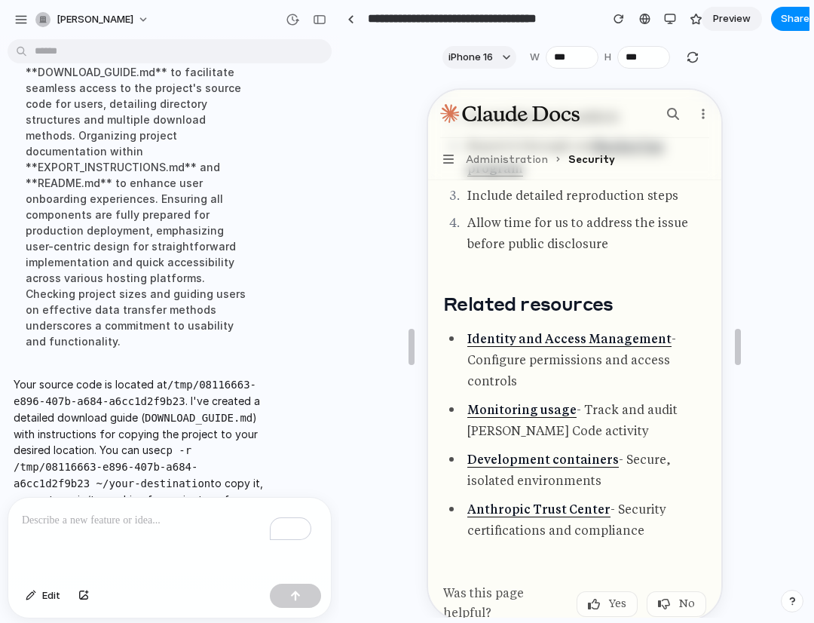
scroll to position [5012, 0]
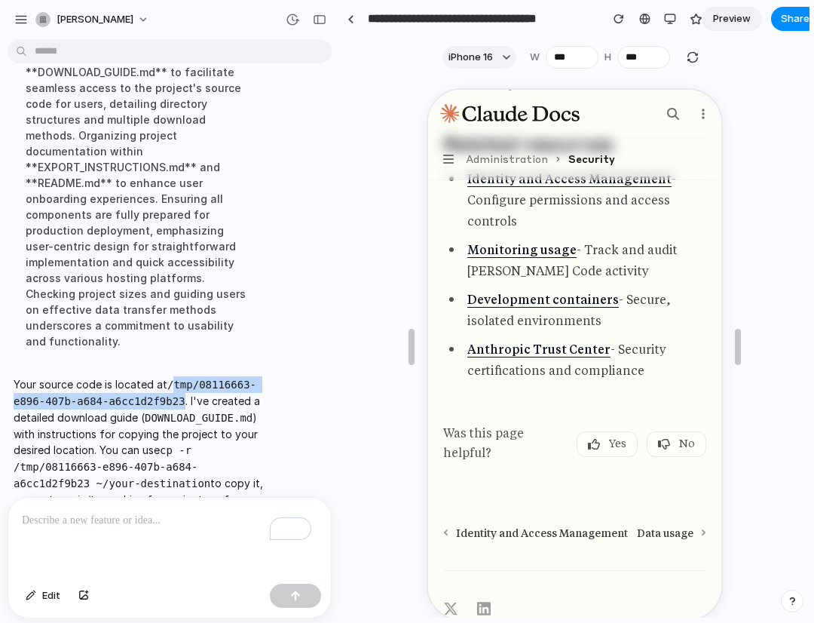
drag, startPoint x: 171, startPoint y: 350, endPoint x: 185, endPoint y: 370, distance: 23.8
click at [185, 376] on p "Your source code is located at /tmp/08116663-e896-407b-a684-a6cc1d2f9b23 . I've…" at bounding box center [140, 441] width 252 height 131
copy code "tmp/08116663-e896-407b-a684-a6cc1d2f9b23"
click at [117, 389] on p "Your source code is located at /tmp/08116663-e896-407b-a684-a6cc1d2f9b23 . I've…" at bounding box center [140, 441] width 252 height 131
click at [117, 390] on p "Your source code is located at /tmp/08116663-e896-407b-a684-a6cc1d2f9b23 . I've…" at bounding box center [140, 441] width 252 height 131
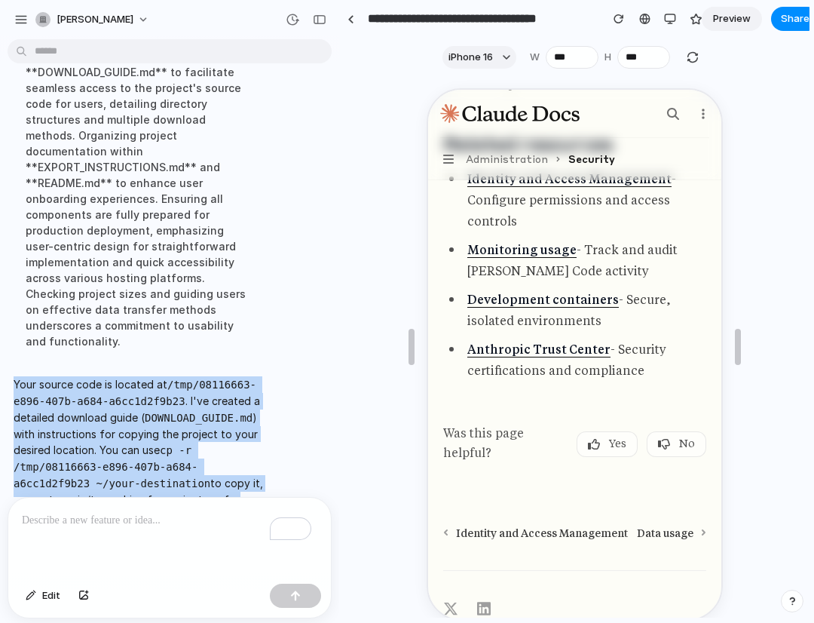
click at [117, 390] on p "Your source code is located at /tmp/08116663-e896-407b-a684-a6cc1d2f9b23 . I've…" at bounding box center [140, 441] width 252 height 131
click at [212, 412] on p "Your source code is located at /tmp/08116663-e896-407b-a684-a6cc1d2f9b23 . I've…" at bounding box center [140, 441] width 252 height 131
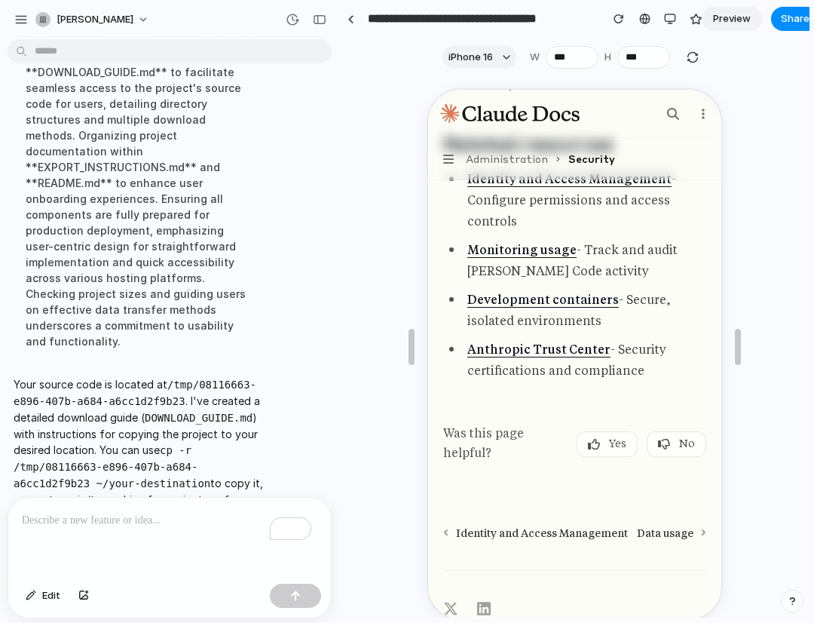
click at [128, 522] on p "To enrich screen reader interactions, please activate Accessibility in Grammarl…" at bounding box center [166, 520] width 289 height 18
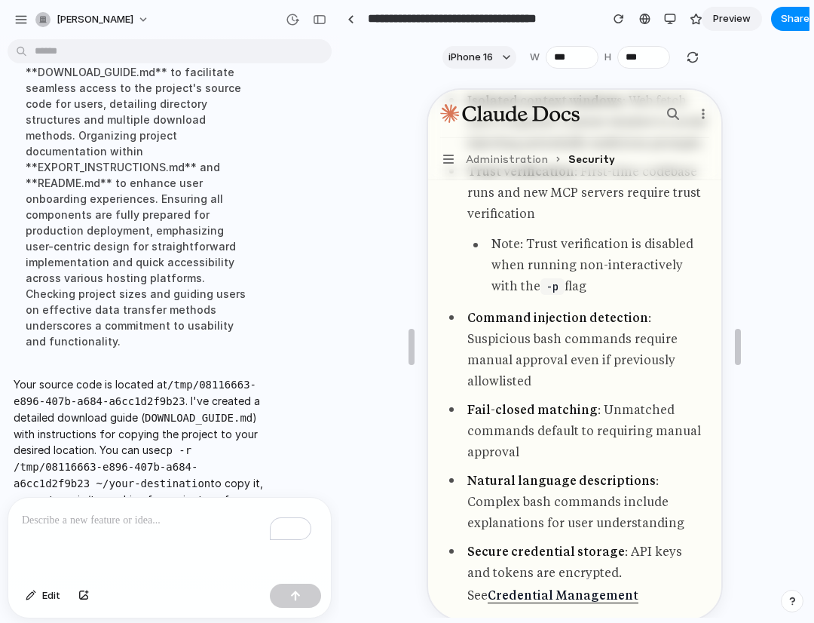
scroll to position [2447, 0]
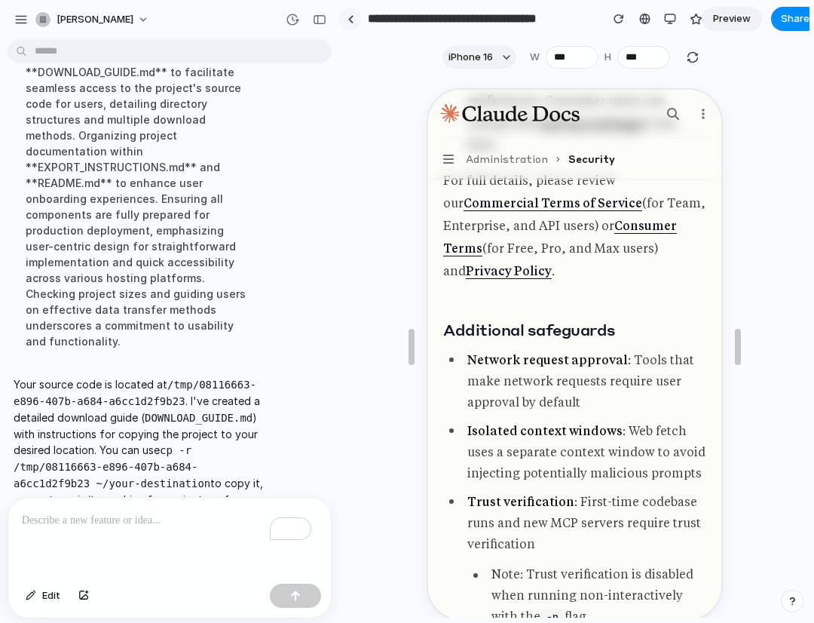
click at [340, 19] on link at bounding box center [350, 19] width 23 height 23
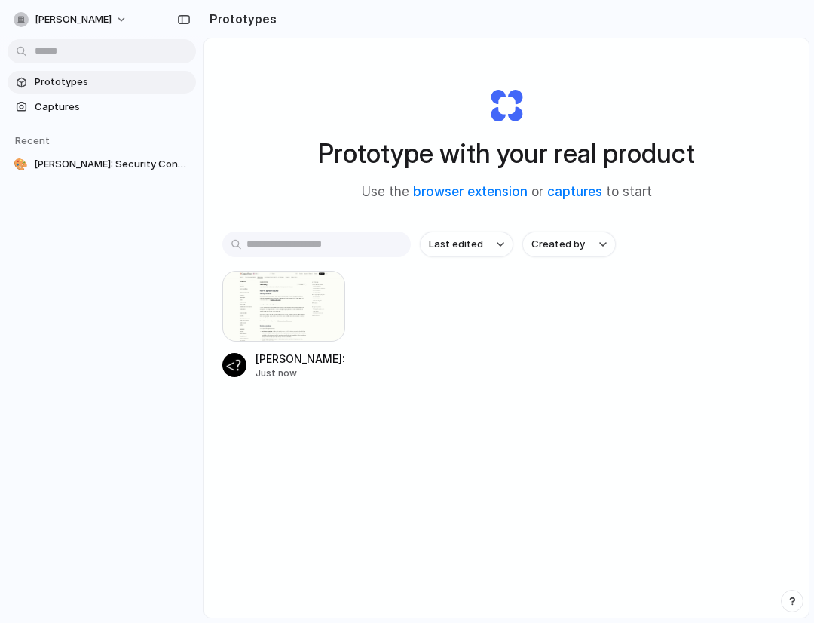
click at [366, 136] on h1 "Prototype with your real product" at bounding box center [506, 153] width 377 height 40
click at [288, 314] on div at bounding box center [283, 306] width 123 height 71
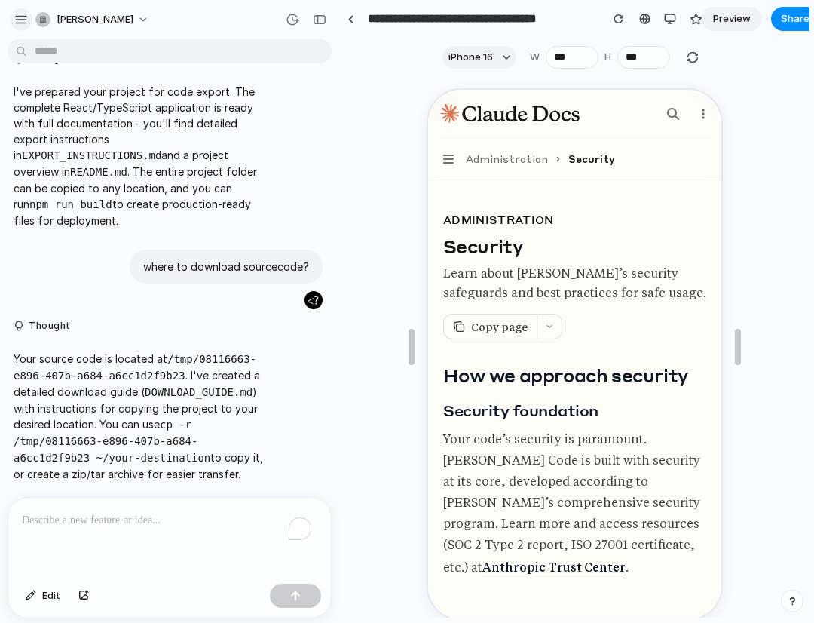
click at [20, 25] on div "button" at bounding box center [21, 20] width 14 height 14
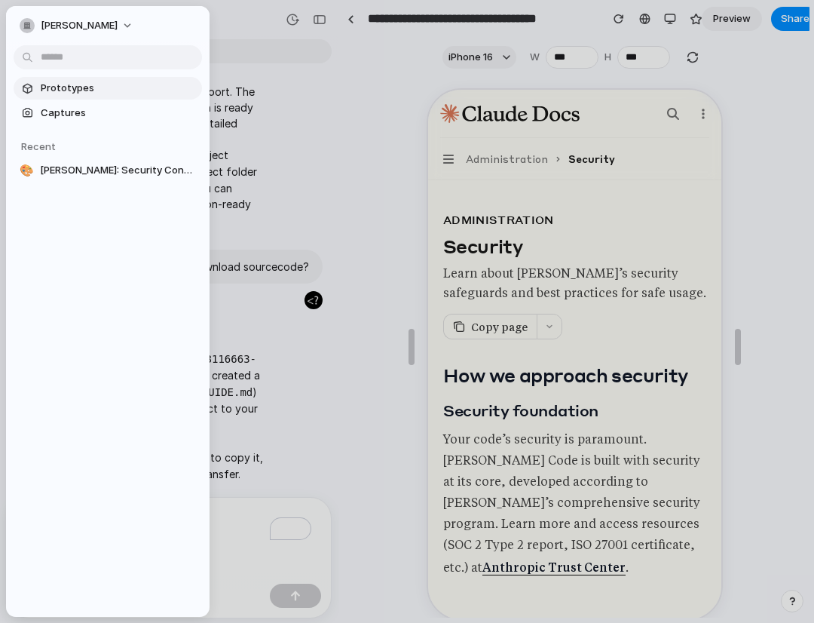
click at [67, 84] on span "Prototypes" at bounding box center [118, 88] width 155 height 15
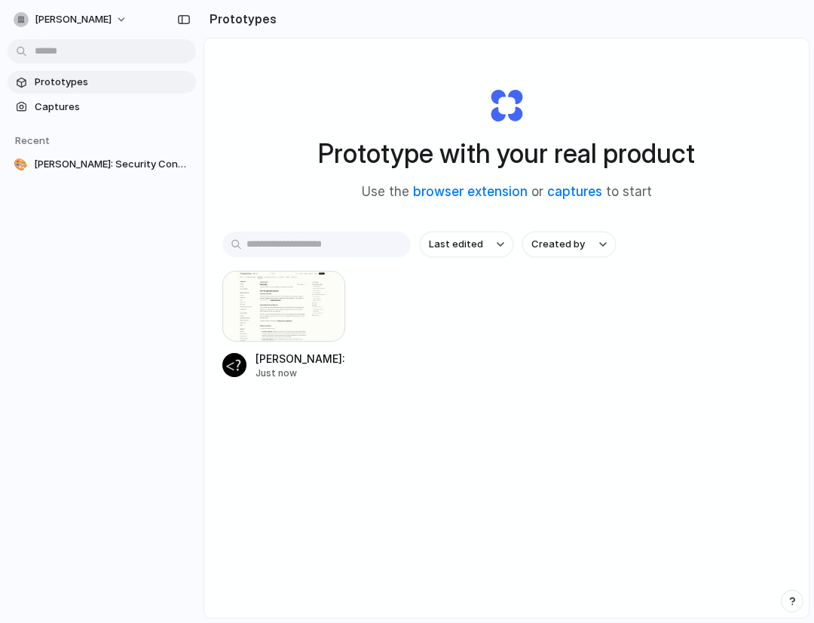
click at [269, 123] on div "Prototype with your real product Use the browser extension or captures to start" at bounding box center [506, 138] width 568 height 163
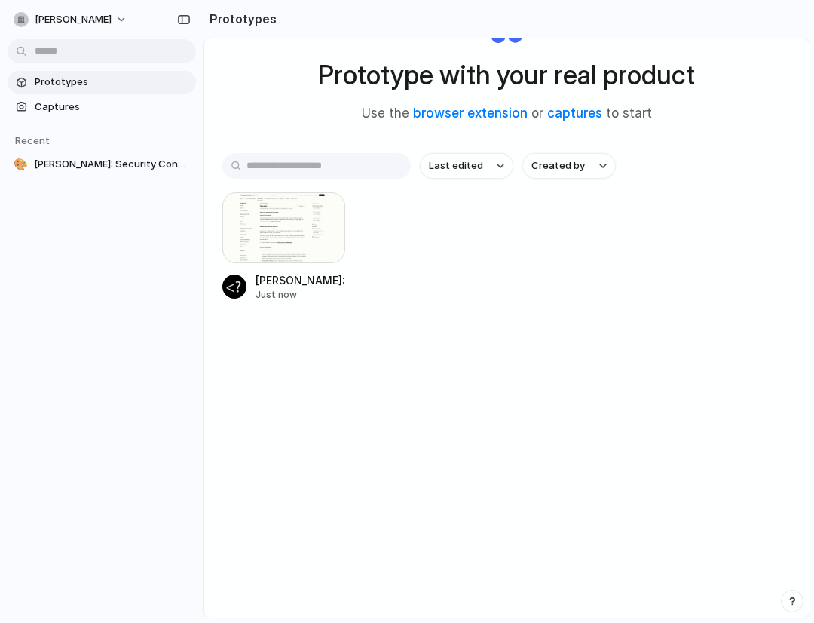
scroll to position [80, 0]
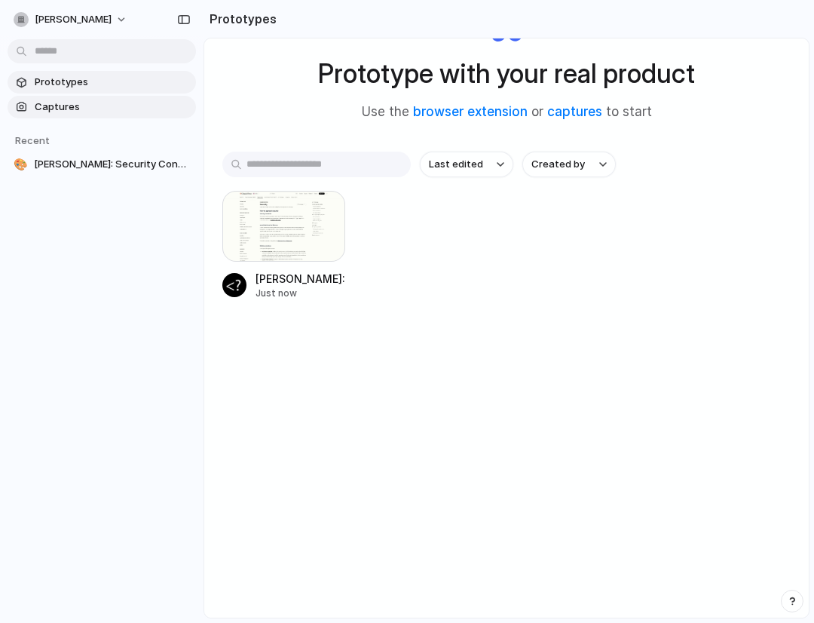
click at [84, 110] on span "Captures" at bounding box center [112, 106] width 155 height 15
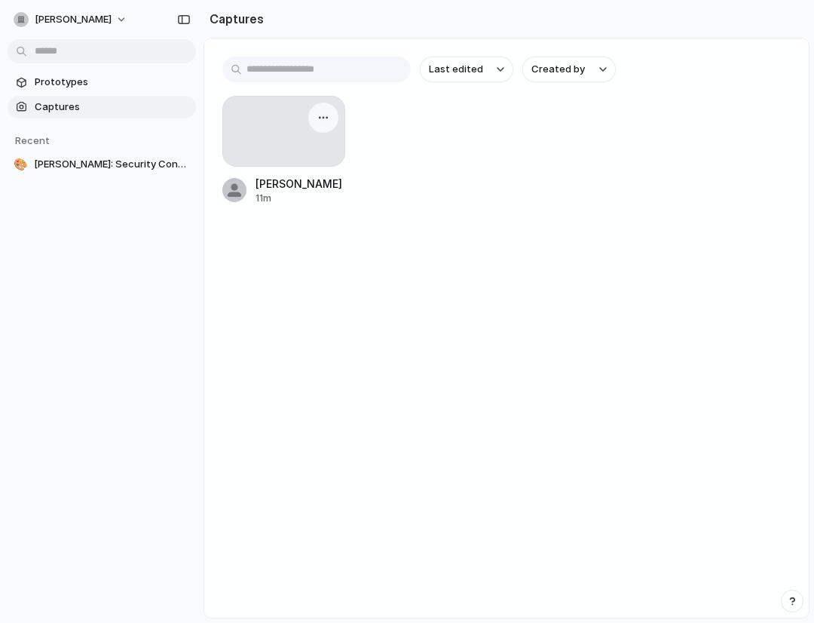
drag, startPoint x: 496, startPoint y: 338, endPoint x: 329, endPoint y: 156, distance: 247.0
click at [496, 338] on main "Last edited Created by Claude Docs - Security Concepts 11m" at bounding box center [507, 328] width 606 height 580
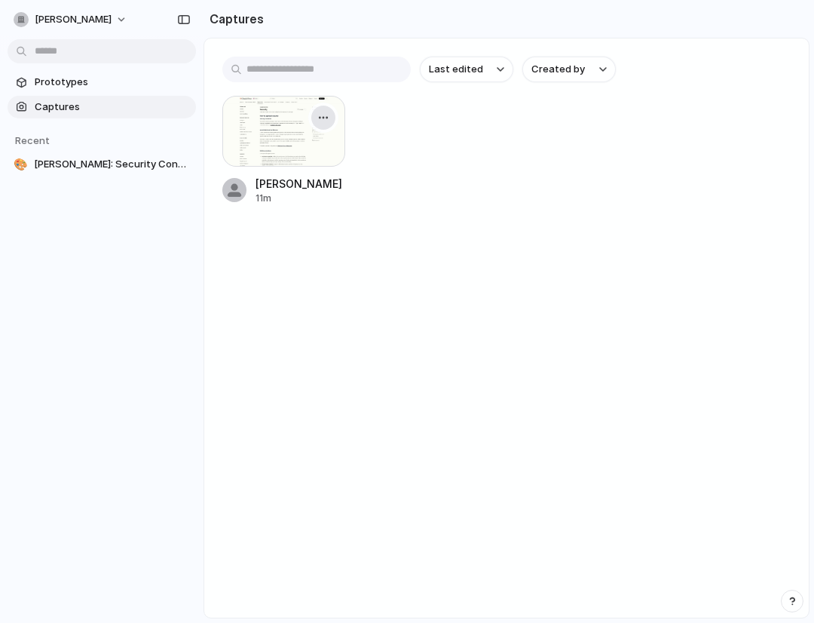
click at [332, 117] on button "button" at bounding box center [323, 118] width 24 height 24
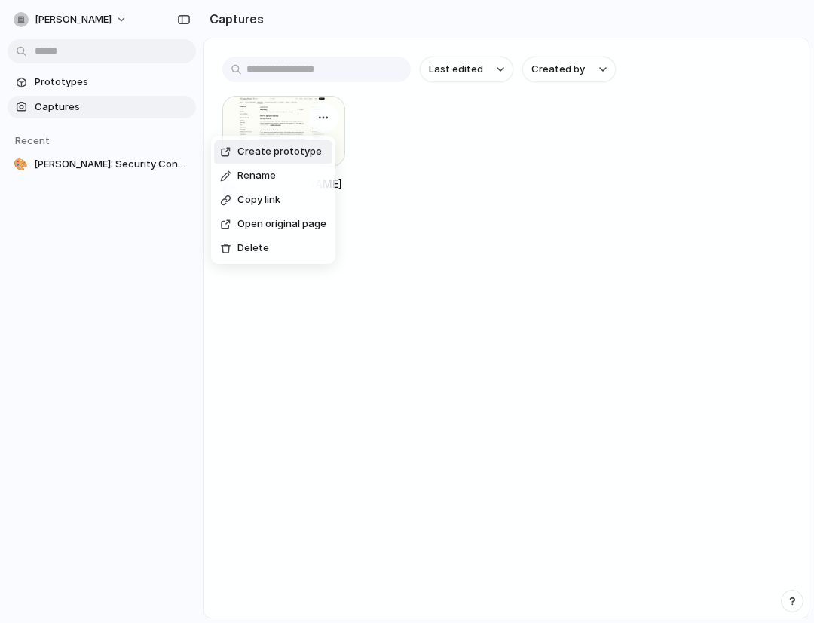
click at [360, 323] on div "Create prototype Rename Copy link Open original page Delete" at bounding box center [407, 311] width 814 height 623
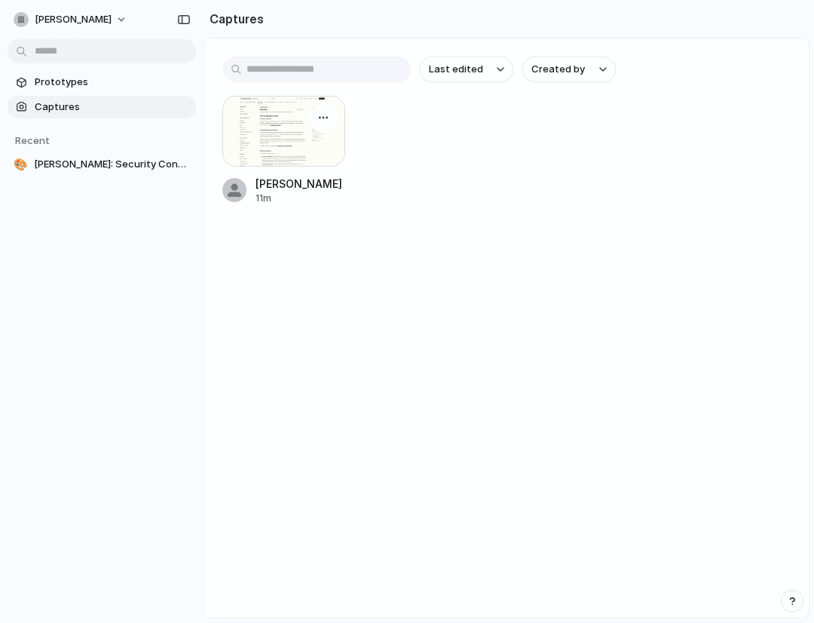
click at [277, 186] on div "Claude Docs - Security Concepts" at bounding box center [301, 184] width 90 height 16
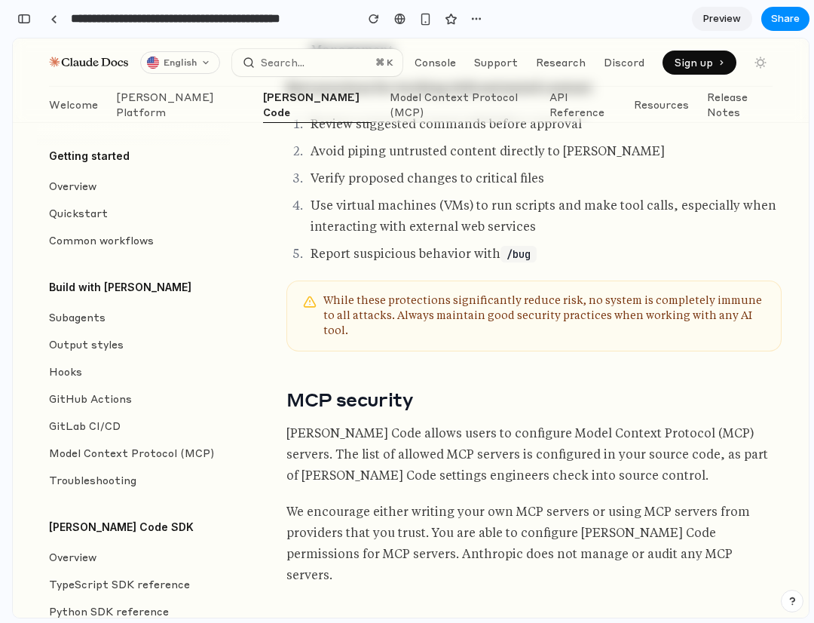
scroll to position [3308, 0]
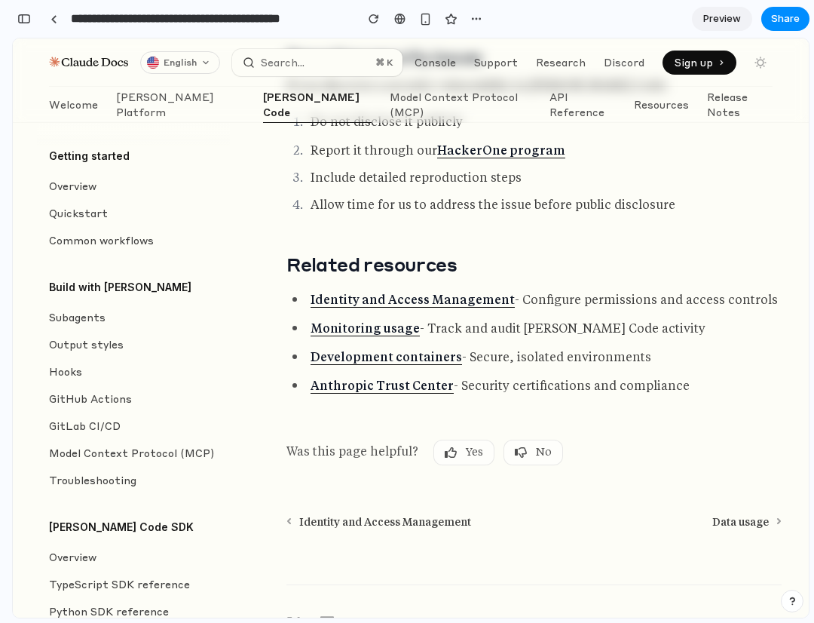
click at [486, 13] on div at bounding box center [476, 19] width 23 height 23
click at [476, 17] on div "button" at bounding box center [476, 19] width 12 height 12
click at [509, 20] on div "Duplicate Delete" at bounding box center [407, 311] width 814 height 623
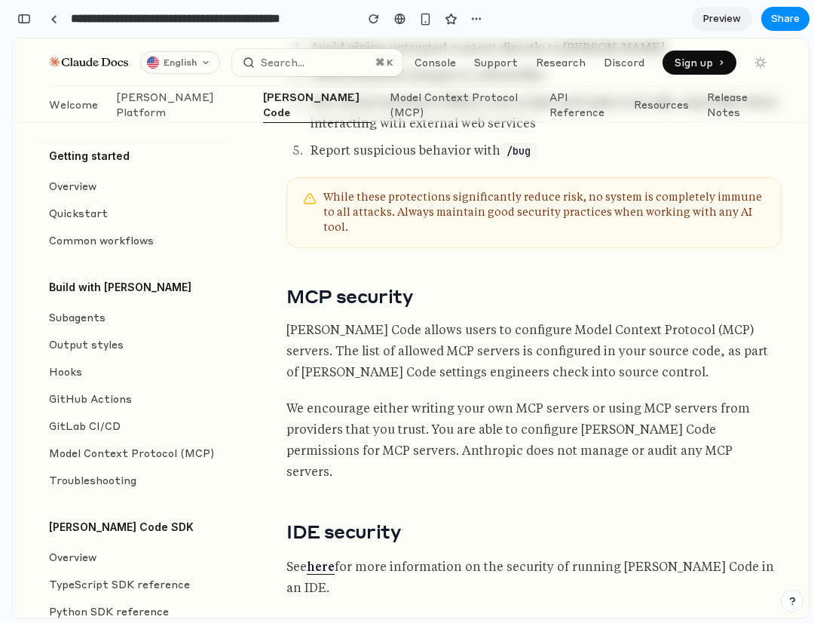
scroll to position [1735, 0]
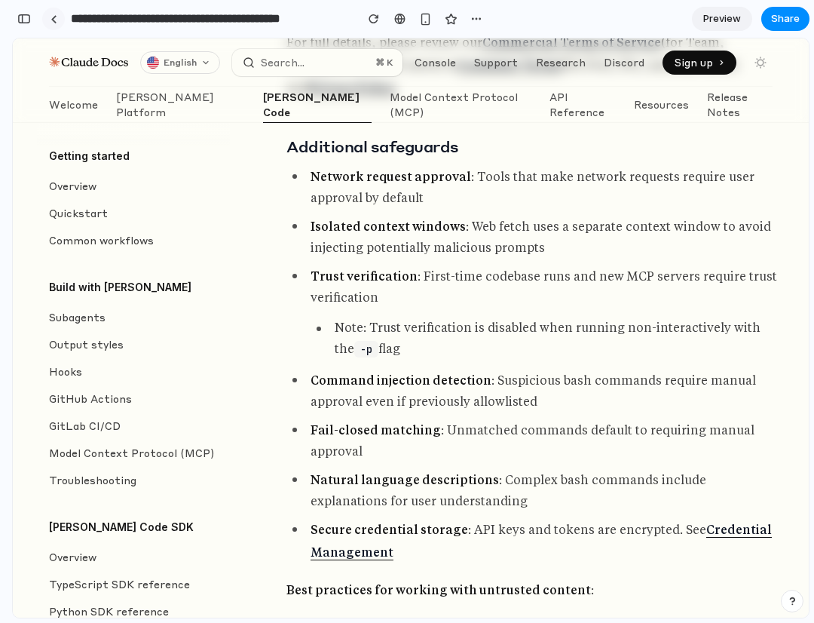
click at [47, 19] on link at bounding box center [53, 19] width 23 height 23
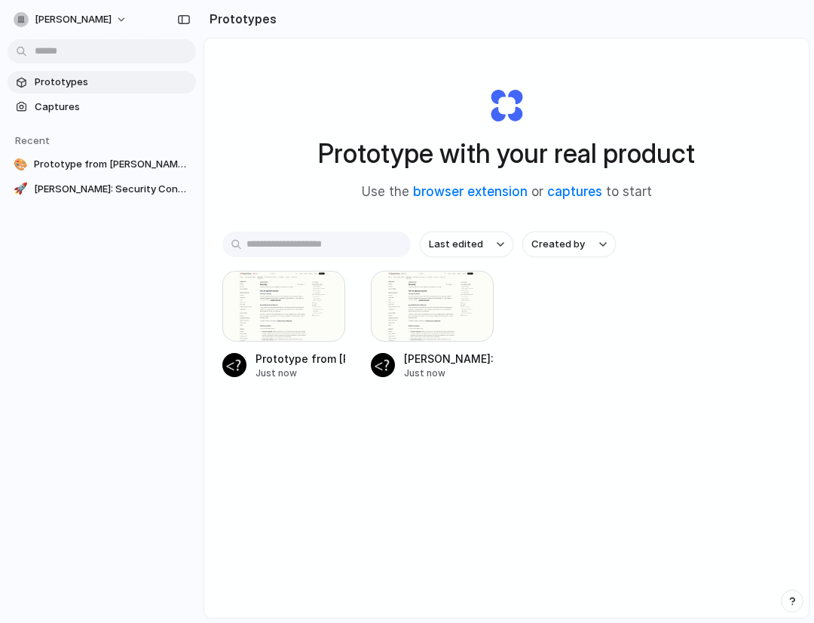
click at [510, 340] on div "Prototype from Claude Docs - Security Concepts Just now Claude Docs: Security C…" at bounding box center [506, 325] width 568 height 109
